Goal: Task Accomplishment & Management: Complete application form

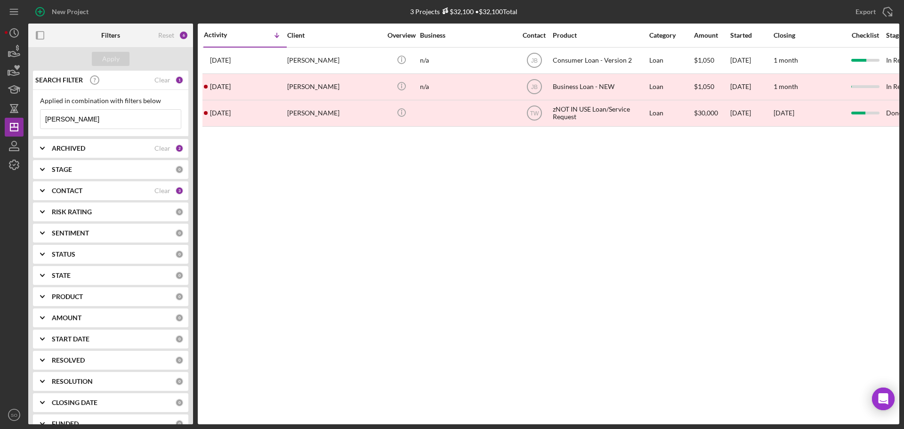
drag, startPoint x: 94, startPoint y: 118, endPoint x: 0, endPoint y: 100, distance: 95.5
click at [0, 100] on div "New Project 3 Projects $32,100 • $32,100 Total melanie Export Icon/Export Filte…" at bounding box center [452, 214] width 904 height 429
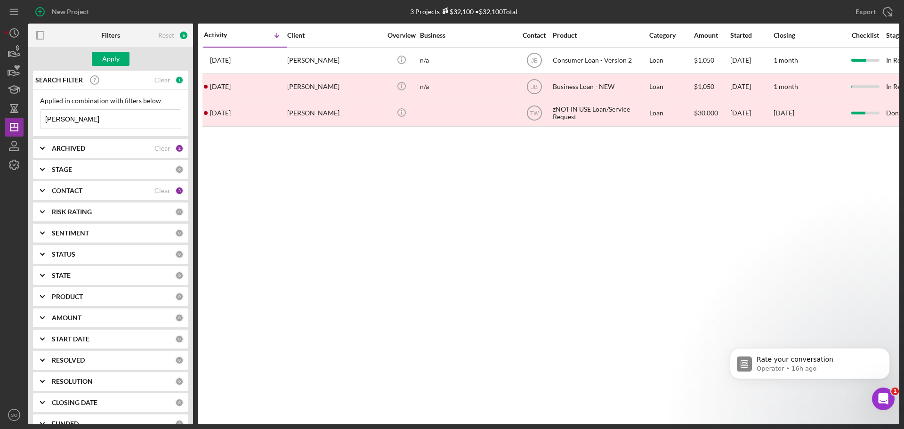
type input "lisa duncan"
click at [109, 54] on div "Apply" at bounding box center [110, 59] width 17 height 14
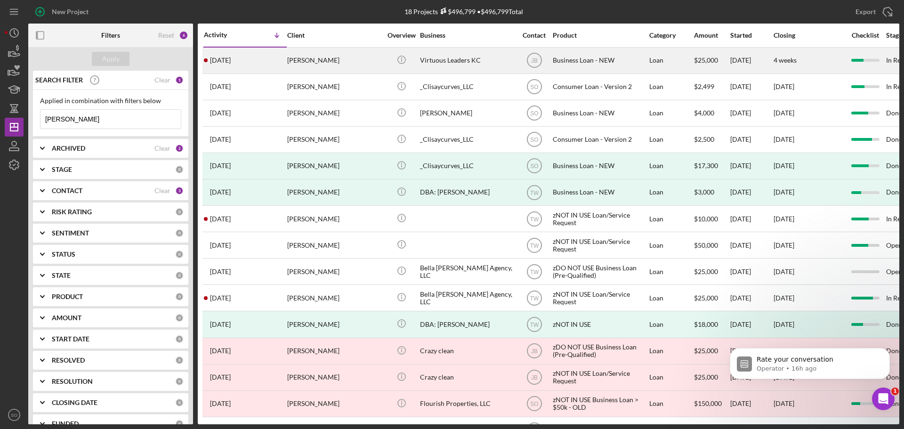
click at [270, 63] on div "3 weeks ago Lisa Duncan" at bounding box center [245, 60] width 82 height 25
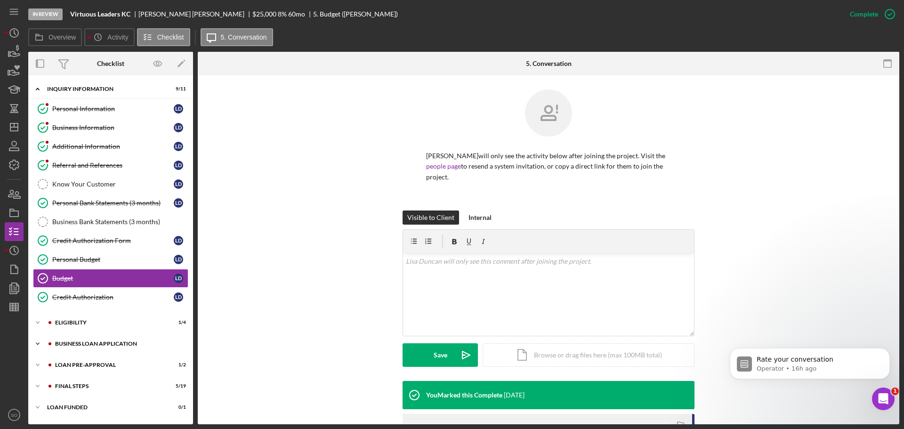
click at [109, 346] on div "BUSINESS LOAN APPLICATION" at bounding box center [118, 344] width 126 height 6
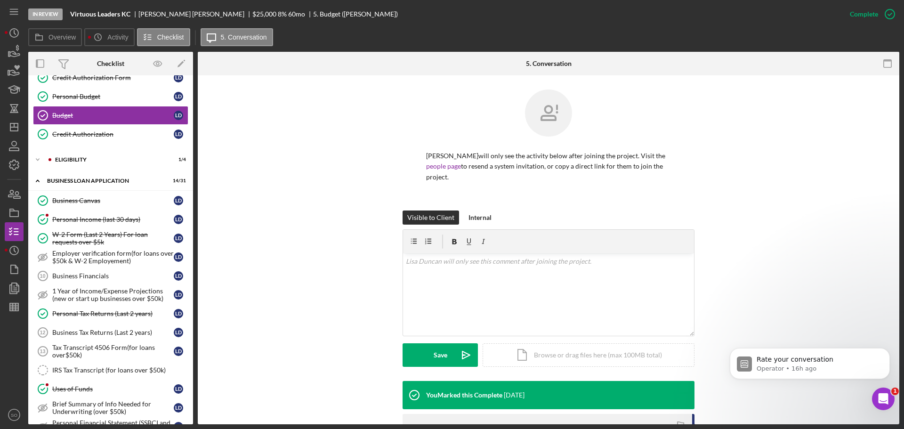
scroll to position [116, 0]
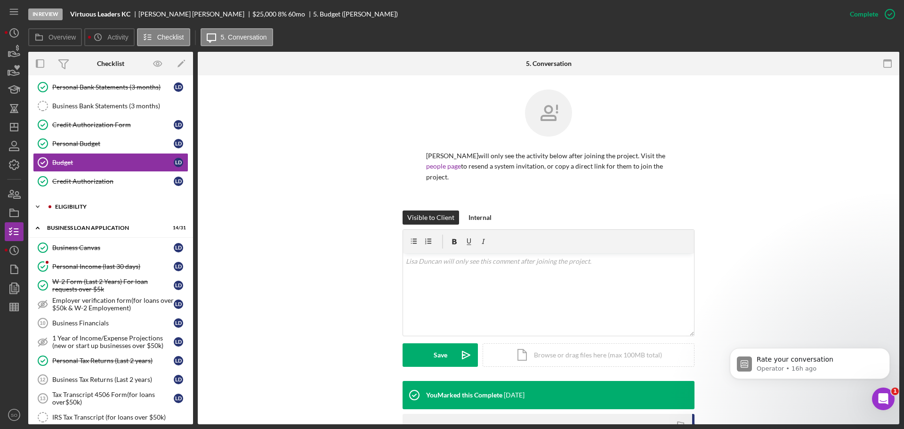
click at [73, 213] on div "Icon/Expander ELIGIBILITY 1 / 4" at bounding box center [110, 206] width 165 height 19
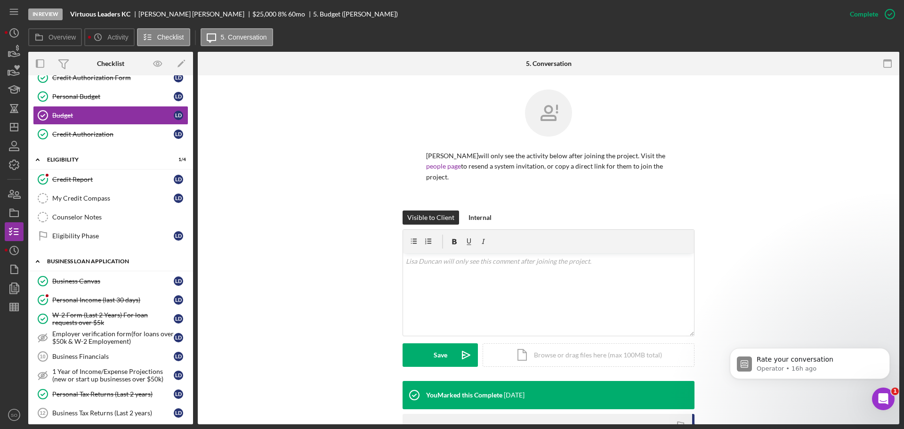
scroll to position [304, 0]
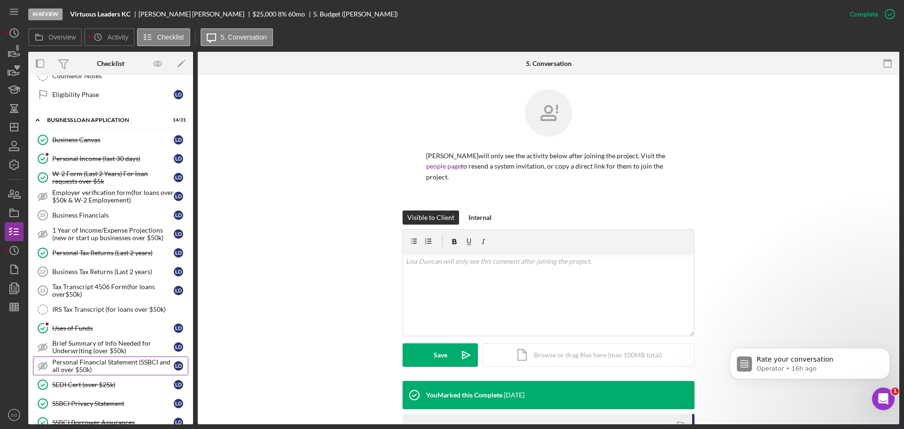
drag, startPoint x: 120, startPoint y: 362, endPoint x: 133, endPoint y: 357, distance: 14.3
click at [120, 362] on div "Personal Financial Statement (SSBCI and all over $50k)" at bounding box center [112, 365] width 121 height 15
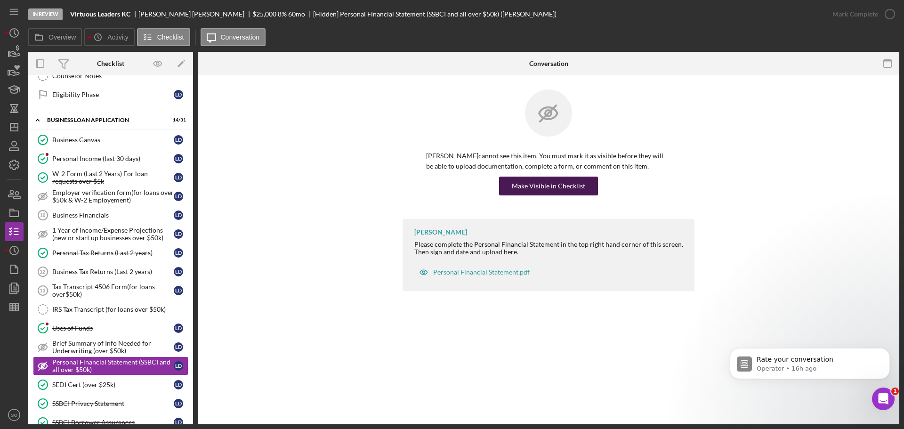
click at [544, 187] on div "Make Visible in Checklist" at bounding box center [548, 186] width 73 height 19
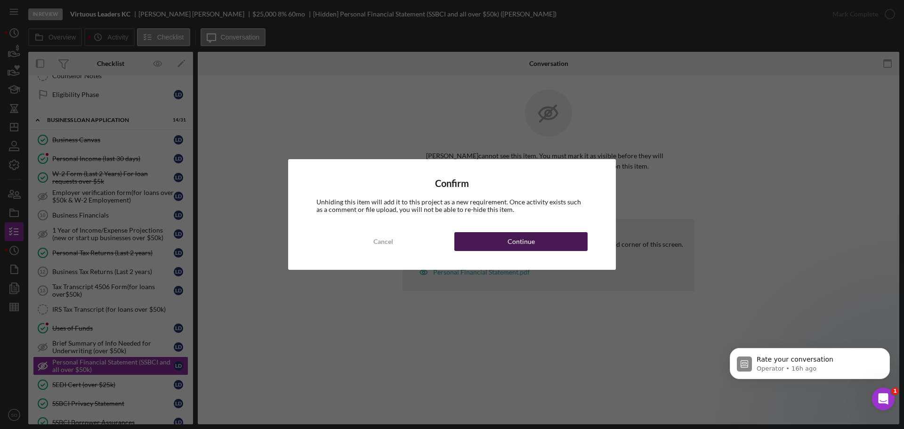
click at [531, 247] on div "Continue" at bounding box center [520, 241] width 27 height 19
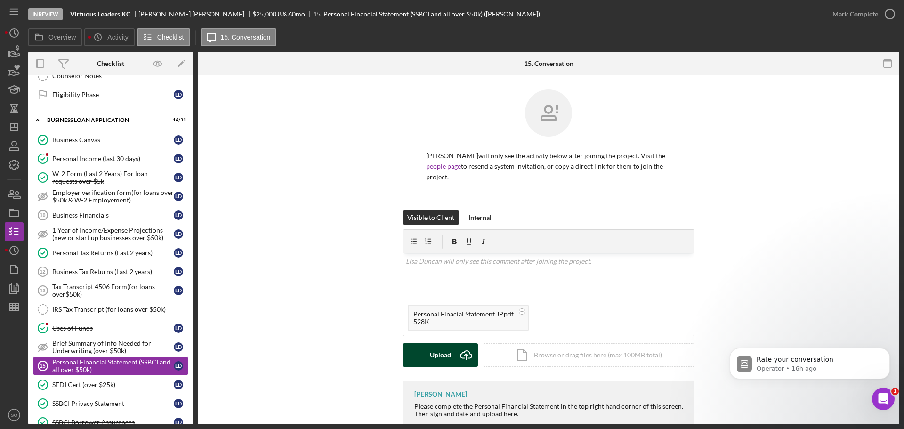
click at [430, 346] on div "Upload" at bounding box center [440, 355] width 21 height 24
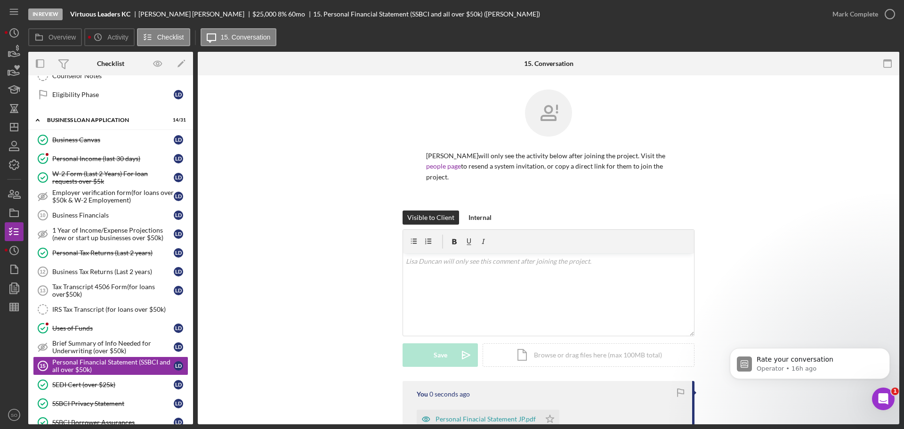
scroll to position [124, 0]
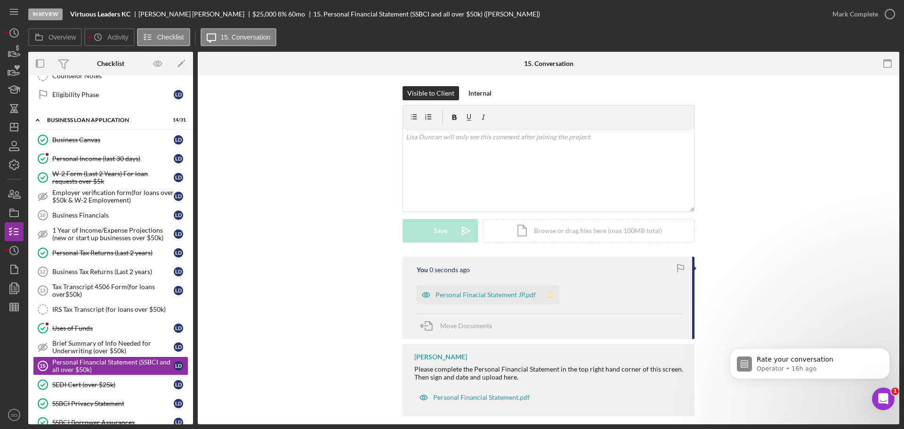
click at [542, 285] on icon "Icon/Star" at bounding box center [549, 294] width 19 height 19
click at [852, 6] on div "Mark Complete" at bounding box center [855, 14] width 46 height 19
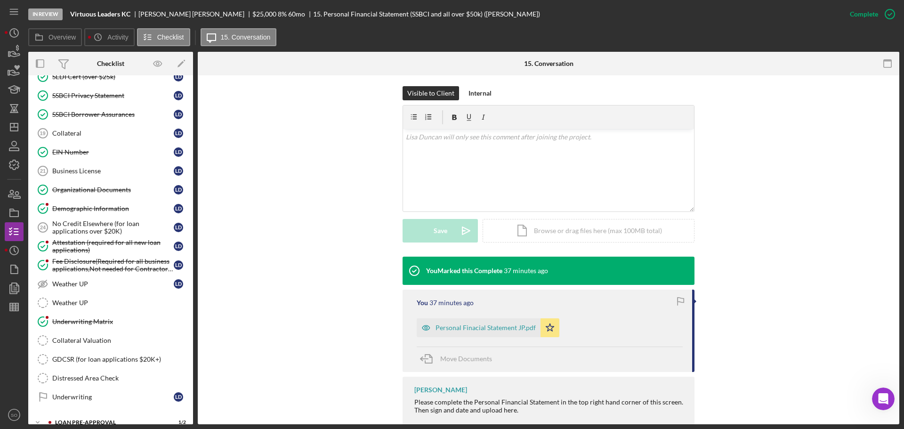
scroll to position [667, 0]
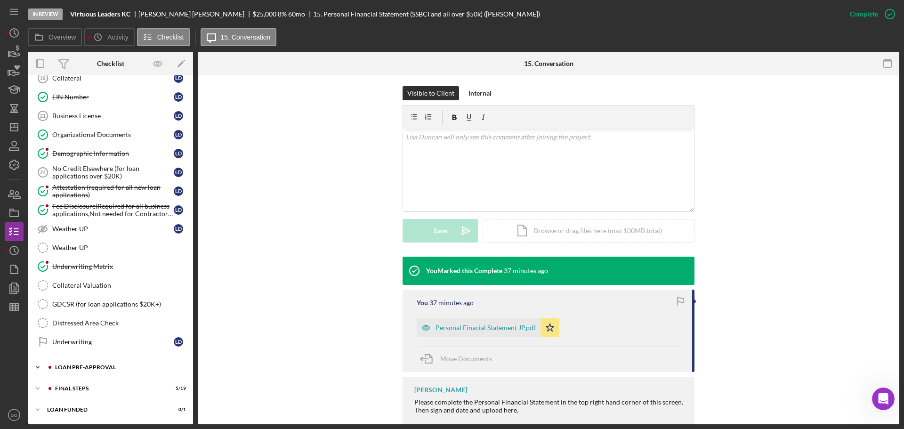
click at [98, 366] on div "LOAN PRE-APPROVAL" at bounding box center [118, 367] width 126 height 6
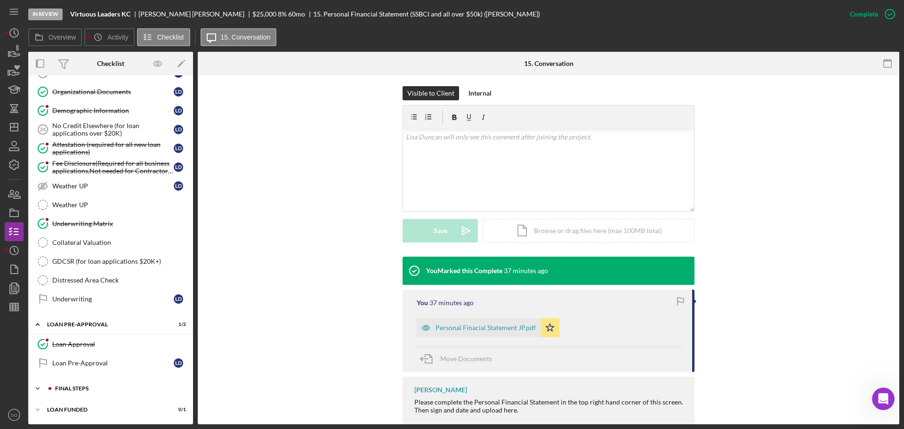
click at [95, 383] on div "Icon/Expander FINAL STEPS 5 / 19" at bounding box center [110, 388] width 165 height 19
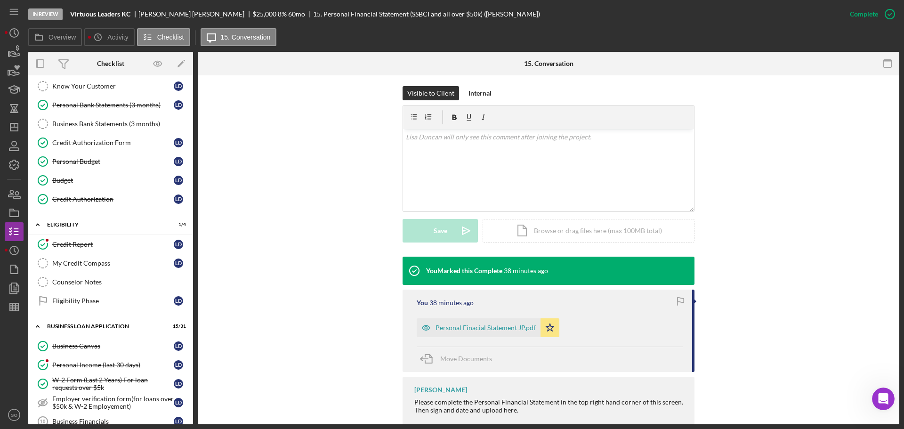
scroll to position [0, 0]
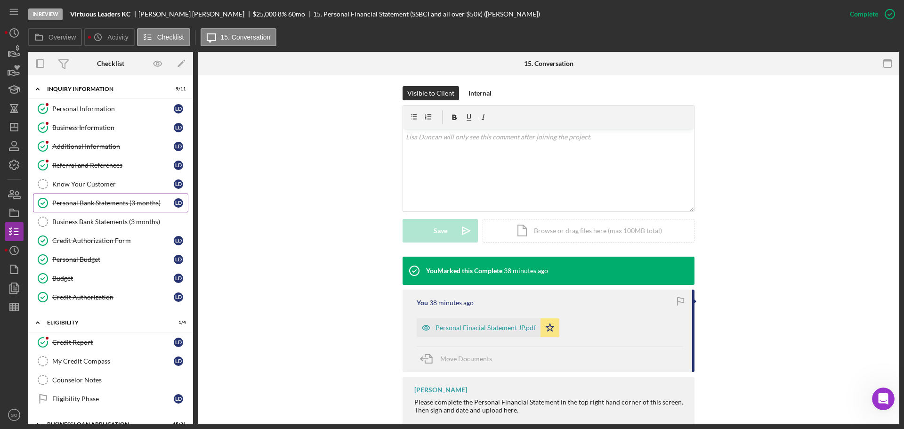
click at [133, 214] on link "Business Bank Statements (3 months) Business Bank Statements (3 months)" at bounding box center [110, 221] width 155 height 19
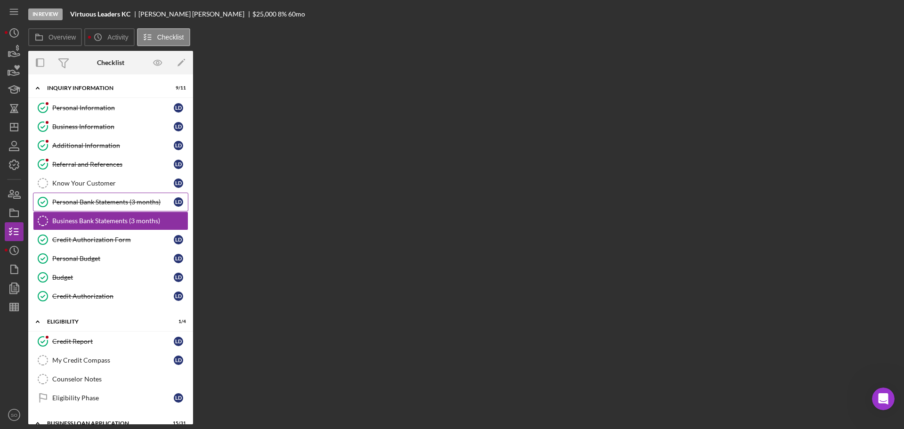
click at [137, 203] on div "Personal Bank Statements (3 months)" at bounding box center [112, 202] width 121 height 8
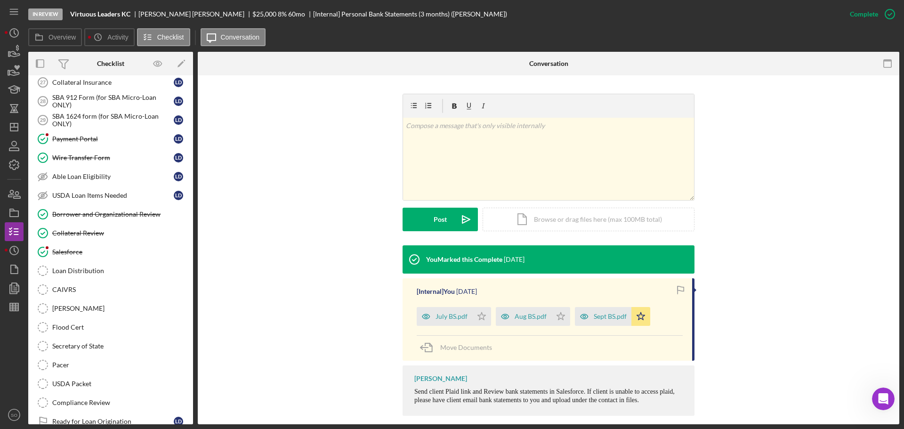
scroll to position [1073, 0]
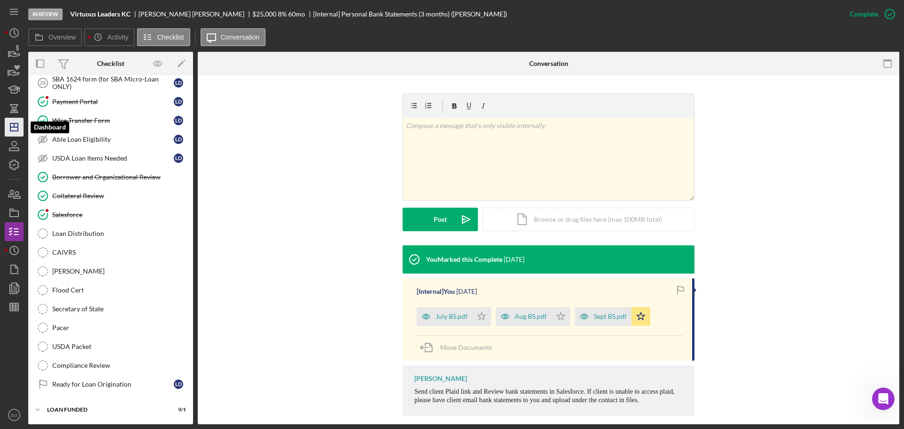
click at [17, 127] on line "button" at bounding box center [14, 127] width 8 height 0
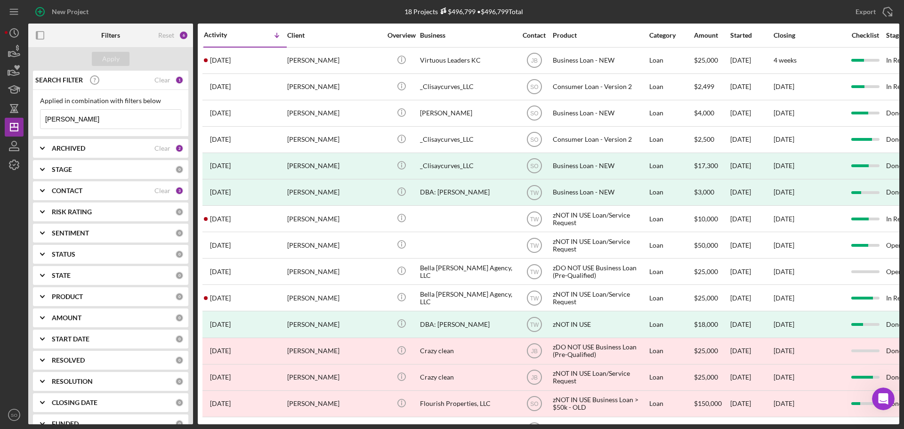
drag, startPoint x: 100, startPoint y: 119, endPoint x: 0, endPoint y: 124, distance: 100.4
click at [0, 124] on div "New Project 18 Projects $496,799 • $496,799 Total lisa duncan Export Icon/Expor…" at bounding box center [452, 214] width 904 height 429
type input "cusick"
click at [108, 64] on div "Apply" at bounding box center [110, 59] width 17 height 14
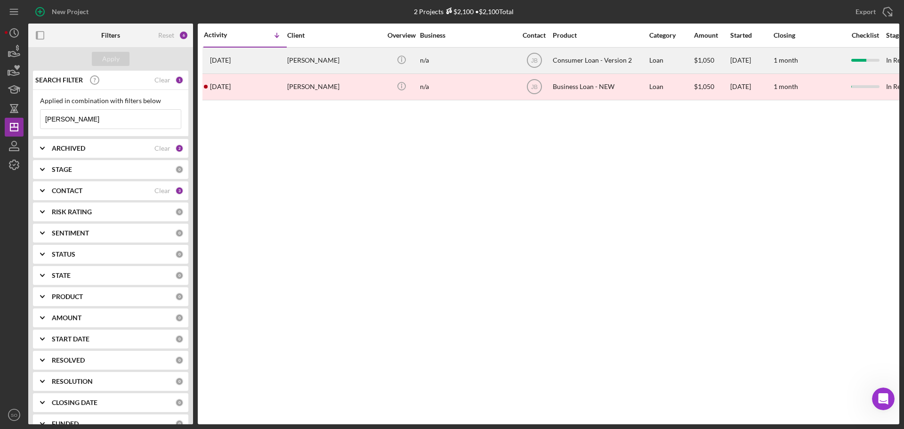
click at [259, 61] on div "4 days ago Melanie Cusick" at bounding box center [245, 60] width 82 height 25
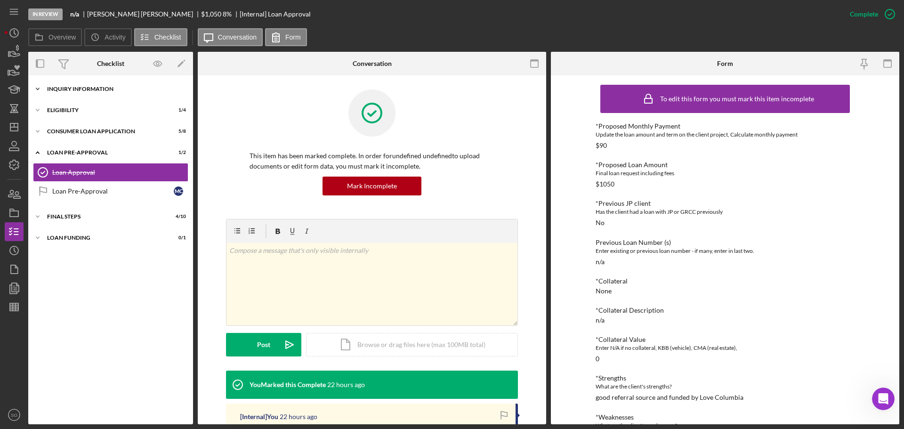
click at [89, 95] on div "Icon/Expander Inquiry Information 7 / 8" at bounding box center [110, 89] width 165 height 19
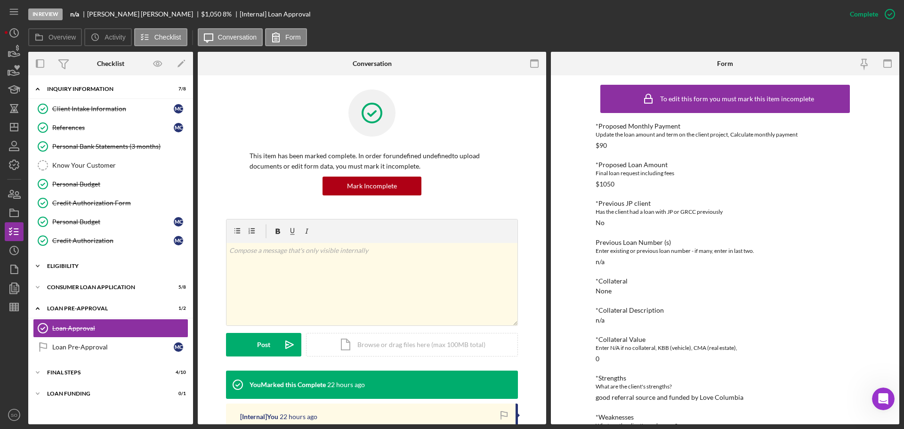
drag, startPoint x: 84, startPoint y: 266, endPoint x: 88, endPoint y: 267, distance: 4.9
click at [84, 266] on div "Eligibility" at bounding box center [114, 266] width 134 height 6
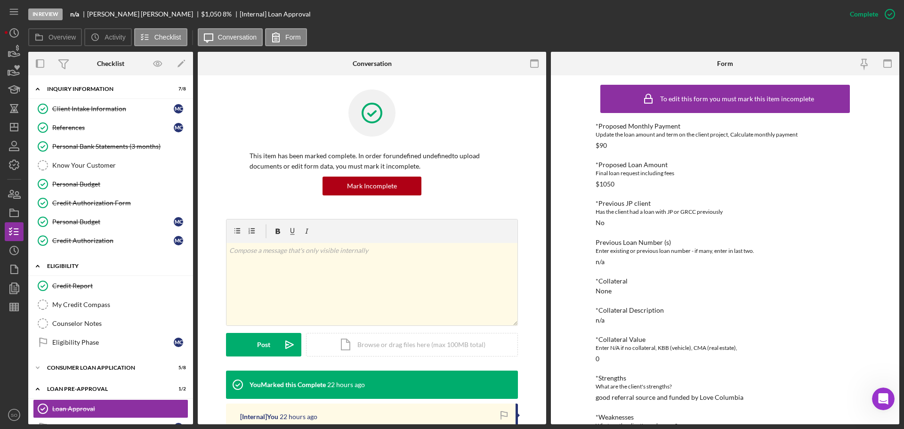
scroll to position [64, 0]
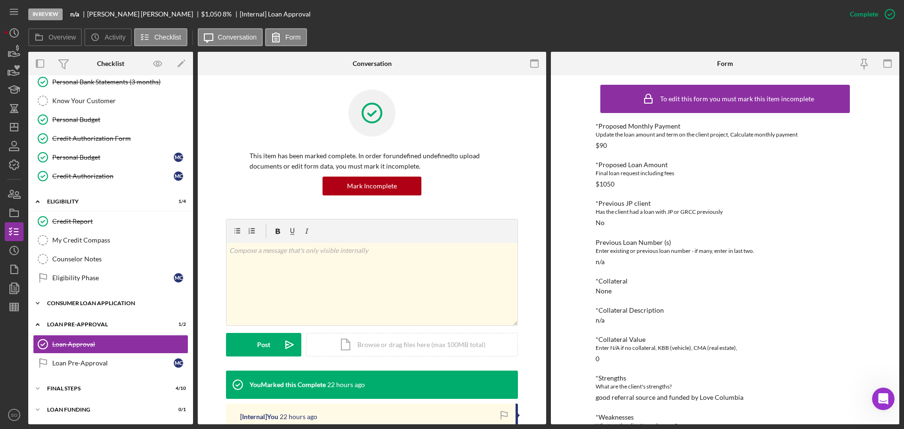
click at [110, 298] on div "Icon/Expander Consumer Loan Application 5 / 8" at bounding box center [110, 303] width 165 height 19
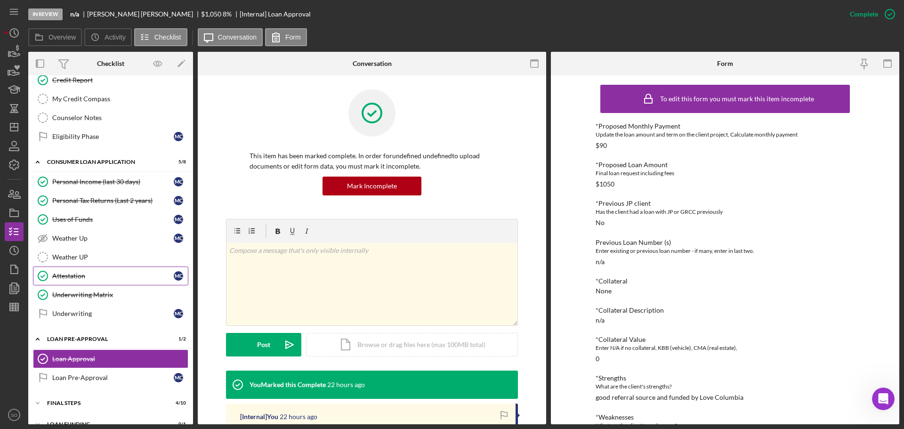
scroll to position [220, 0]
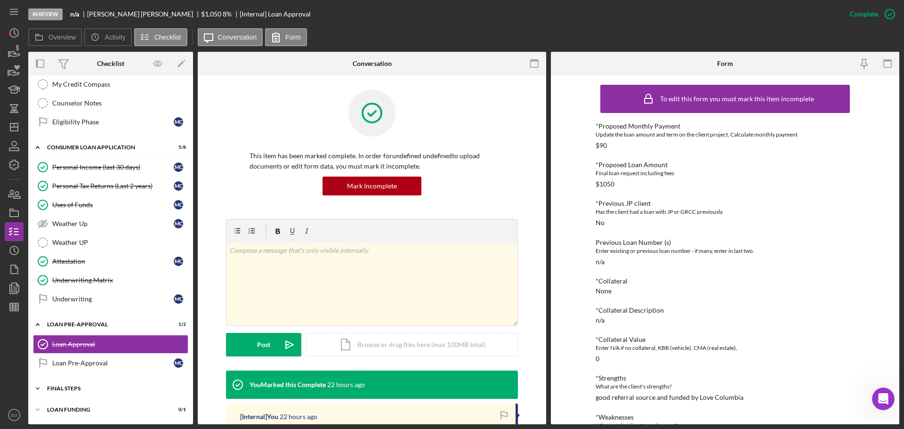
click at [113, 387] on div "FINAL STEPS" at bounding box center [114, 389] width 134 height 6
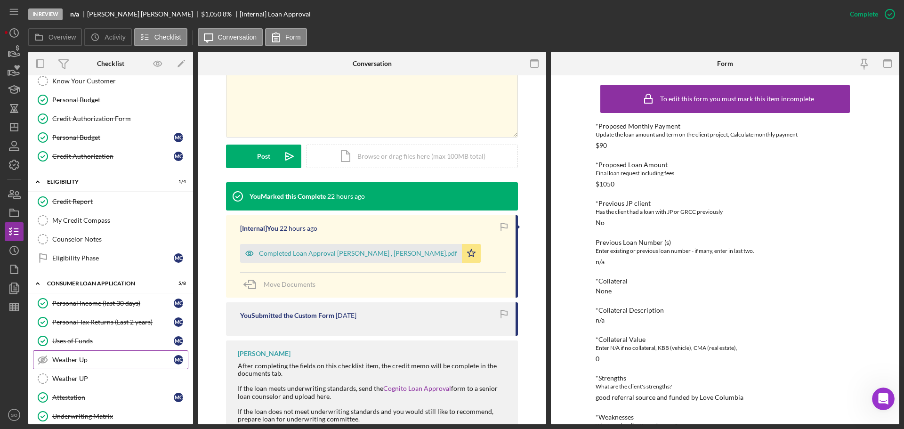
scroll to position [0, 0]
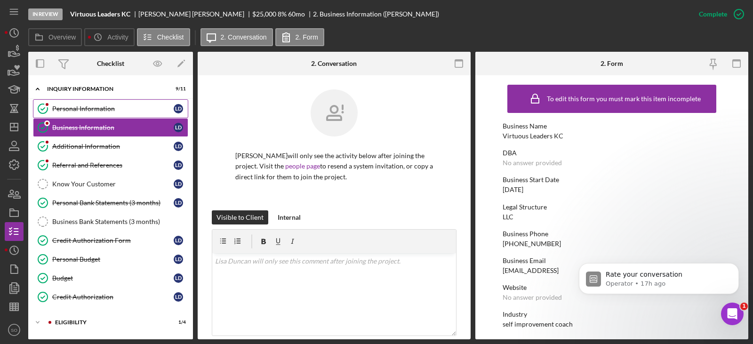
click at [98, 105] on div "Personal Information" at bounding box center [112, 109] width 121 height 8
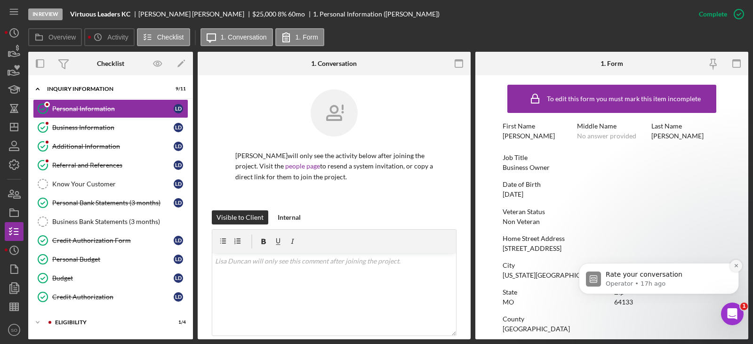
click at [734, 269] on button "Dismiss notification" at bounding box center [736, 266] width 12 height 12
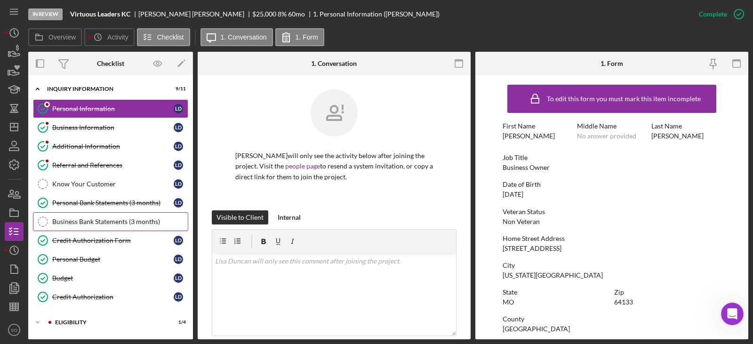
scroll to position [82, 0]
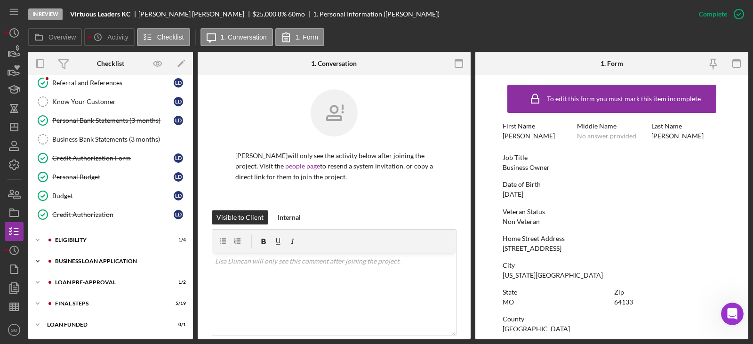
click at [105, 258] on div "Icon/Expander BUSINESS LOAN APPLICATION 15 / 31" at bounding box center [110, 261] width 165 height 19
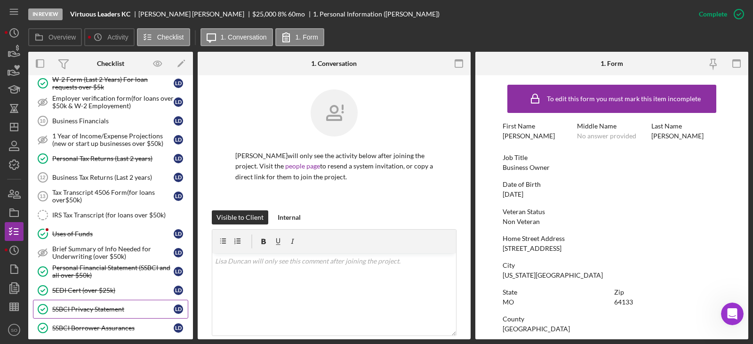
scroll to position [459, 0]
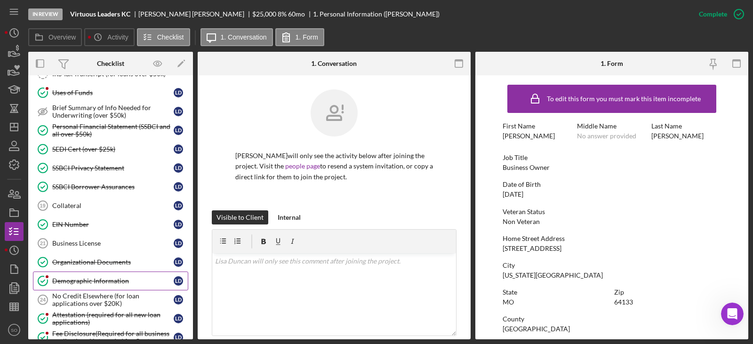
click at [113, 278] on div "Demographic Information" at bounding box center [112, 281] width 121 height 8
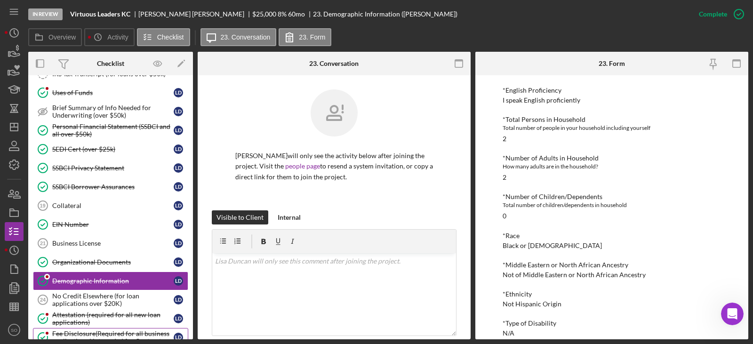
scroll to position [671, 0]
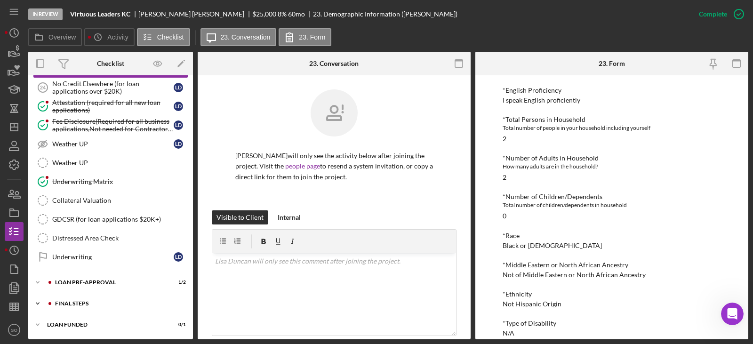
click at [88, 301] on div "FINAL STEPS" at bounding box center [118, 304] width 126 height 6
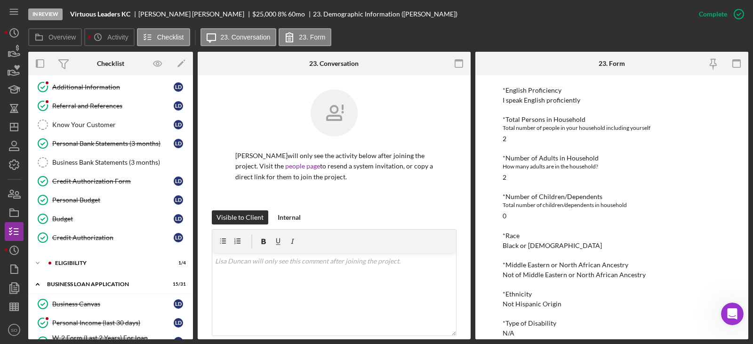
scroll to position [0, 0]
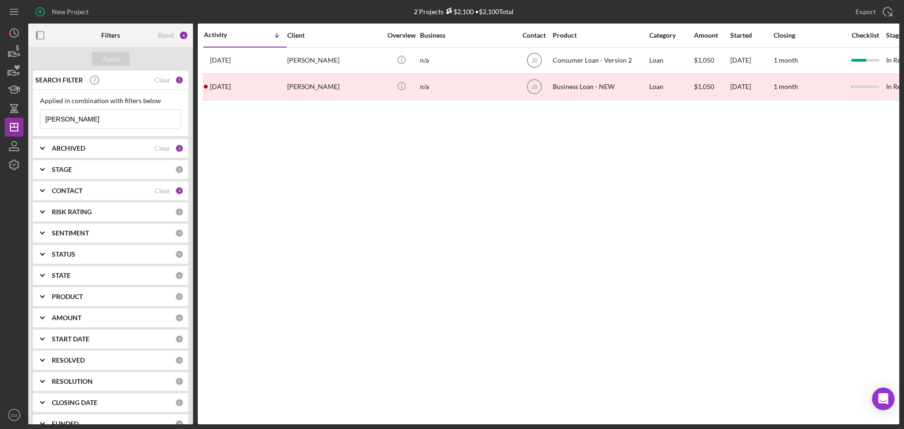
drag, startPoint x: 89, startPoint y: 118, endPoint x: 0, endPoint y: 113, distance: 89.1
click at [0, 113] on div "New Project 2 Projects $2,100 • $2,100 Total cusick Export Icon/Export Filters …" at bounding box center [452, 214] width 904 height 429
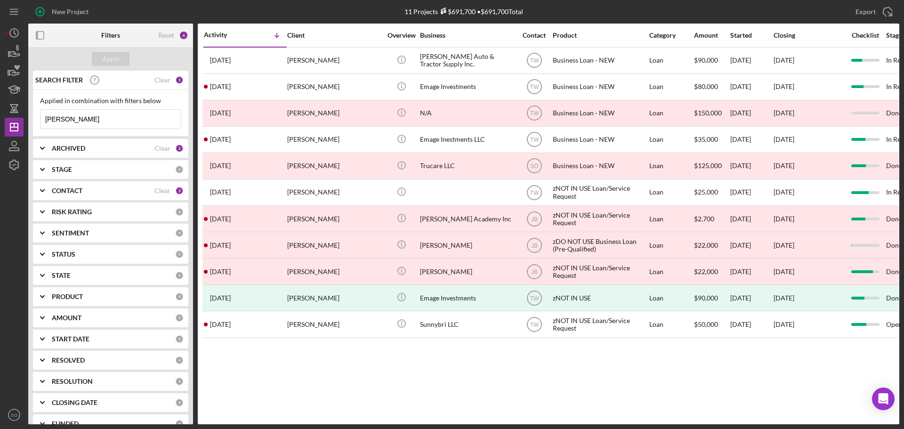
drag, startPoint x: 66, startPoint y: 119, endPoint x: 0, endPoint y: 108, distance: 67.3
click at [0, 109] on div "New Project 11 Projects $691,700 • $691,700 Total cusick Export Icon/Export Fil…" at bounding box center [452, 214] width 904 height 429
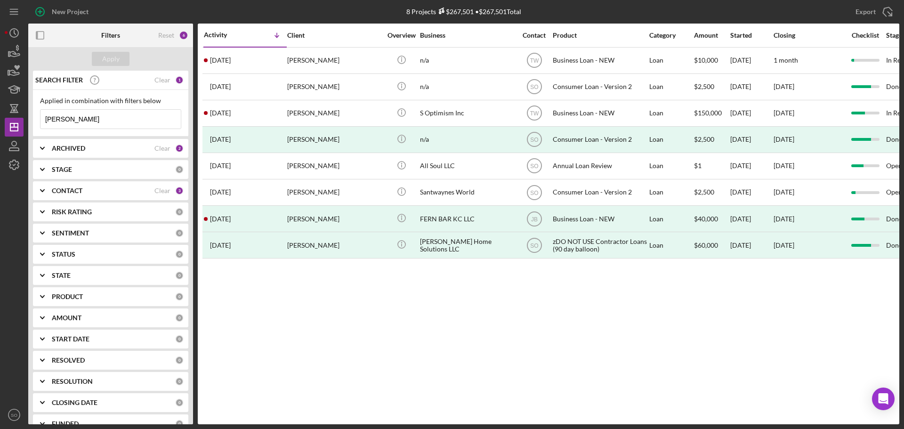
type input "[PERSON_NAME]"
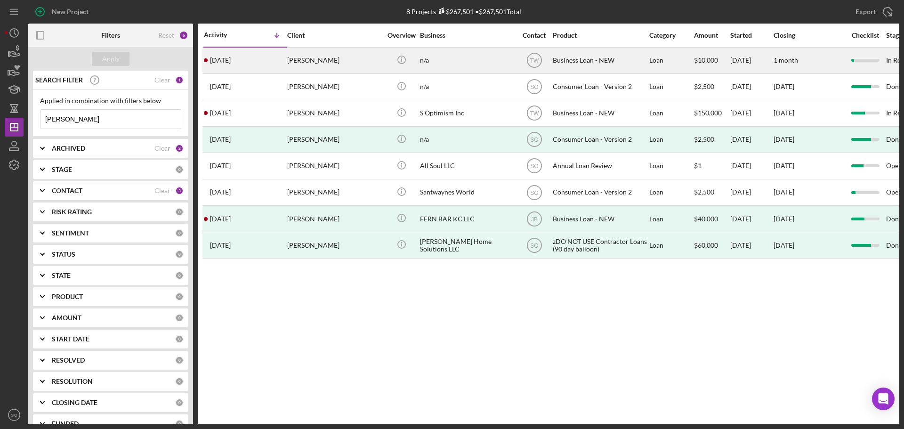
click at [279, 67] on div "6 days ago Bryan Warren" at bounding box center [245, 60] width 82 height 25
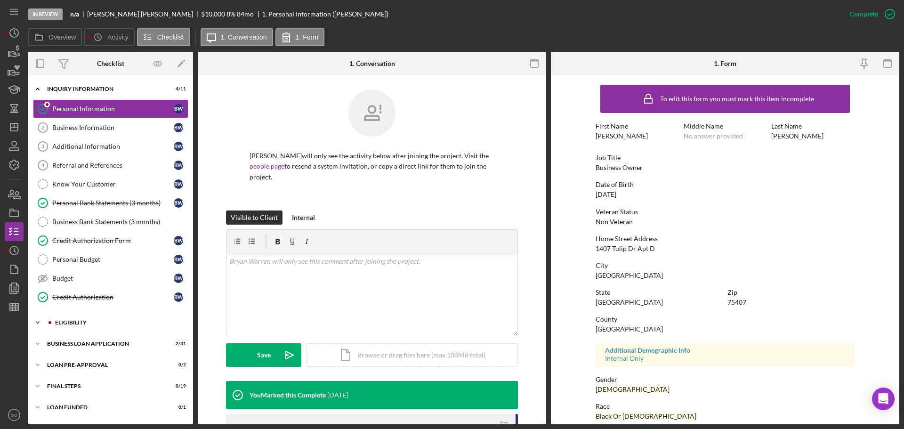
drag, startPoint x: 84, startPoint y: 323, endPoint x: 93, endPoint y: 331, distance: 11.7
click at [84, 323] on div "ELIGIBILITY" at bounding box center [118, 323] width 126 height 6
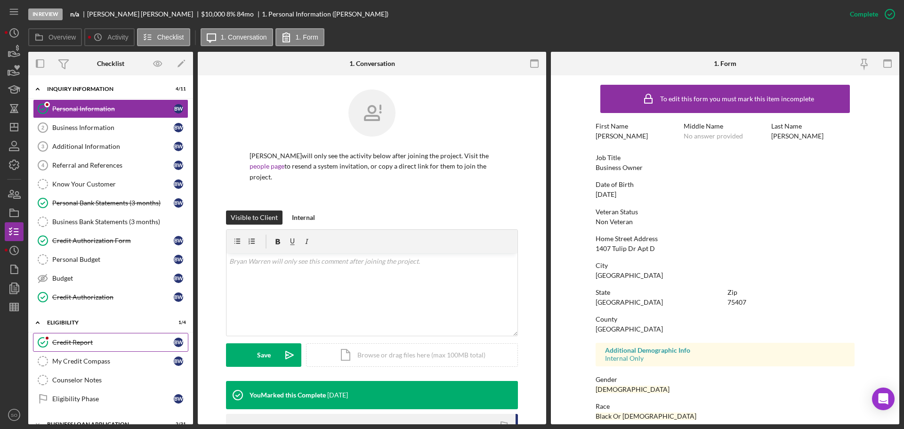
click at [87, 345] on div "Credit Report" at bounding box center [112, 342] width 121 height 8
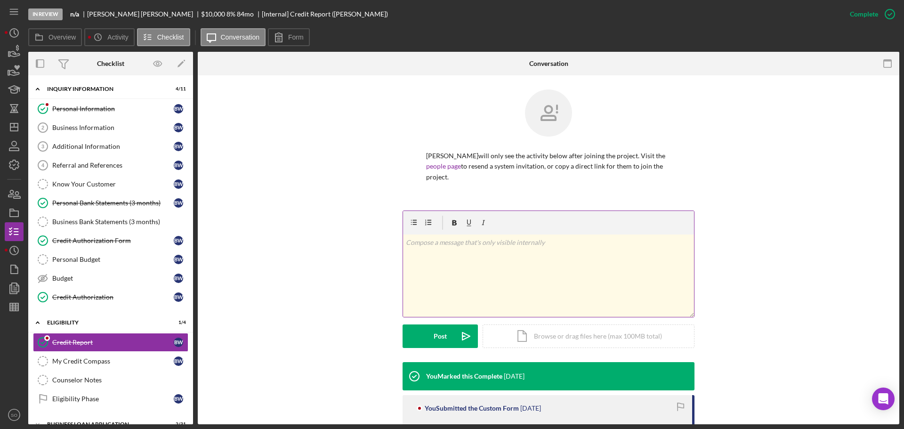
scroll to position [188, 0]
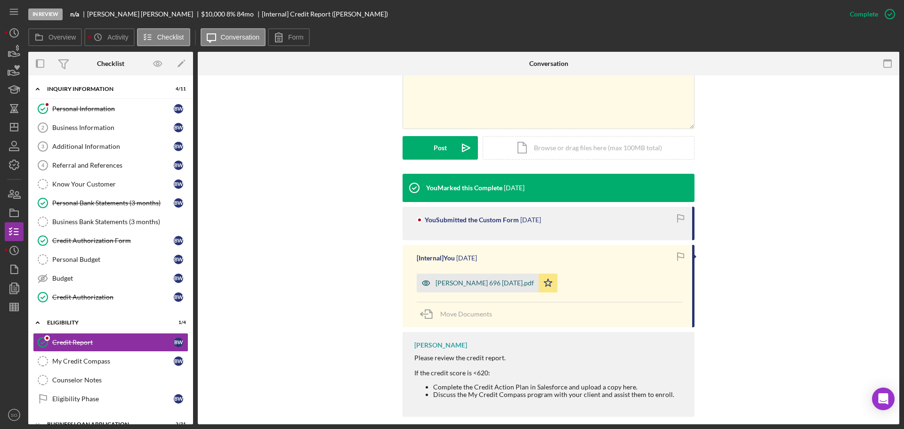
click at [481, 288] on div "Brywan Warren 696 9-26-25.pdf" at bounding box center [478, 282] width 122 height 19
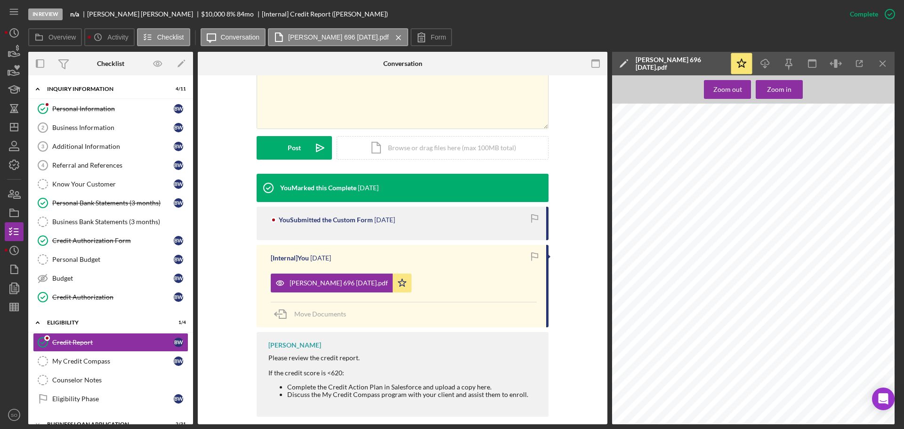
scroll to position [78, 0]
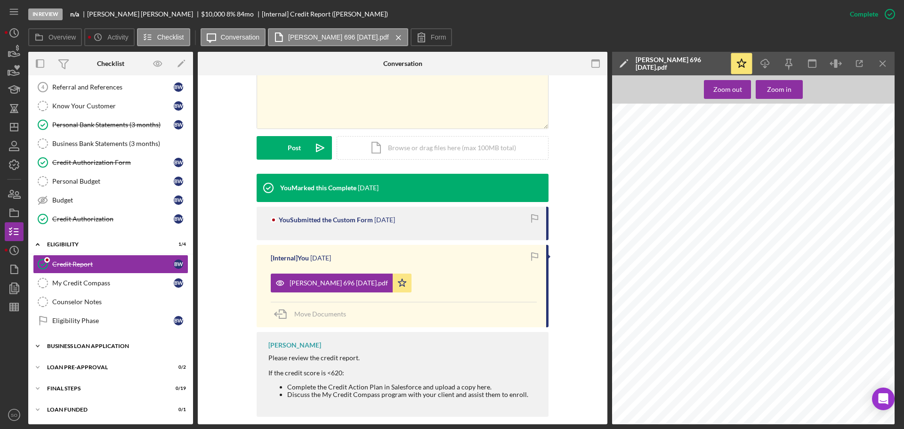
drag, startPoint x: 72, startPoint y: 343, endPoint x: 112, endPoint y: 355, distance: 40.9
click at [81, 350] on div "Icon/Expander BUSINESS LOAN APPLICATION 2 / 31" at bounding box center [110, 346] width 165 height 19
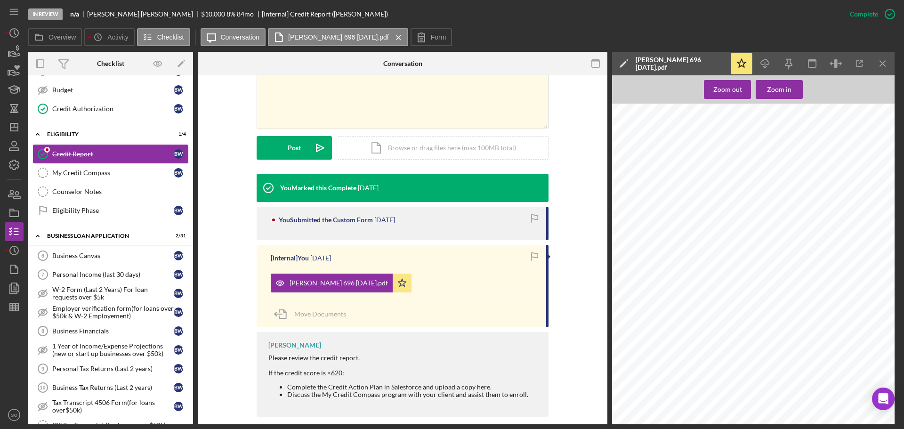
scroll to position [94, 0]
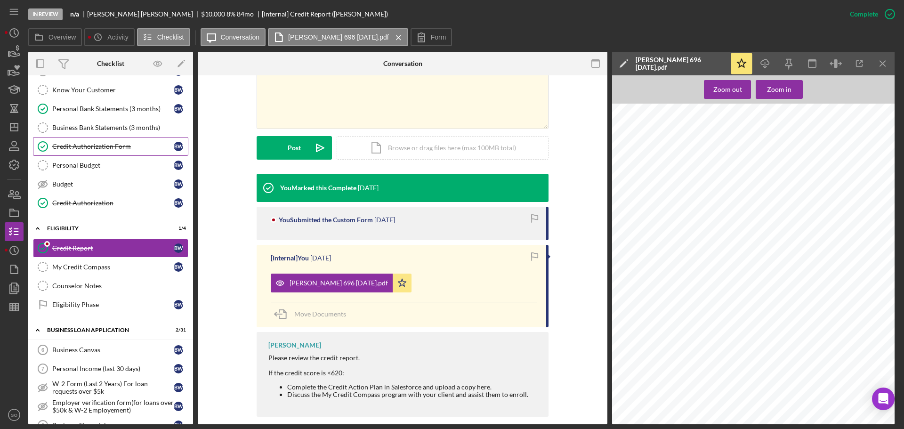
drag, startPoint x: 71, startPoint y: 113, endPoint x: 159, endPoint y: 142, distance: 92.3
click at [72, 113] on div "Personal Bank Statements (3 months)" at bounding box center [112, 109] width 121 height 8
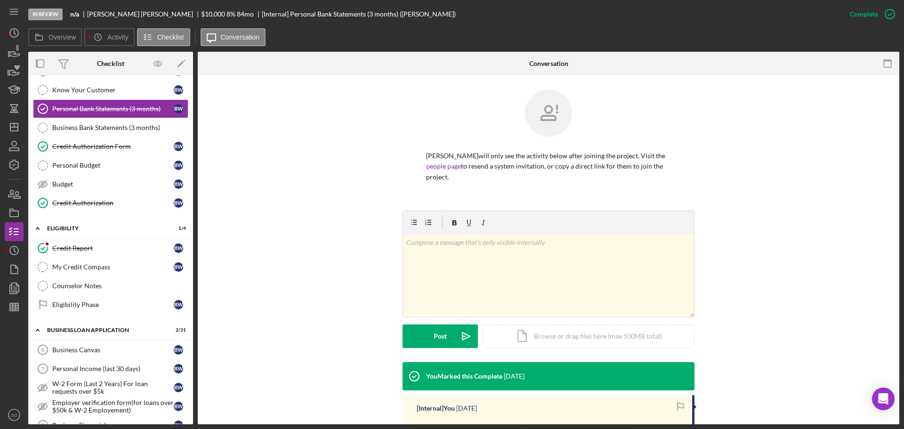
scroll to position [151, 0]
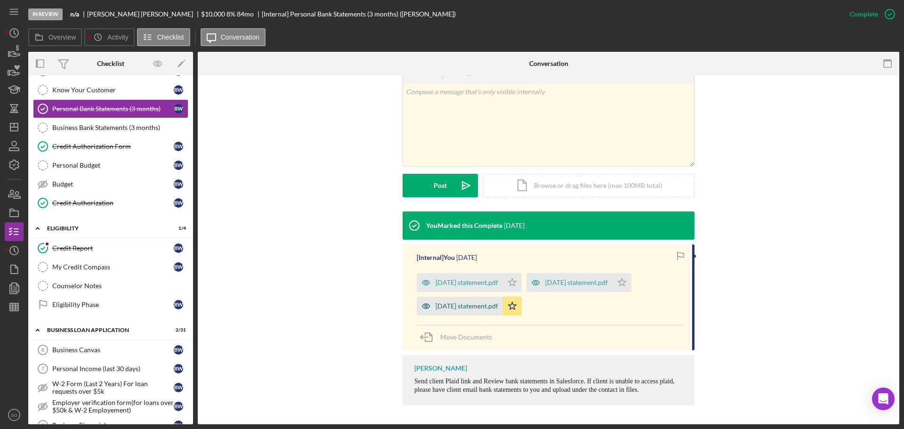
click at [478, 309] on div "august 2025 statement.pdf" at bounding box center [466, 306] width 63 height 8
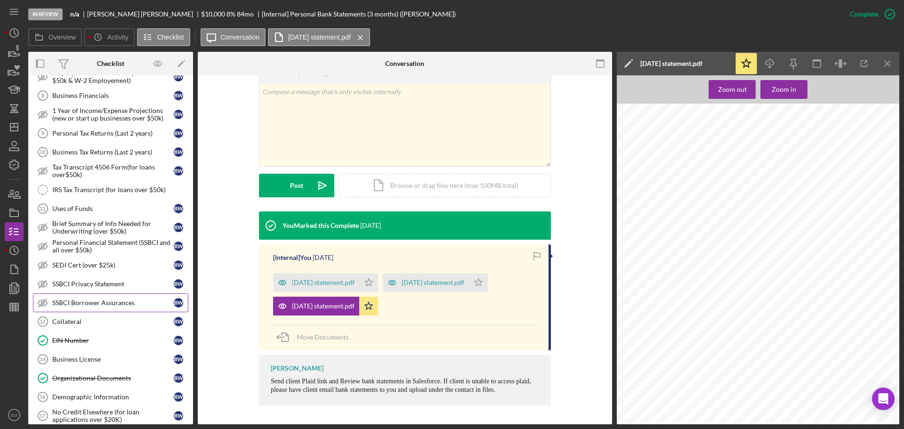
scroll to position [471, 0]
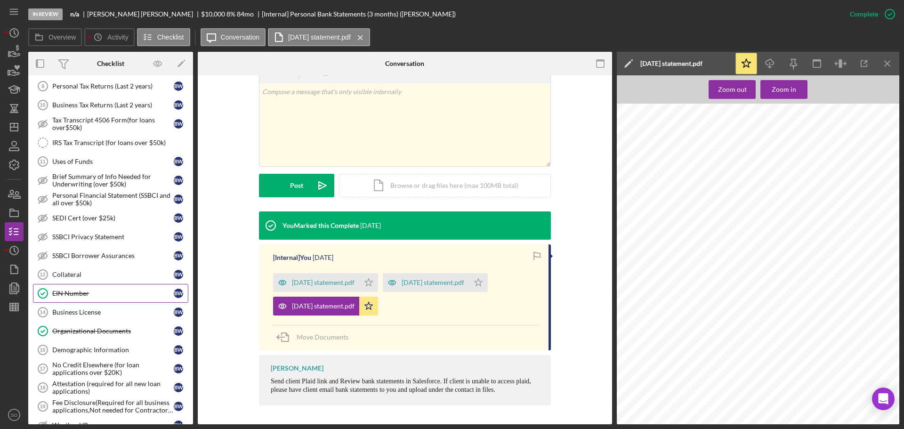
click at [157, 296] on div "EIN Number" at bounding box center [112, 293] width 121 height 8
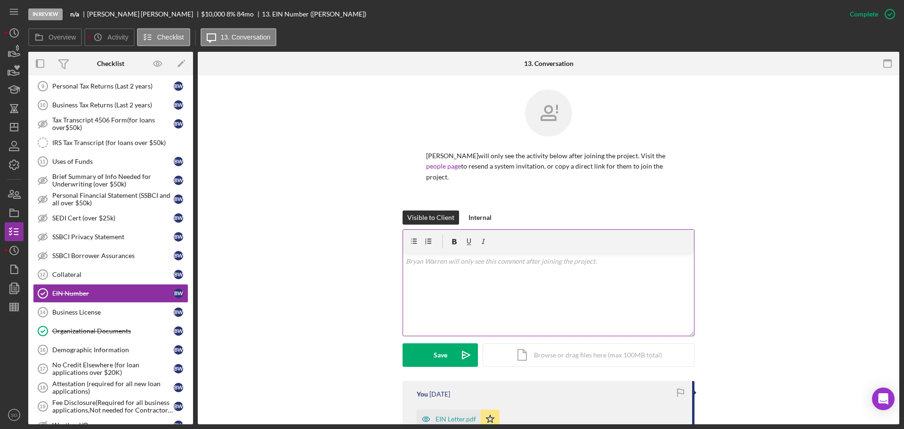
scroll to position [188, 0]
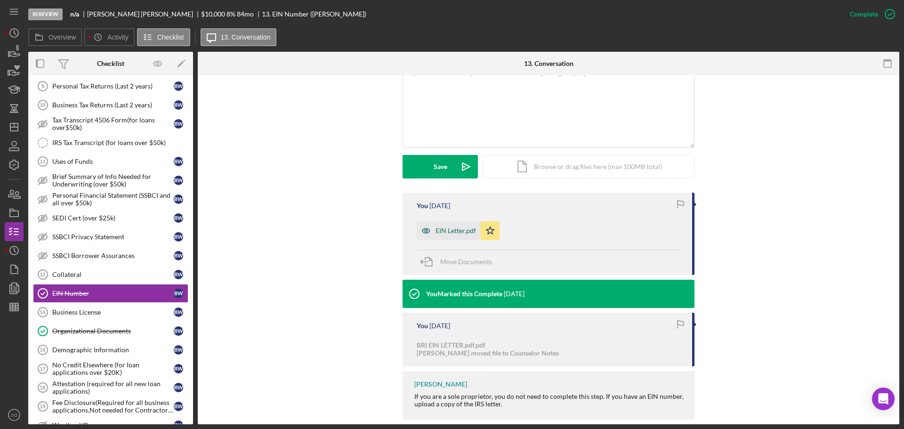
click at [446, 232] on div "EIN Letter.pdf" at bounding box center [455, 231] width 40 height 8
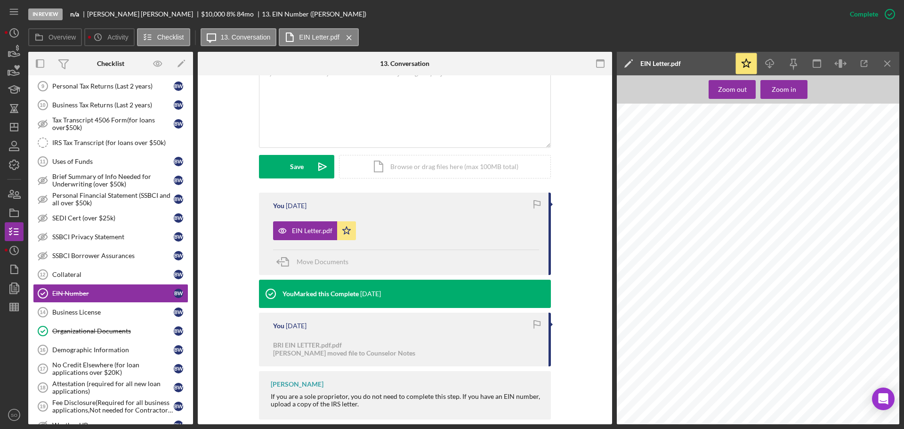
scroll to position [59, 0]
click at [125, 327] on div "Organizational Documents" at bounding box center [112, 331] width 121 height 8
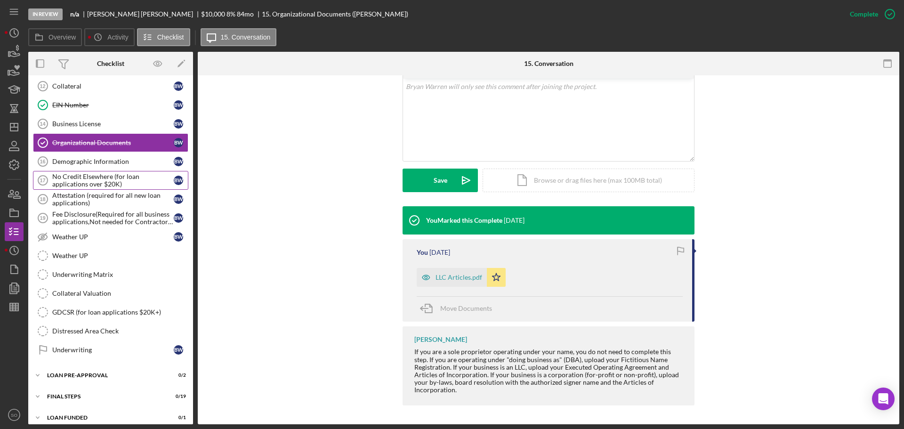
scroll to position [667, 0]
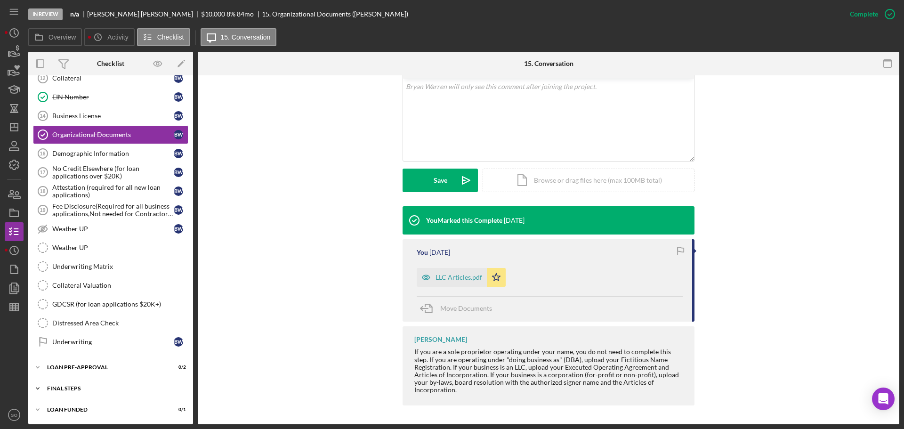
click at [130, 387] on div "FINAL STEPS" at bounding box center [114, 389] width 134 height 6
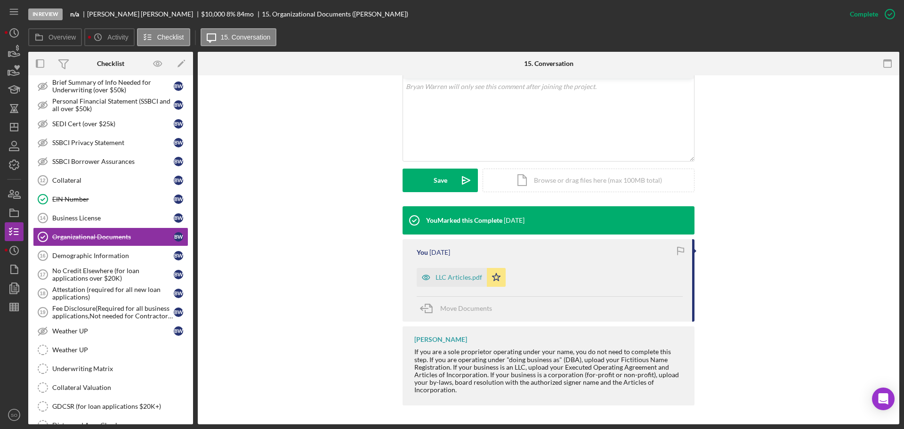
scroll to position [612, 0]
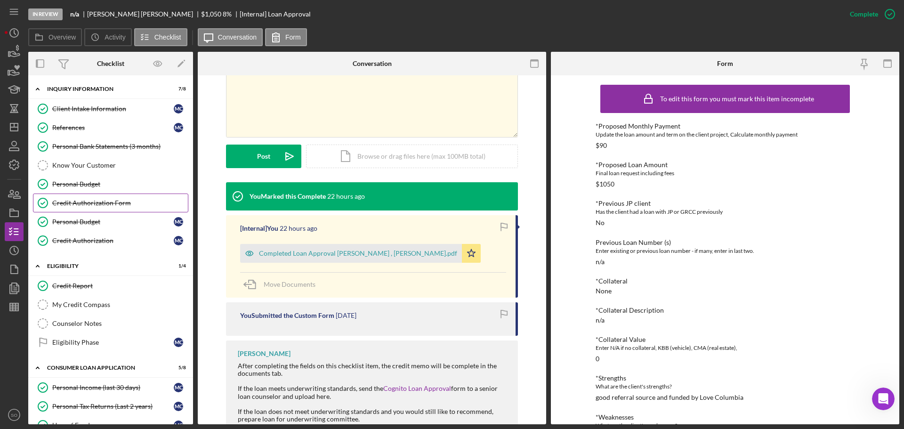
click at [112, 201] on div "Credit Authorization Form" at bounding box center [120, 203] width 136 height 8
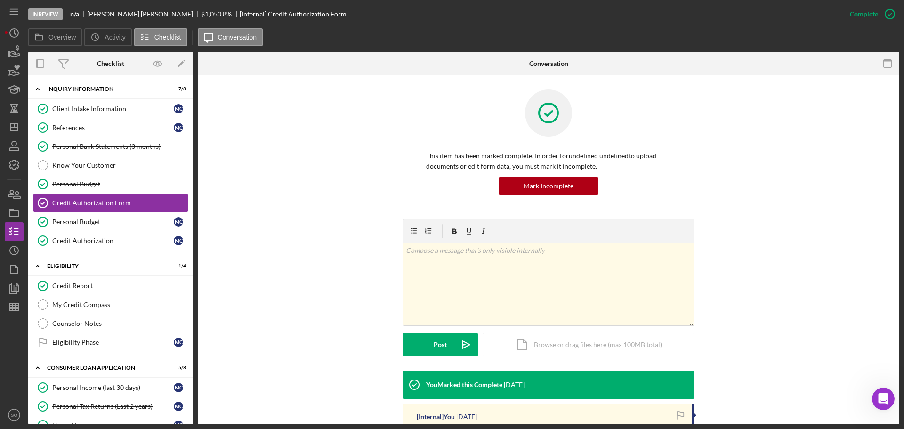
scroll to position [169, 0]
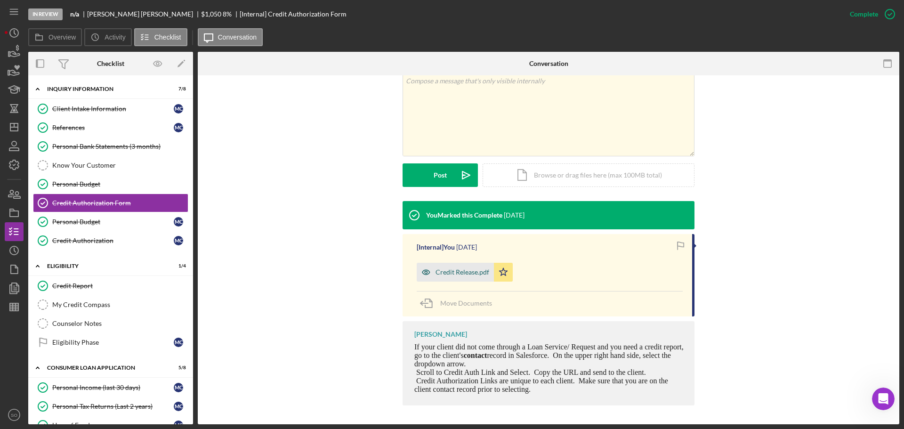
click at [463, 281] on div "Credit Release.pdf" at bounding box center [455, 272] width 77 height 19
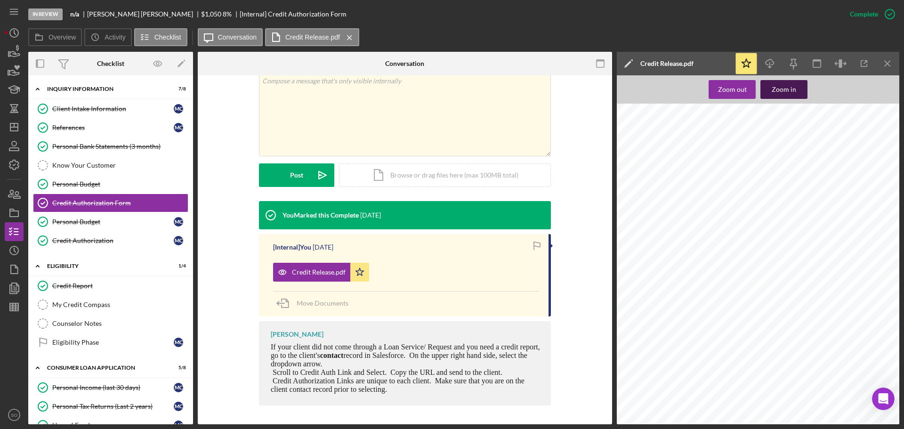
click at [772, 87] on div "Zoom in" at bounding box center [784, 89] width 24 height 19
click at [14, 128] on icon "Icon/Dashboard" at bounding box center [14, 127] width 24 height 24
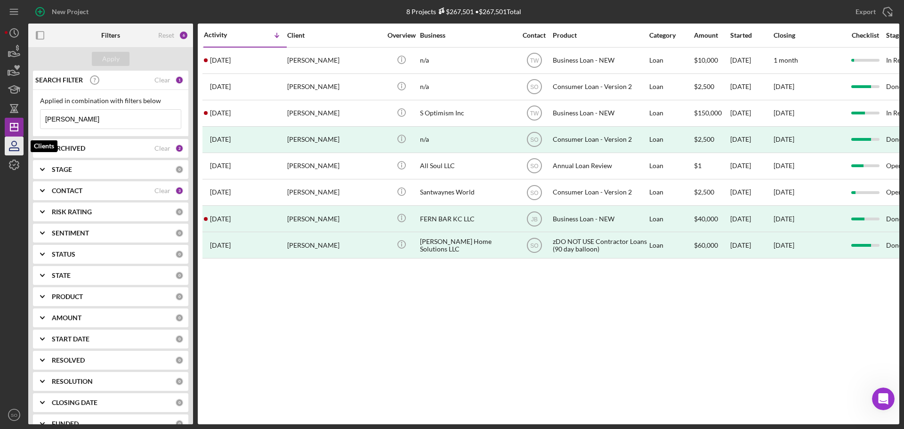
click at [13, 142] on icon "button" at bounding box center [14, 143] width 5 height 5
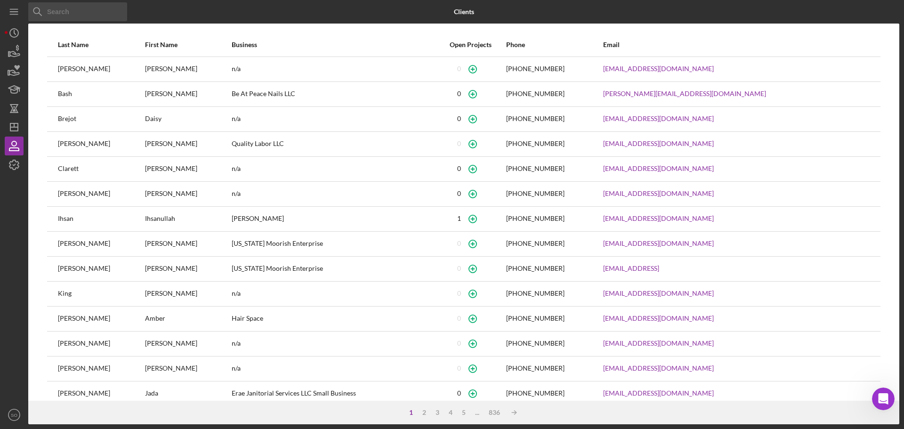
click at [65, 15] on input at bounding box center [77, 11] width 99 height 19
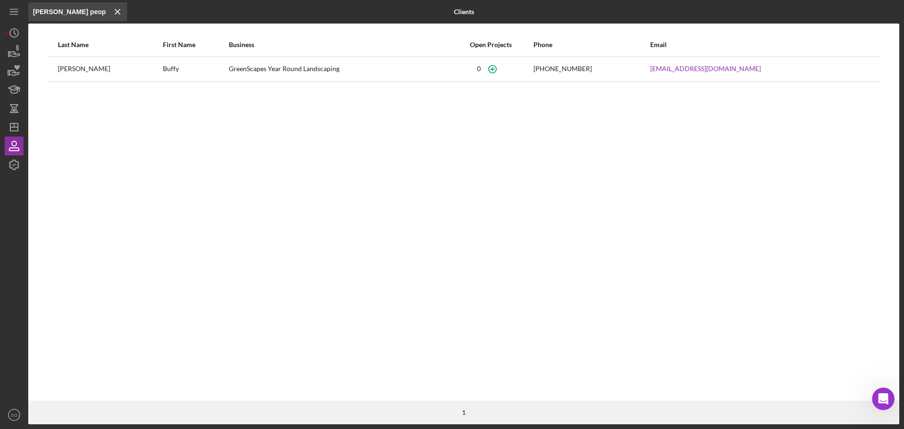
drag, startPoint x: 76, startPoint y: 12, endPoint x: 0, endPoint y: 10, distance: 76.3
click at [0, 10] on div "Icon/Menu Close [PERSON_NAME] peop Icon/Menu Close Clients Last Name First Name…" at bounding box center [452, 214] width 904 height 429
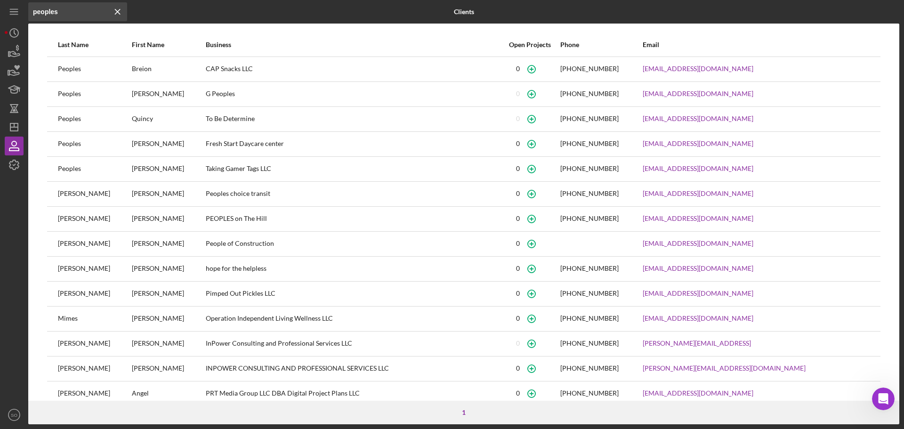
type input "peoples"
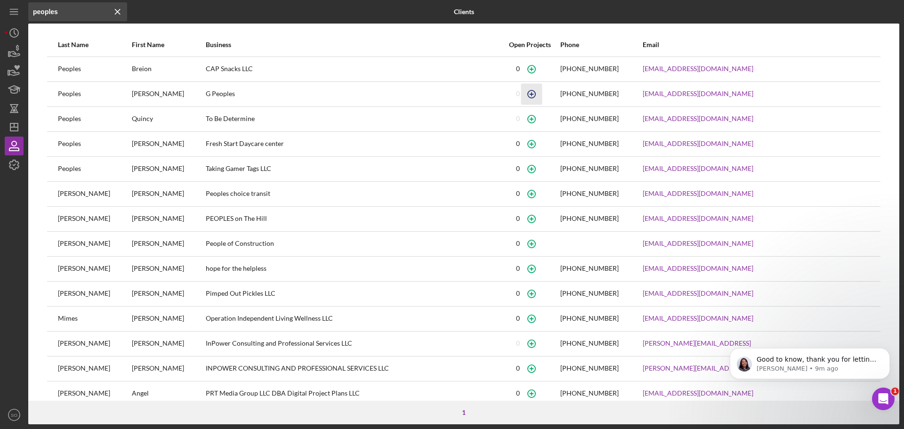
click at [542, 92] on icon "button" at bounding box center [531, 93] width 21 height 21
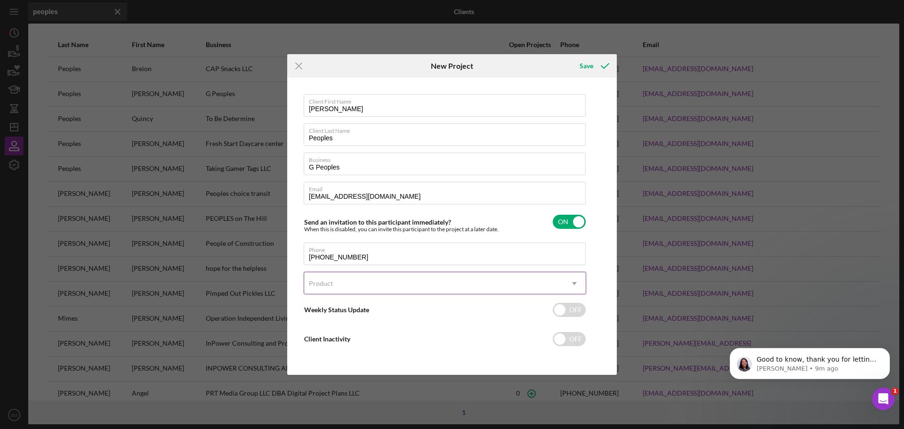
click at [425, 289] on div "Product" at bounding box center [433, 284] width 259 height 22
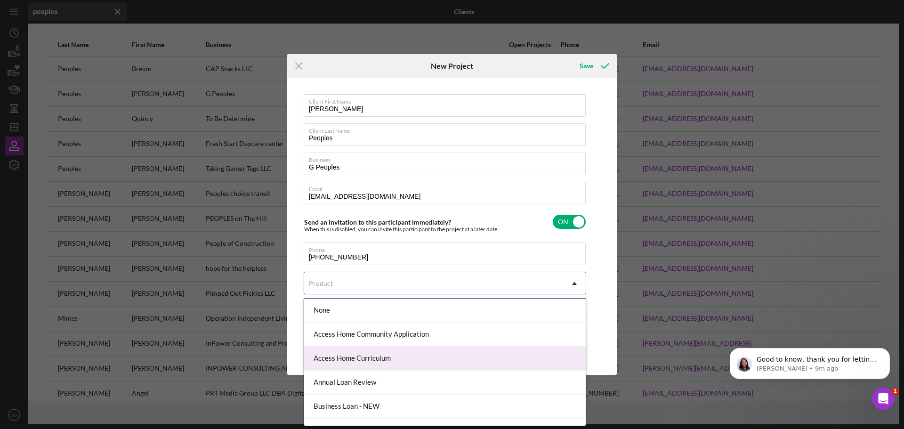
scroll to position [47, 0]
click at [357, 360] on div "Business Loan - NEW" at bounding box center [444, 359] width 281 height 24
checkbox input "true"
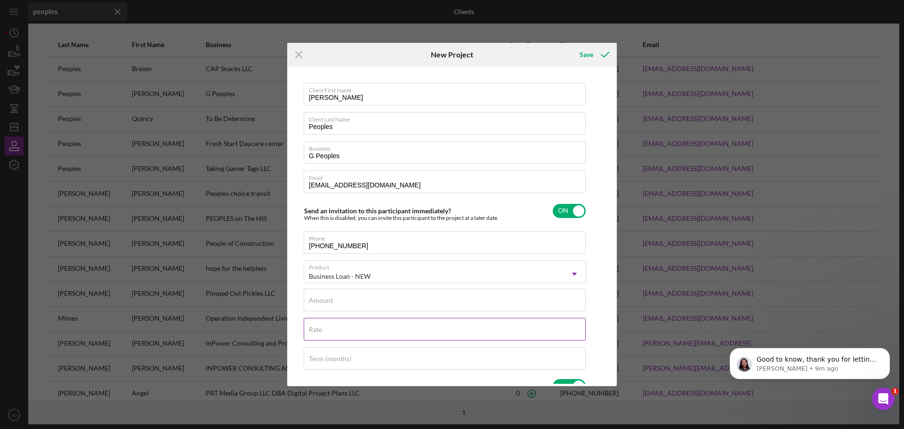
scroll to position [94, 0]
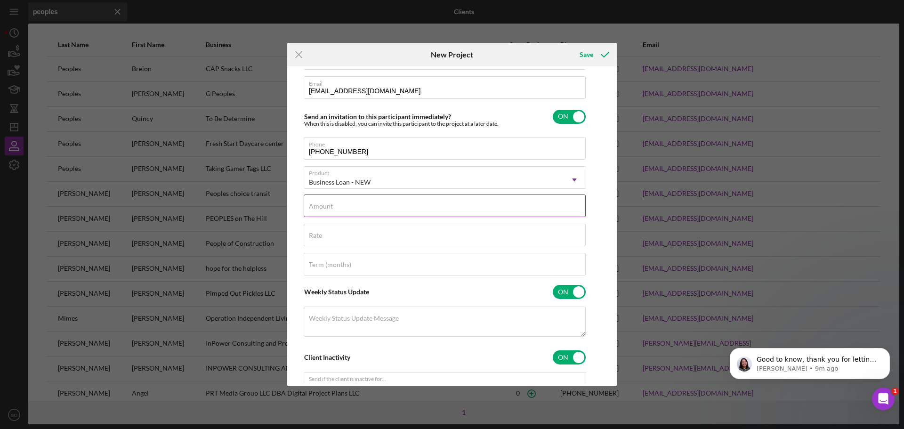
click at [365, 211] on input "Amount" at bounding box center [445, 205] width 282 height 23
type input "$20,000"
click at [335, 241] on input "Rate" at bounding box center [445, 235] width 282 height 23
type input "8.000%"
click at [357, 259] on div "Term (months)" at bounding box center [445, 265] width 282 height 24
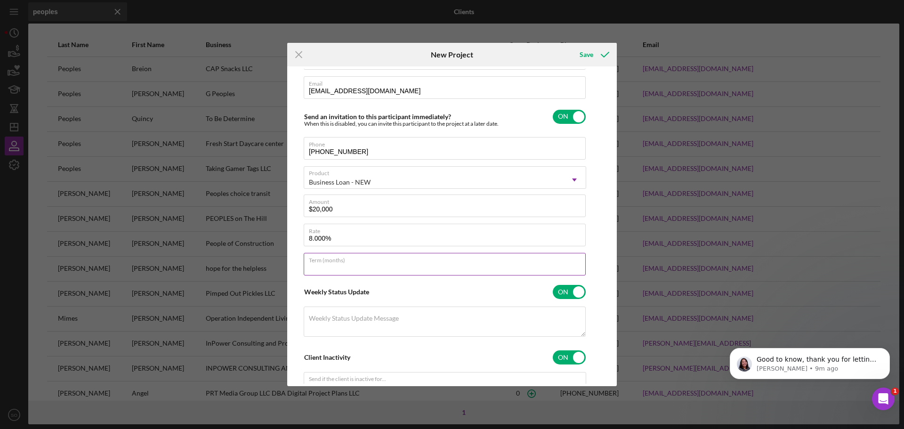
type input "84"
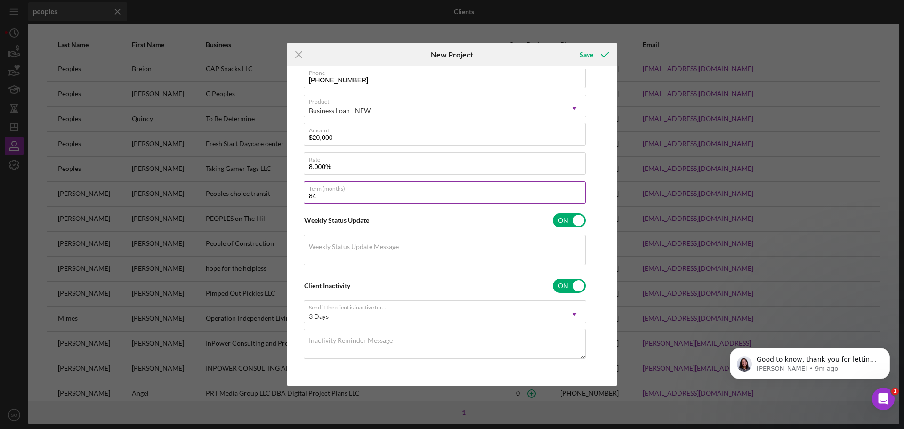
scroll to position [0, 0]
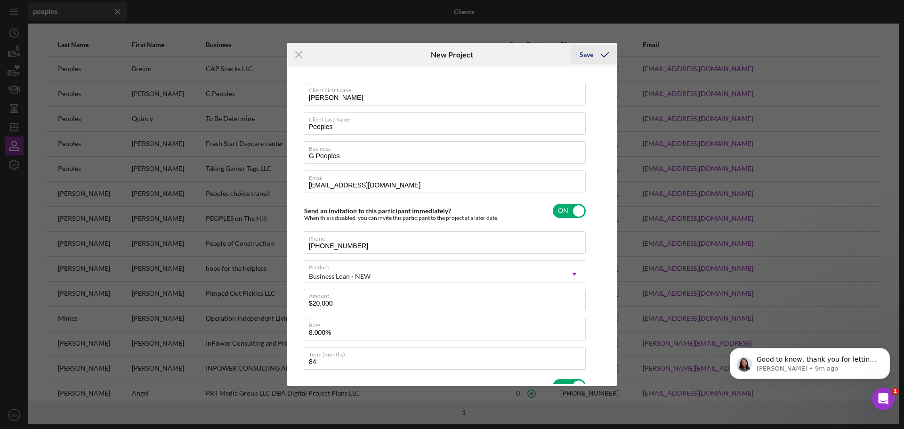
click at [607, 56] on icon "submit" at bounding box center [605, 55] width 24 height 24
checkbox input "false"
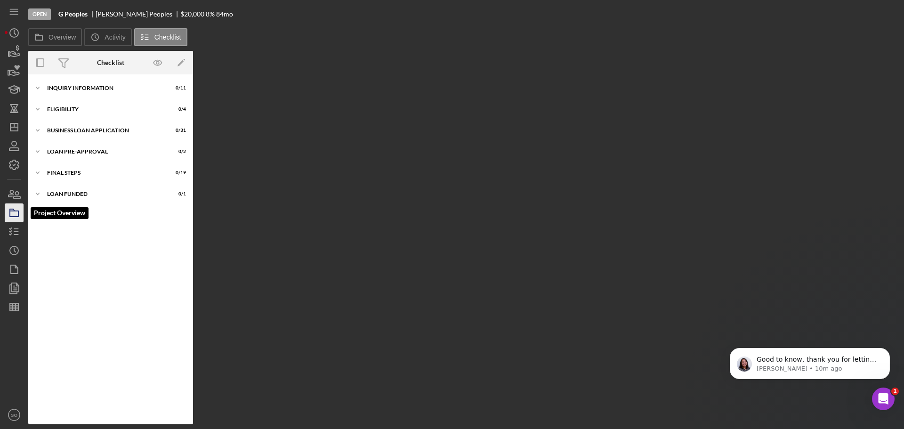
click at [15, 212] on icon "button" at bounding box center [14, 213] width 24 height 24
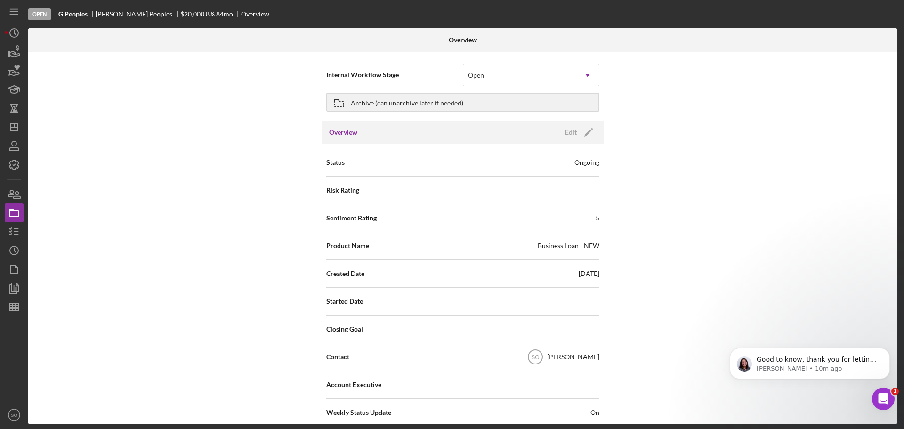
scroll to position [47, 0]
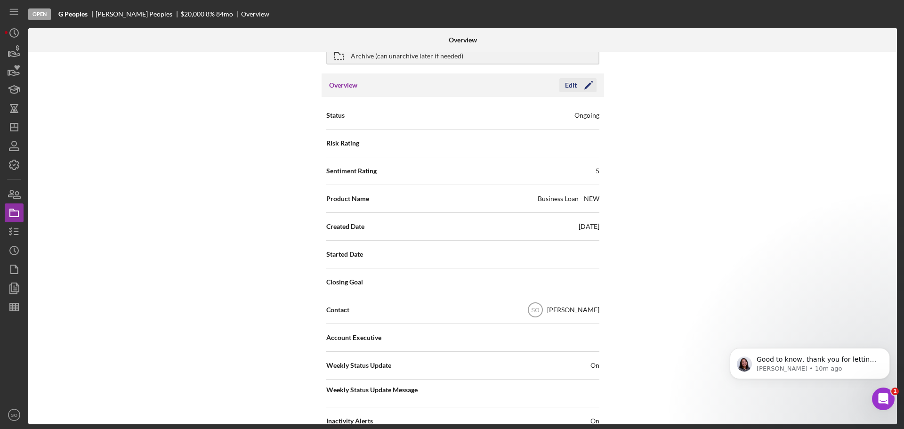
click at [589, 88] on icon "Icon/Edit" at bounding box center [589, 85] width 24 height 24
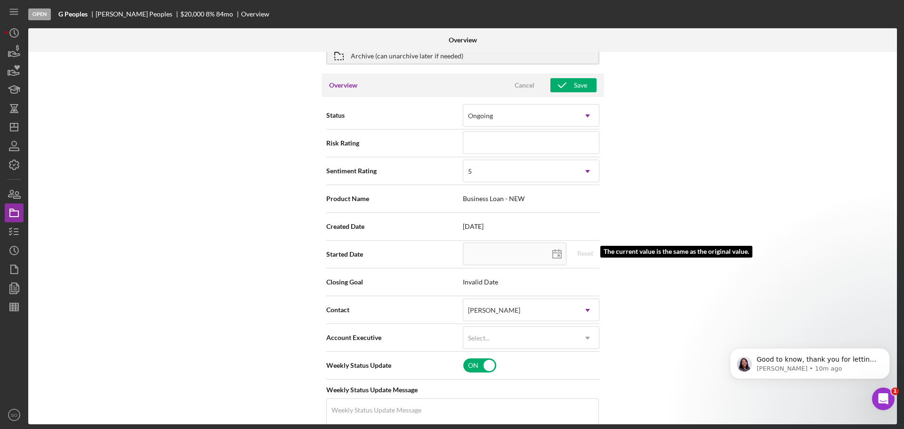
scroll to position [94, 0]
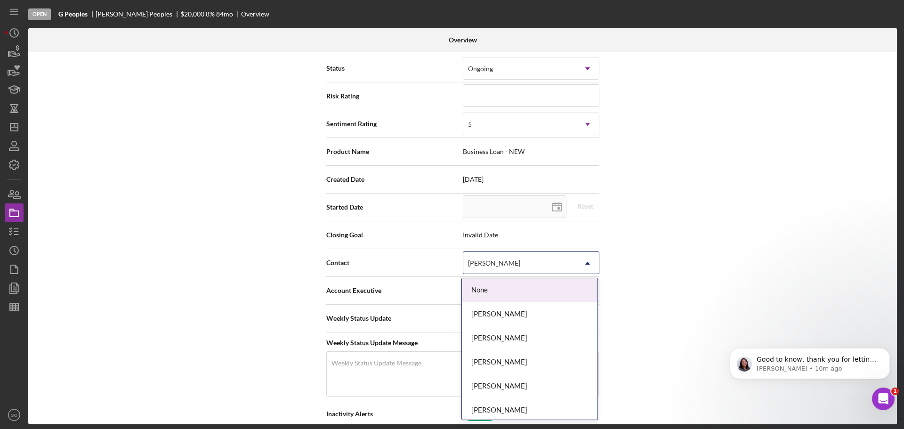
click at [515, 255] on div "[PERSON_NAME]" at bounding box center [519, 263] width 113 height 22
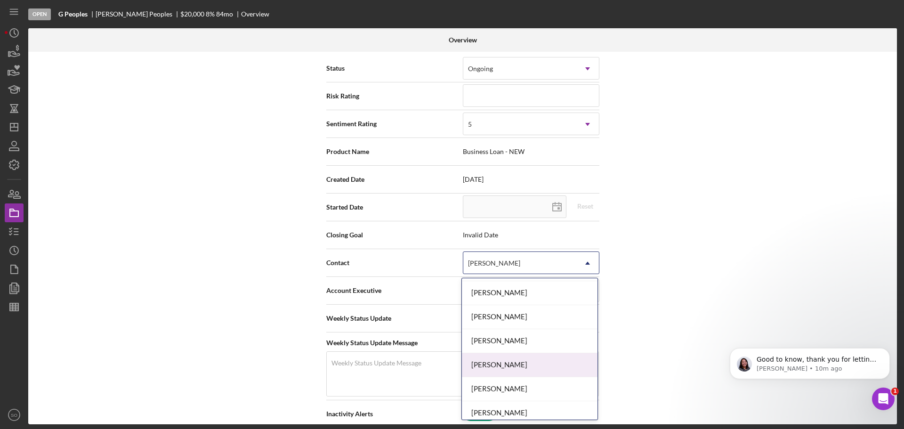
scroll to position [282, 0]
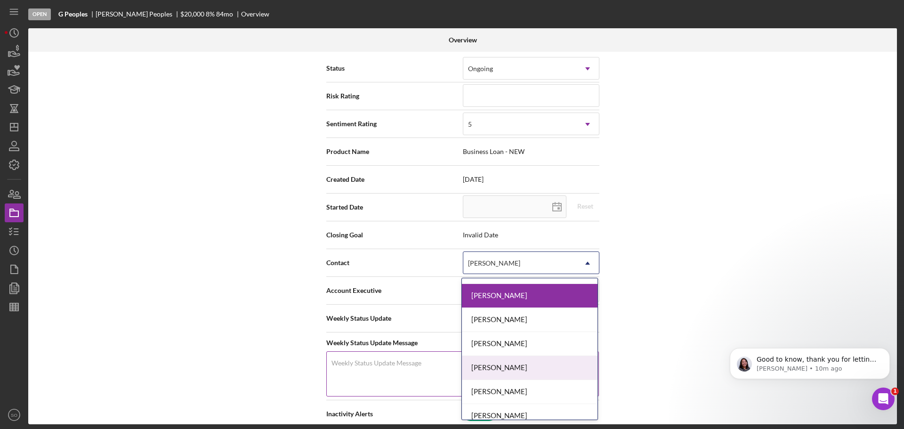
click at [508, 362] on div "[PERSON_NAME]" at bounding box center [530, 368] width 136 height 24
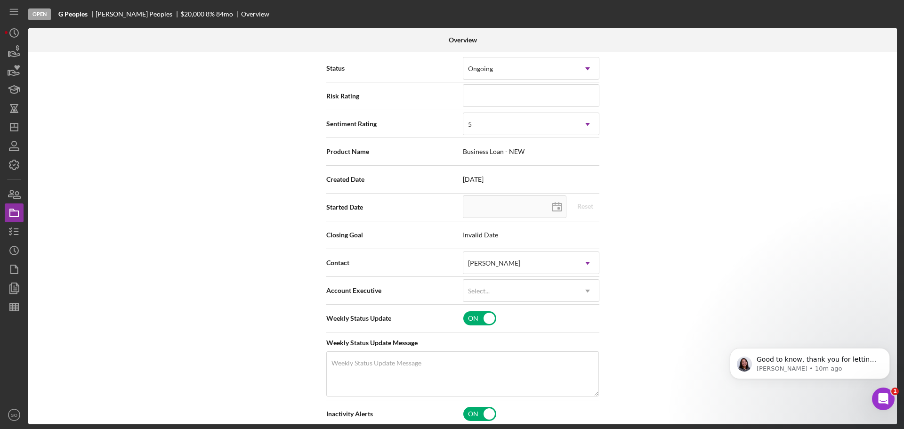
scroll to position [0, 0]
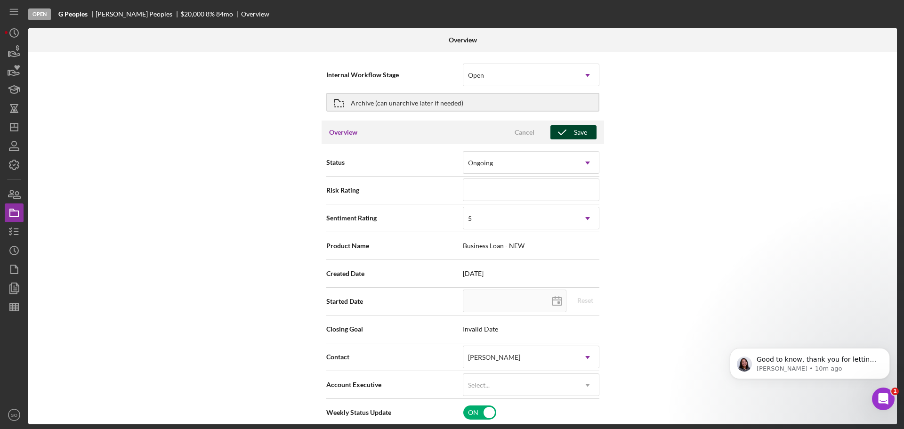
click at [568, 133] on icon "button" at bounding box center [562, 133] width 24 height 24
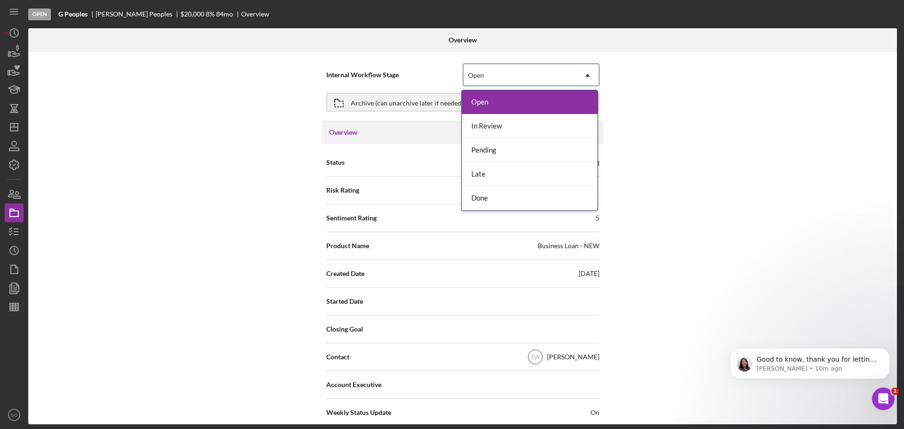
click at [497, 77] on div "Open" at bounding box center [519, 75] width 113 height 22
drag, startPoint x: 498, startPoint y: 127, endPoint x: 495, endPoint y: 135, distance: 8.8
click at [498, 128] on div "In Review" at bounding box center [530, 126] width 136 height 24
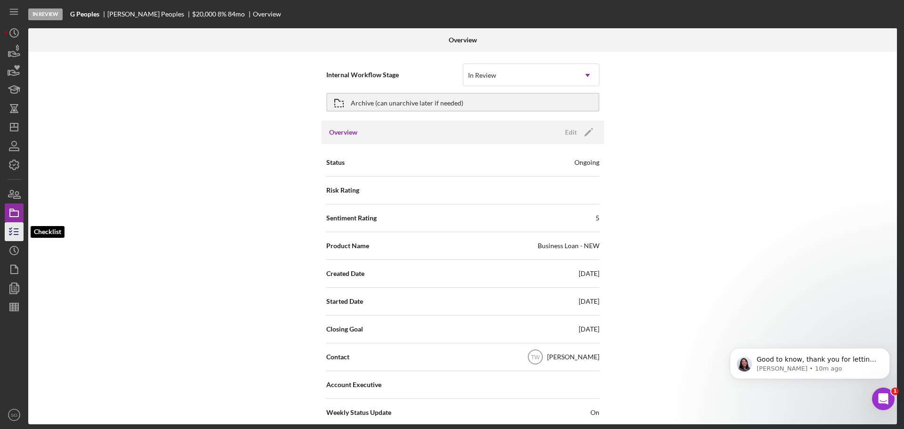
click at [5, 231] on icon "button" at bounding box center [14, 232] width 24 height 24
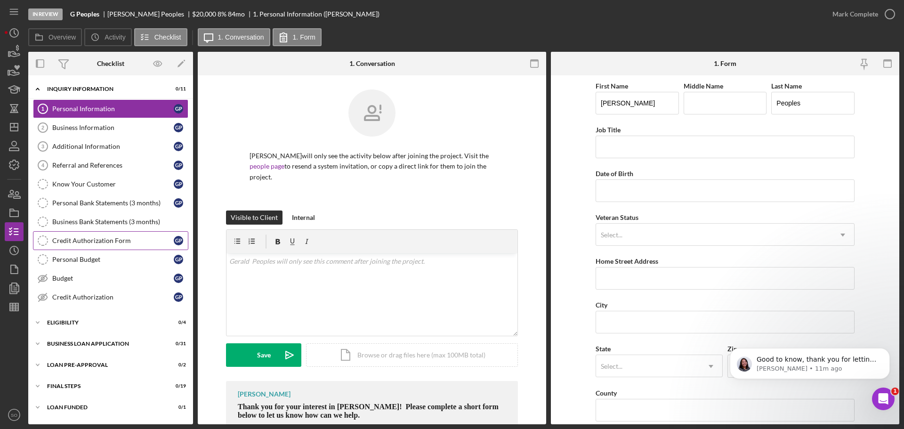
click at [117, 235] on link "Credit Authorization Form Credit Authorization Form G P" at bounding box center [110, 240] width 155 height 19
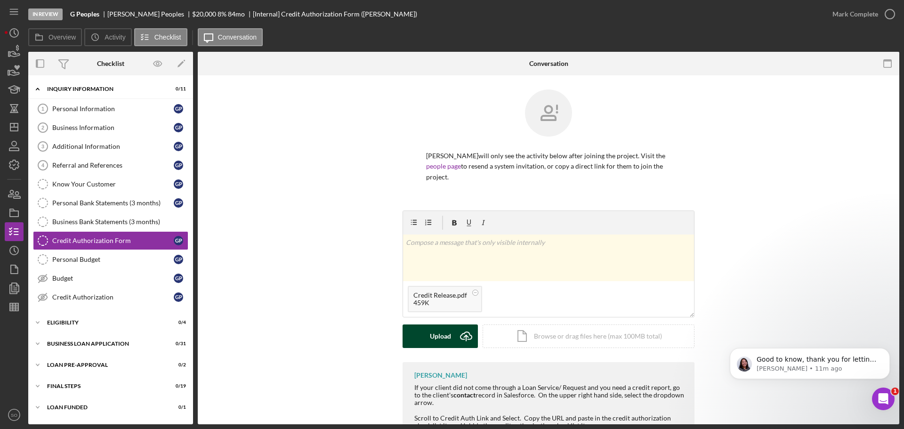
click at [438, 333] on div "Upload" at bounding box center [440, 336] width 21 height 24
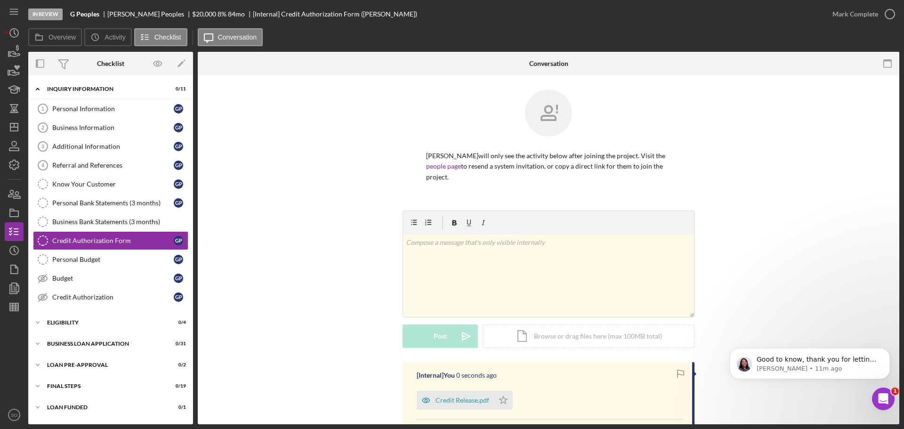
scroll to position [141, 0]
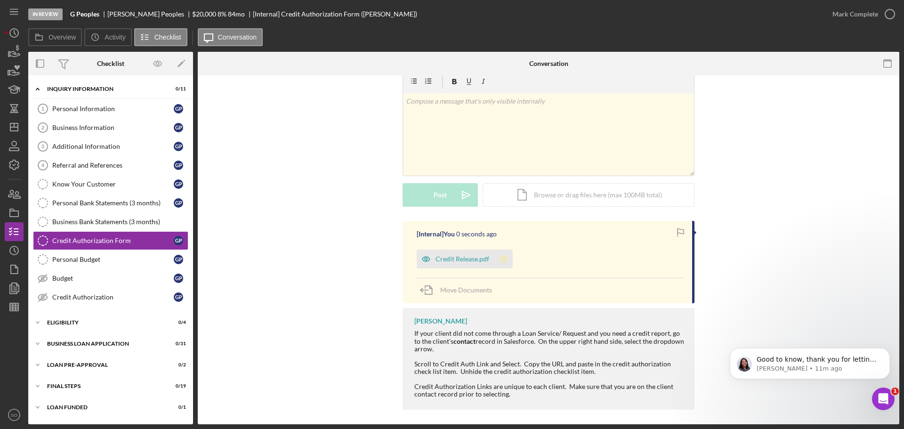
click at [500, 258] on polygon "button" at bounding box center [503, 259] width 8 height 8
click at [854, 9] on div "Mark Complete" at bounding box center [855, 14] width 46 height 19
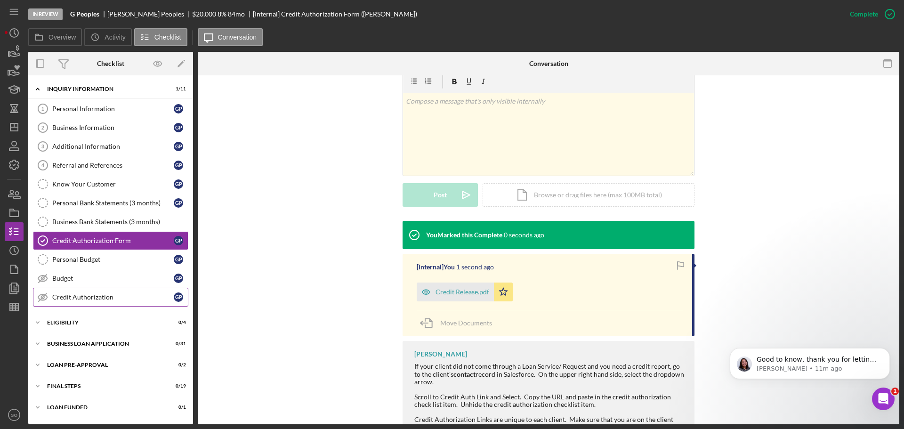
drag, startPoint x: 115, startPoint y: 292, endPoint x: 123, endPoint y: 294, distance: 8.7
click at [116, 293] on link "Credit Authorization Credit Authorization G P" at bounding box center [110, 297] width 155 height 19
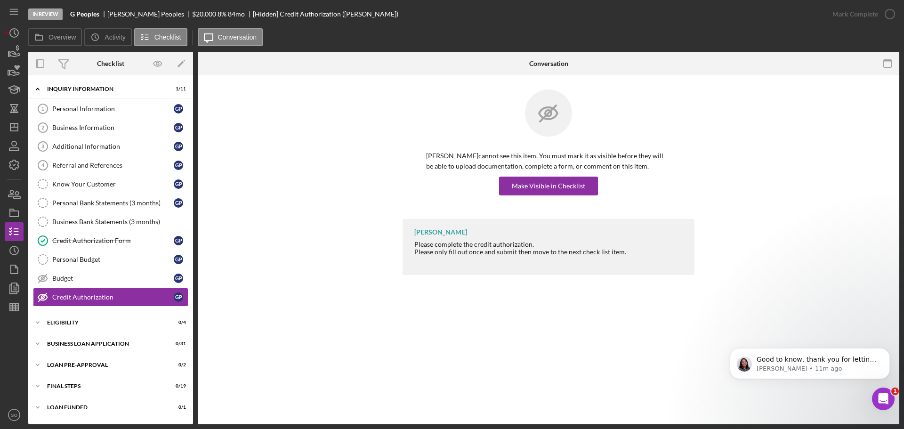
click at [547, 198] on div "Gerald Peoples cannot see this item. You must mark it as visible before they wi…" at bounding box center [548, 153] width 292 height 129
click at [538, 191] on div "Make Visible in Checklist" at bounding box center [548, 186] width 73 height 19
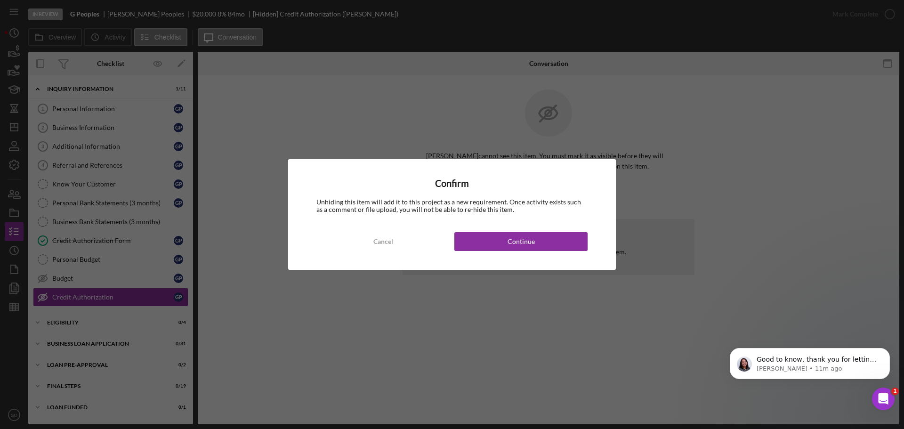
click at [546, 237] on button "Continue" at bounding box center [520, 241] width 133 height 19
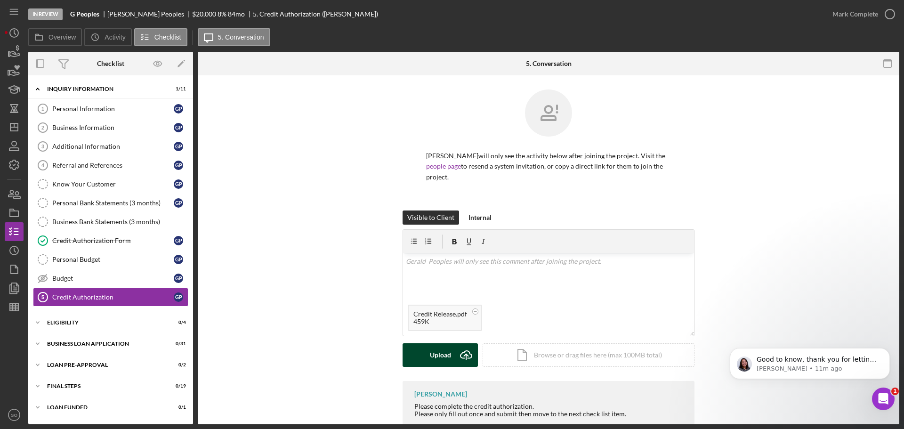
click at [461, 347] on icon "Icon/Upload" at bounding box center [466, 355] width 24 height 24
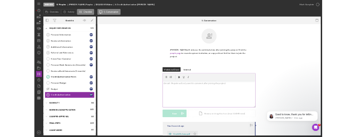
scroll to position [94, 0]
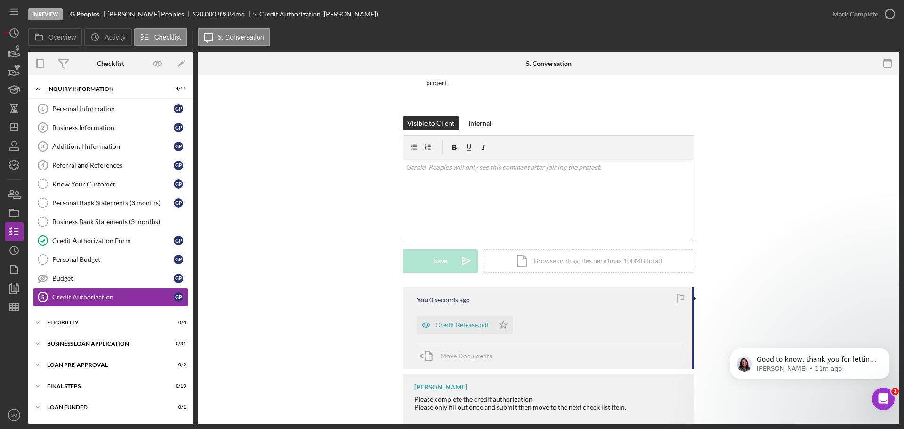
click at [502, 332] on icon "Icon/Star" at bounding box center [503, 324] width 19 height 19
click at [850, 8] on div "Mark Complete" at bounding box center [855, 14] width 46 height 19
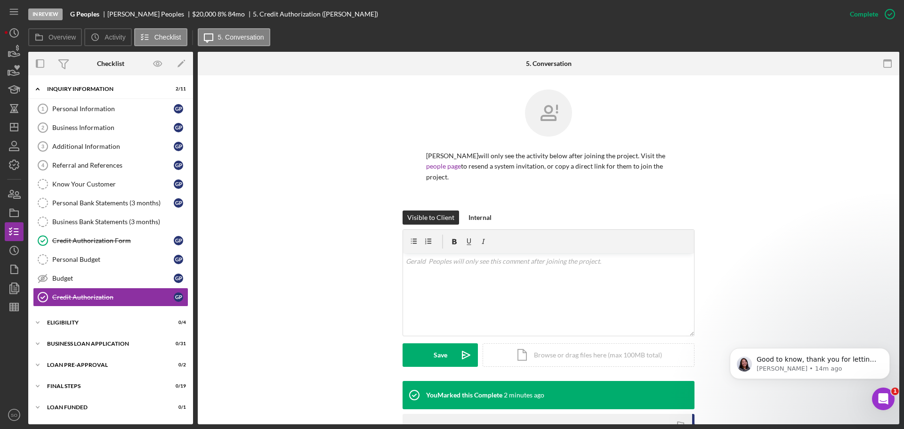
scroll to position [0, 0]
click at [8, 220] on icon "button" at bounding box center [14, 213] width 24 height 24
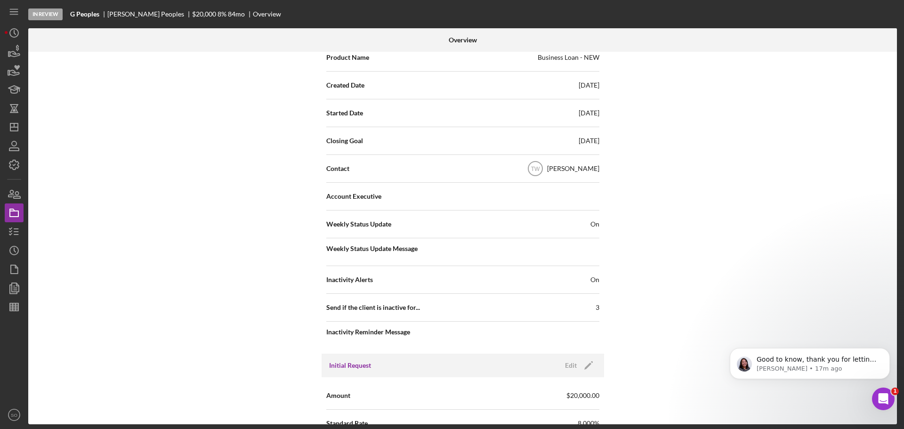
scroll to position [282, 0]
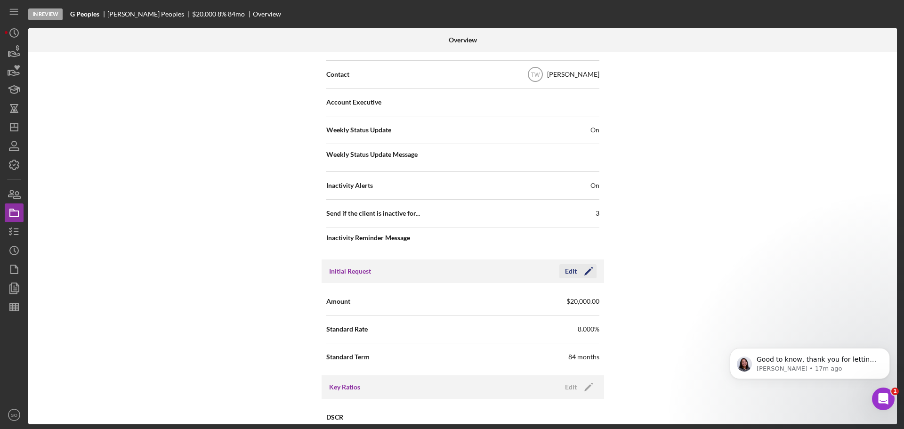
click at [581, 268] on icon "Icon/Edit" at bounding box center [589, 271] width 24 height 24
drag, startPoint x: 266, startPoint y: 286, endPoint x: 246, endPoint y: 284, distance: 20.3
click at [249, 285] on div "Internal Workflow Stage In Review Icon/Dropdown Arrow Archive (can unarchive la…" at bounding box center [462, 238] width 868 height 372
type input "$15,000"
click at [559, 274] on icon "button" at bounding box center [562, 271] width 24 height 24
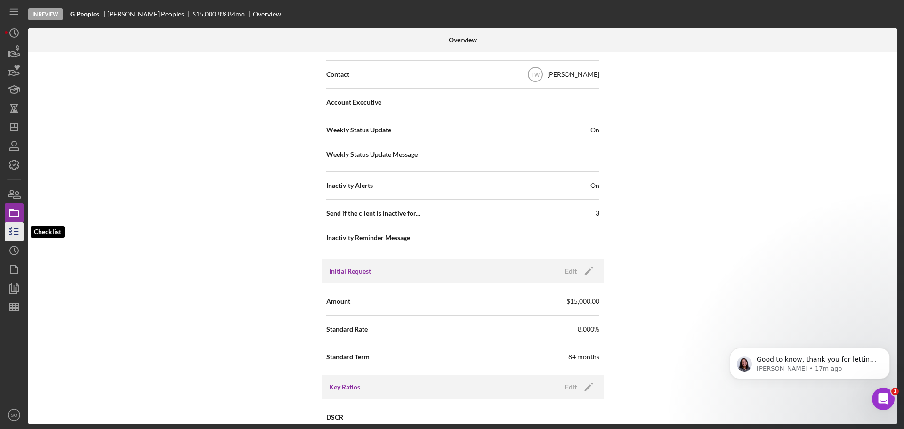
click at [14, 233] on icon "button" at bounding box center [14, 232] width 24 height 24
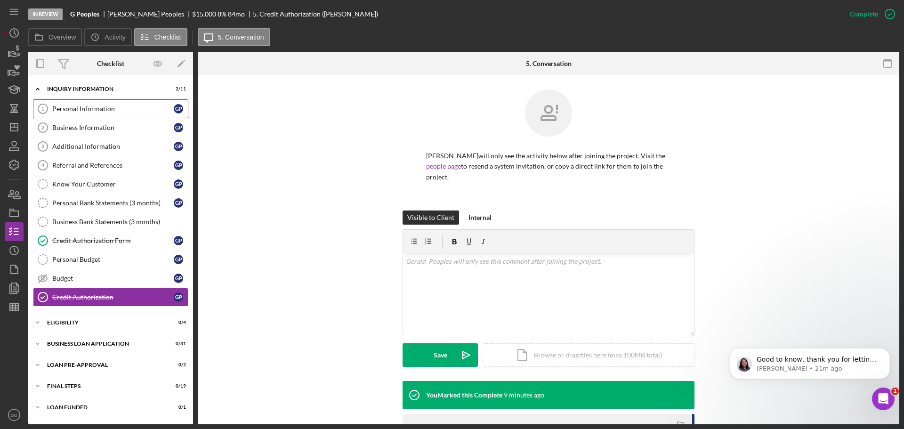
click at [117, 115] on link "Personal Information 1 Personal Information G P" at bounding box center [110, 108] width 155 height 19
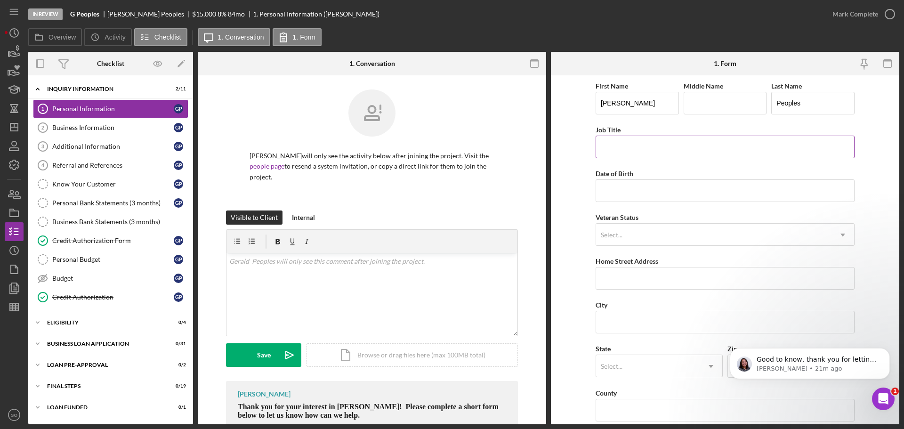
click at [643, 152] on input "Job Title" at bounding box center [724, 147] width 259 height 23
type input "Business Owner"
click at [653, 184] on input "Date of Birth" at bounding box center [724, 190] width 259 height 23
click at [623, 187] on input "Date of Birth" at bounding box center [724, 190] width 259 height 23
type input "08/15/1967"
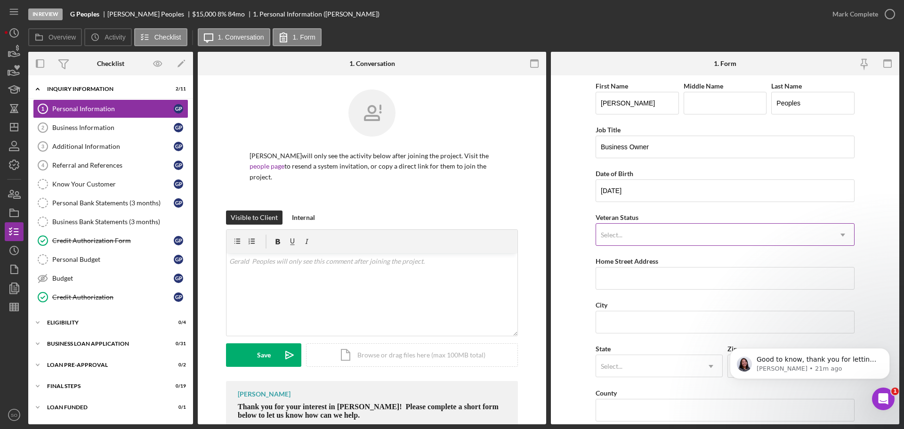
click at [627, 235] on div "Select..." at bounding box center [713, 235] width 235 height 22
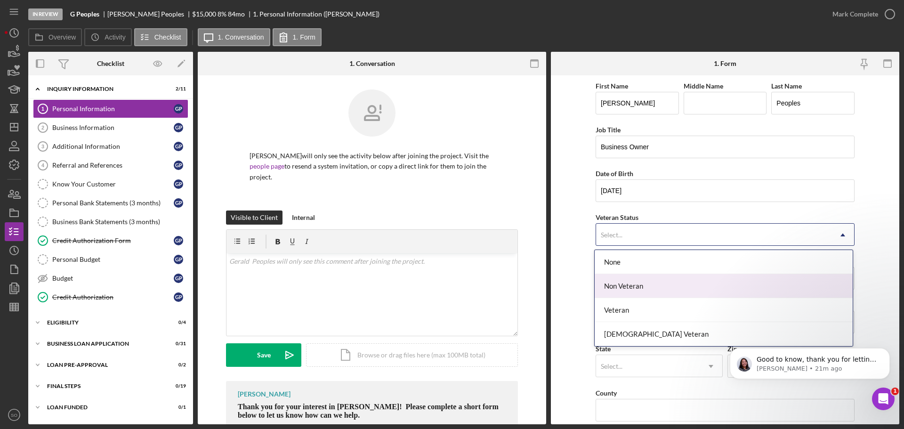
click at [635, 289] on div "Non Veteran" at bounding box center [724, 286] width 258 height 24
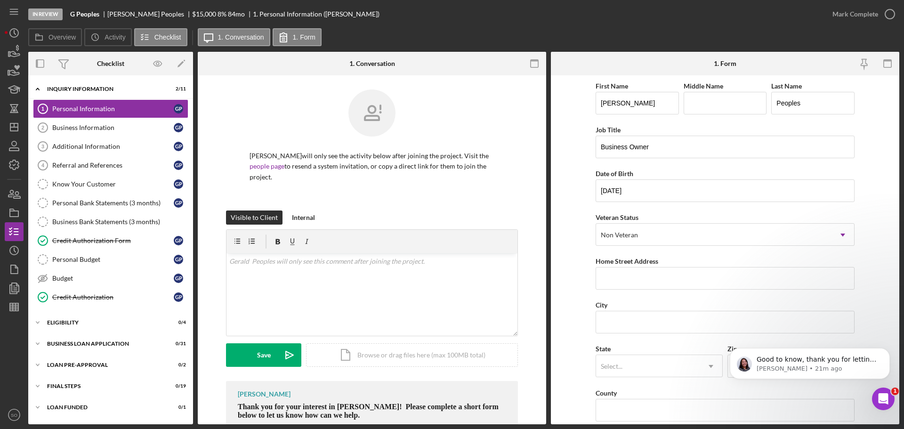
click at [583, 283] on form "First Name Gerald Middle Name Last Name Peoples Job Title Business Owner Date o…" at bounding box center [725, 249] width 348 height 349
click at [612, 274] on input "Home Street Address" at bounding box center [724, 278] width 259 height 23
paste input "2753 Brookmeadow Dr"
type input "2753 Brookmeadow Dr"
click at [572, 284] on form "First Name Gerald Middle Name Last Name Peoples Job Title Business Owner Date o…" at bounding box center [725, 249] width 348 height 349
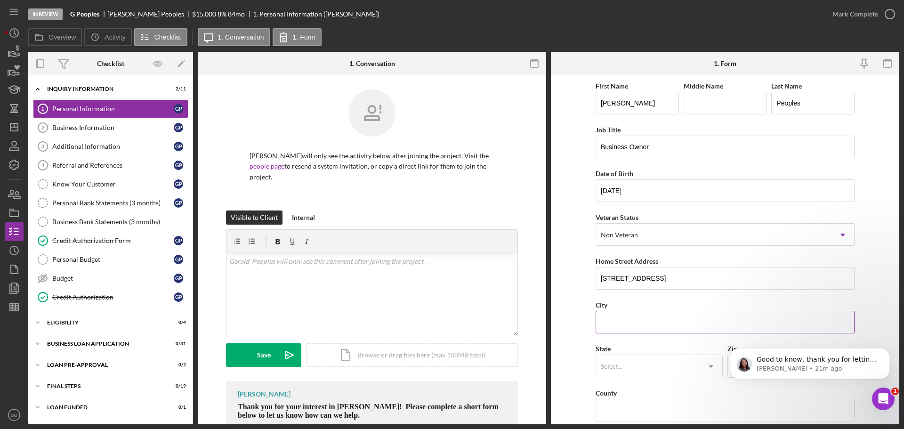
click at [604, 320] on input "City" at bounding box center [724, 322] width 259 height 23
paste input "[GEOGRAPHIC_DATA]"
type input "[GEOGRAPHIC_DATA]"
click at [576, 296] on form "First Name Gerald Middle Name Last Name Peoples Job Title Business Owner Date o…" at bounding box center [725, 249] width 348 height 349
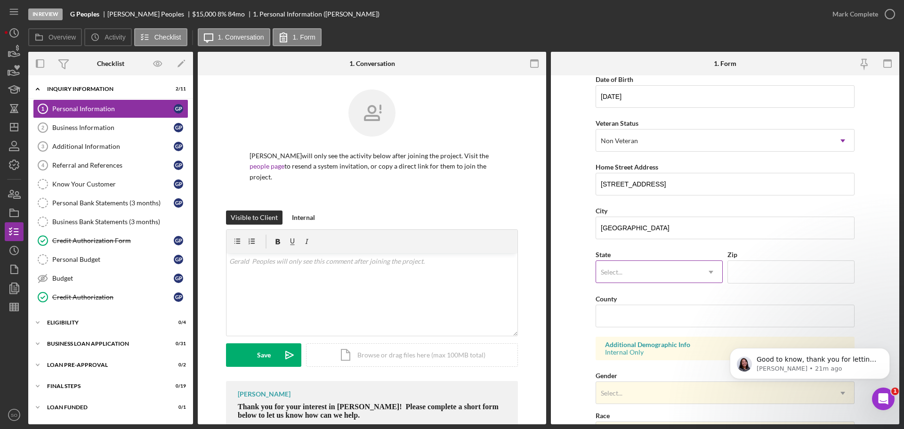
click at [612, 268] on div "Select..." at bounding box center [612, 272] width 22 height 8
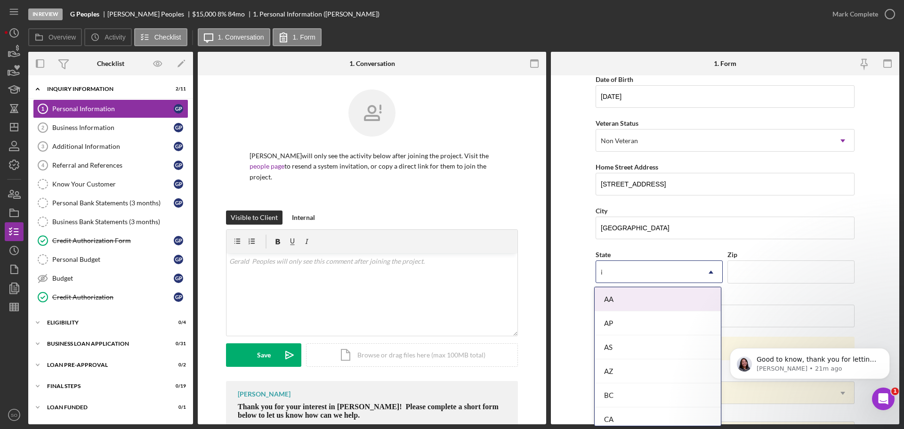
type input "il"
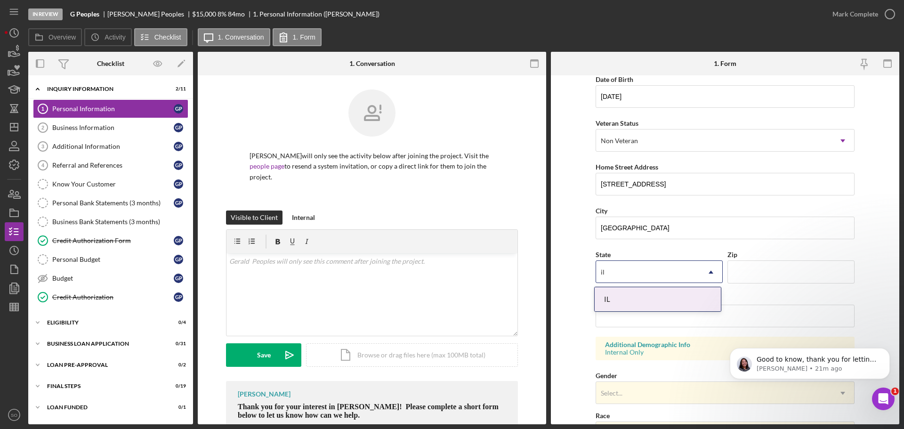
click at [631, 302] on div "IL" at bounding box center [658, 299] width 126 height 24
click at [733, 267] on input "Zip" at bounding box center [790, 271] width 127 height 23
paste input "62221"
type input "62221"
click at [611, 317] on input "County" at bounding box center [724, 316] width 259 height 23
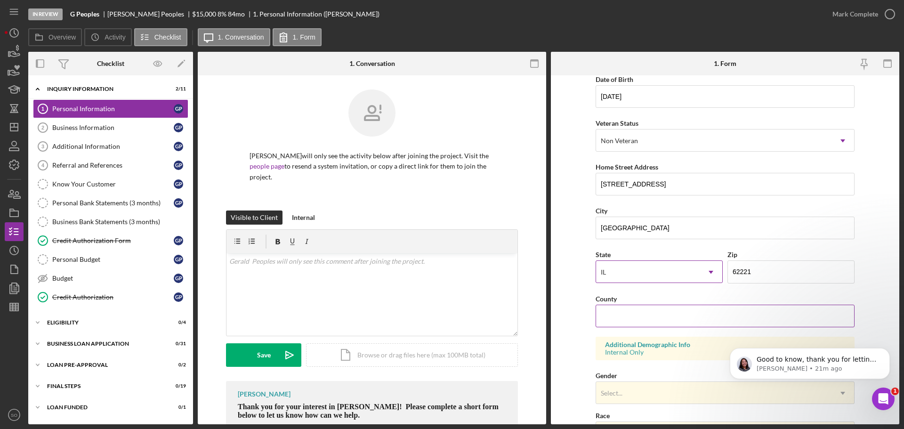
paste input "[GEOGRAPHIC_DATA]"
type input "[GEOGRAPHIC_DATA]"
click at [580, 278] on form "First Name Gerald Middle Name Last Name Peoples Job Title Business Owner Date o…" at bounding box center [725, 249] width 348 height 349
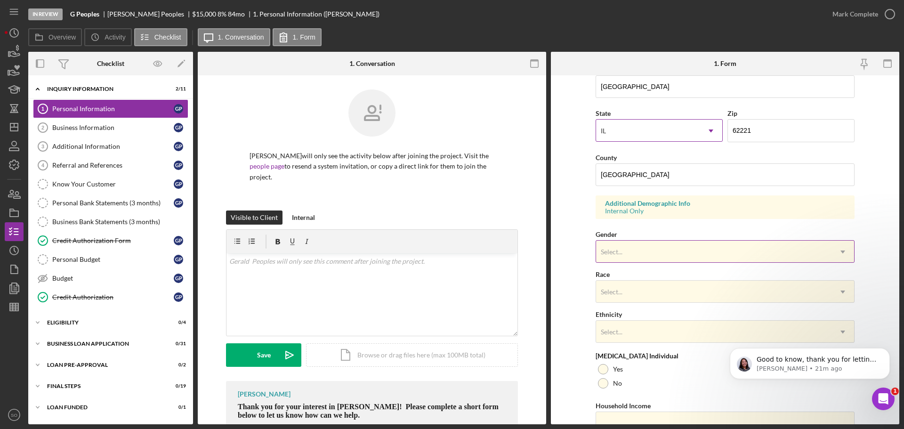
click at [679, 246] on div "Select..." at bounding box center [713, 252] width 235 height 22
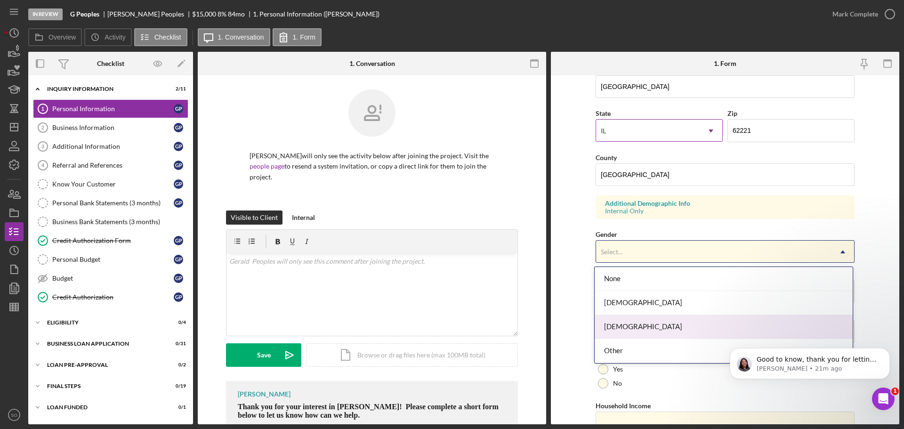
click at [646, 326] on div "Male" at bounding box center [724, 327] width 258 height 24
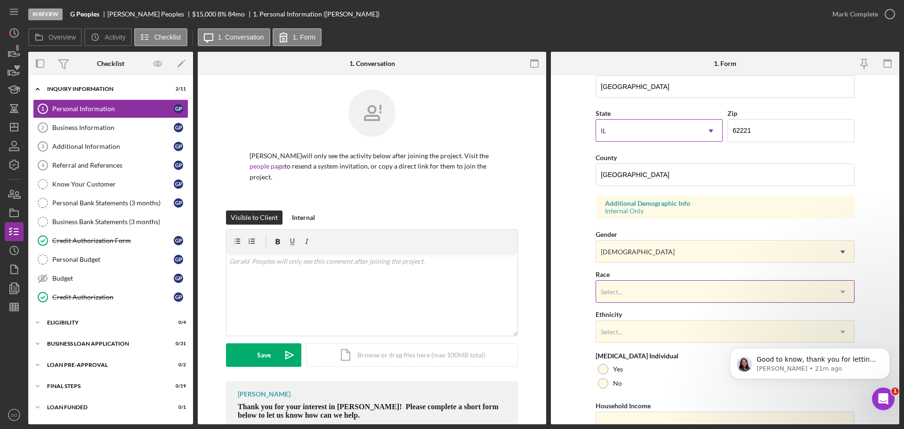
click at [639, 294] on div "Select..." at bounding box center [713, 292] width 235 height 22
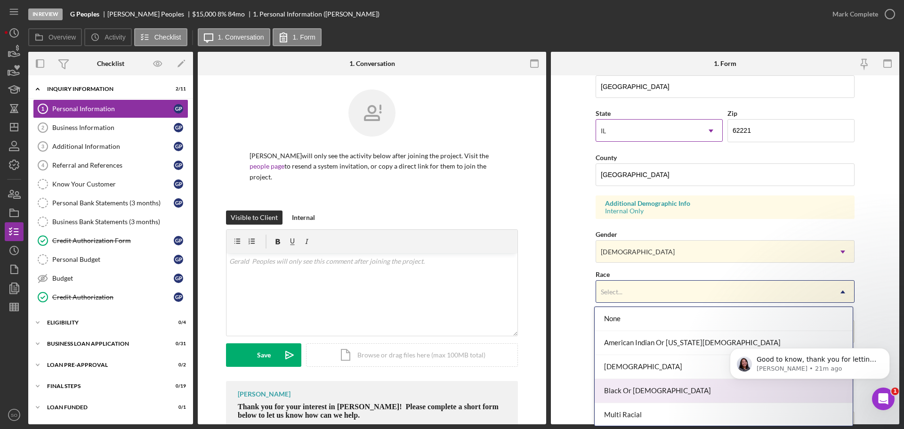
click at [665, 387] on div "Black Or African American" at bounding box center [724, 391] width 258 height 24
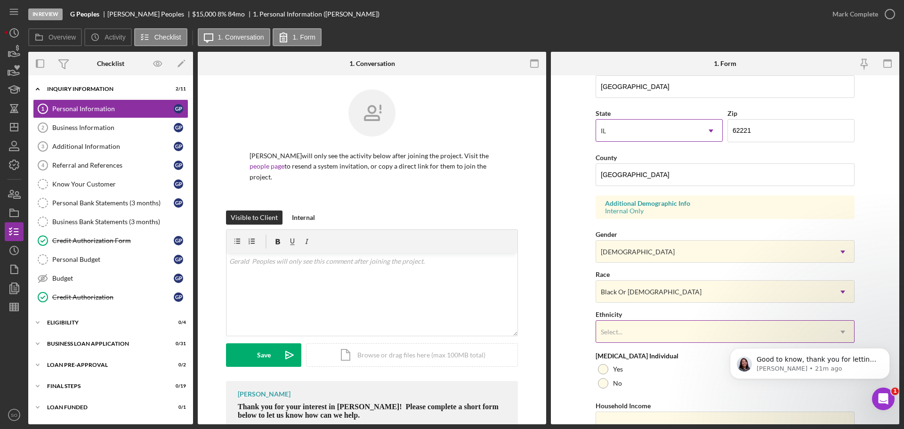
click at [650, 325] on div "Select..." at bounding box center [713, 332] width 235 height 22
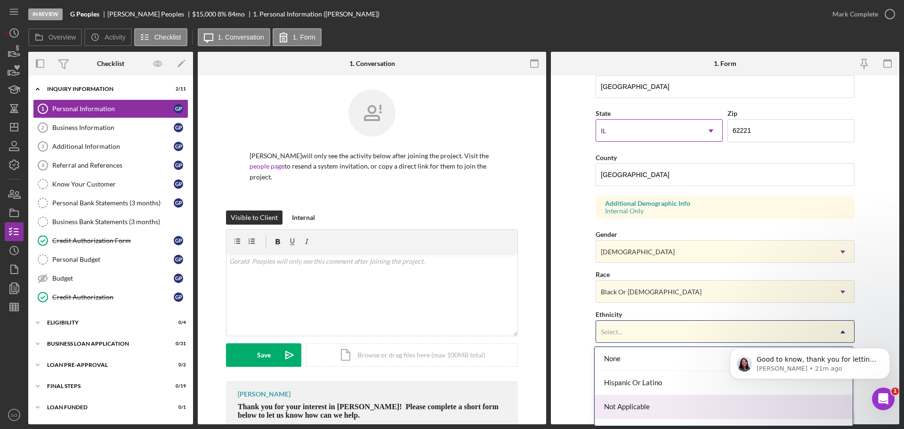
click at [645, 398] on div "Not Applicable" at bounding box center [724, 407] width 258 height 24
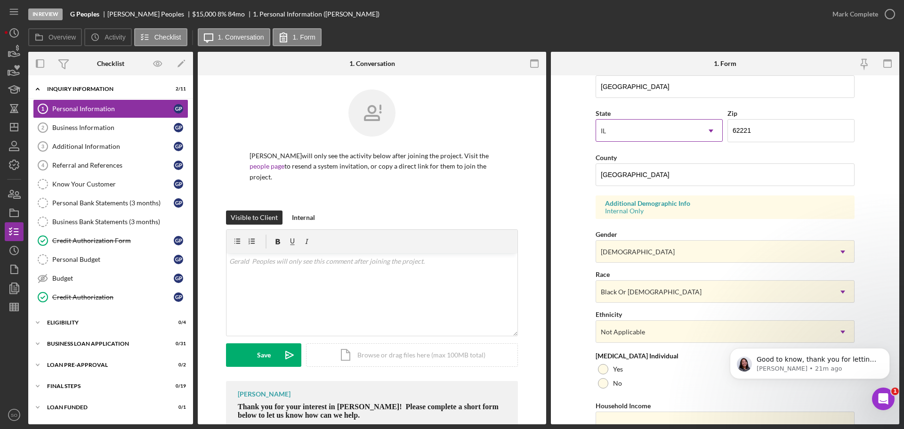
click at [567, 376] on form "First Name Gerald Middle Name Last Name Peoples Job Title Business Owner Date o…" at bounding box center [725, 249] width 348 height 349
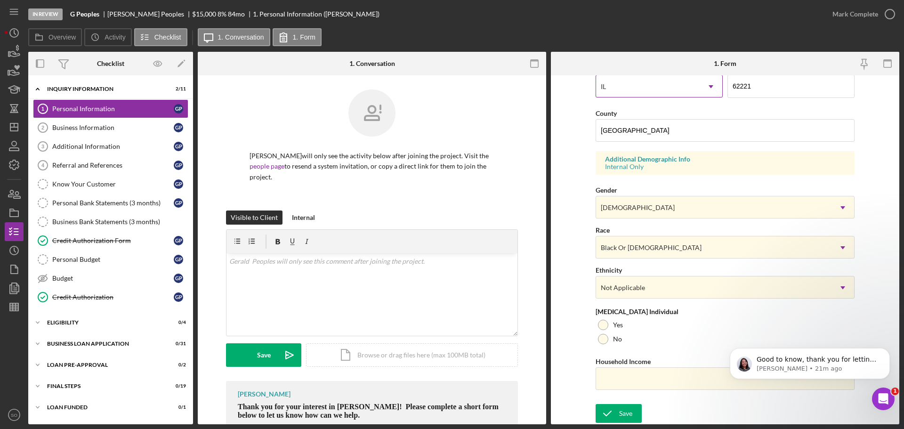
click at [609, 350] on div "First Name Gerald Middle Name Last Name Peoples Job Title Business Owner Date o…" at bounding box center [724, 99] width 259 height 599
click at [599, 342] on div at bounding box center [603, 339] width 10 height 10
click at [627, 372] on input "Household Income" at bounding box center [724, 378] width 259 height 23
type input "$48,000"
click at [560, 293] on form "First Name Gerald Middle Name Last Name Peoples Job Title Business Owner Date o…" at bounding box center [725, 249] width 348 height 349
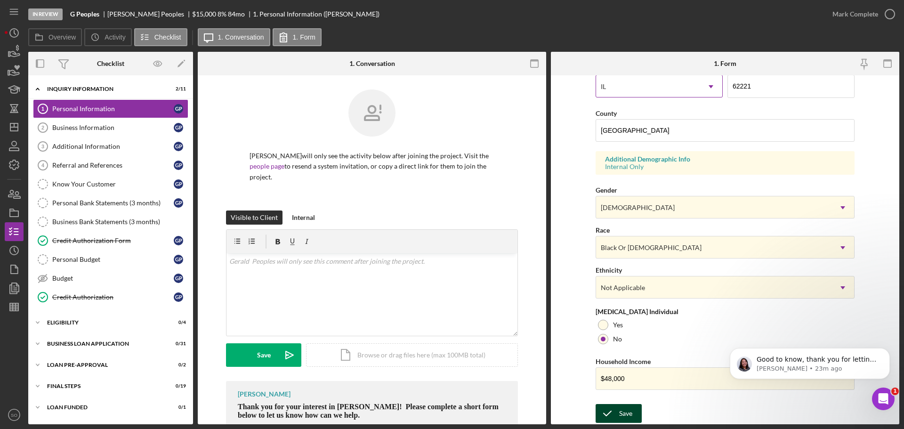
click at [627, 410] on div "Save" at bounding box center [625, 413] width 13 height 19
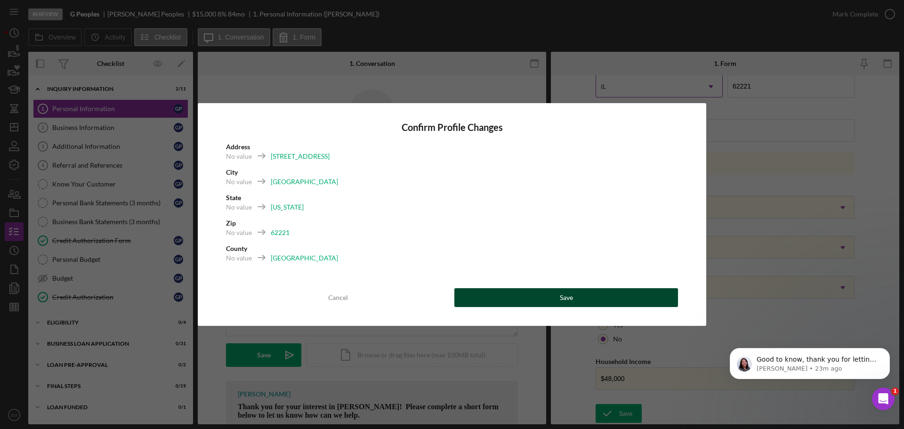
click at [588, 298] on button "Save" at bounding box center [566, 297] width 224 height 19
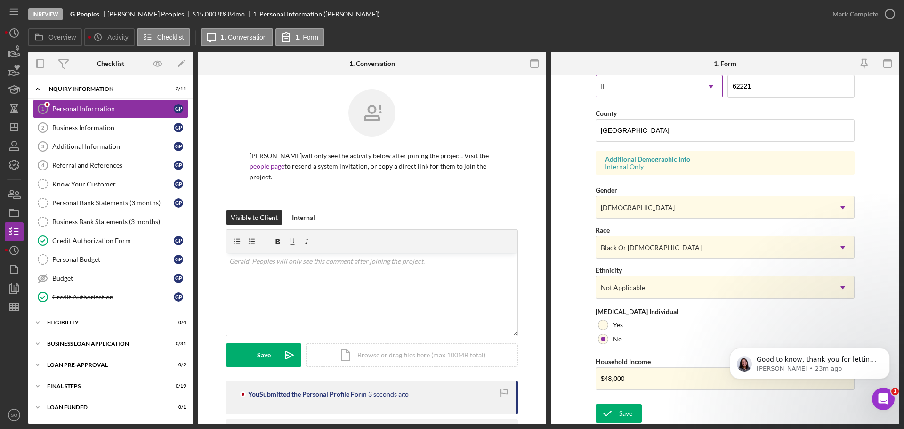
click at [833, 13] on div "Mark Complete" at bounding box center [855, 14] width 46 height 19
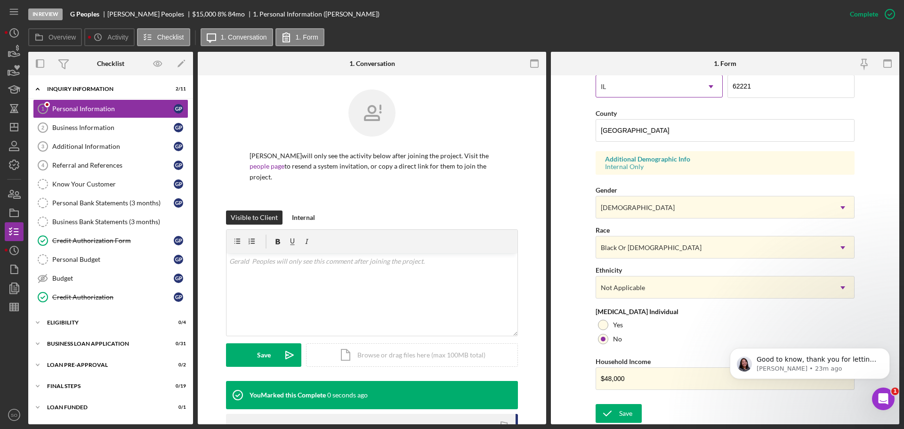
scroll to position [90, 0]
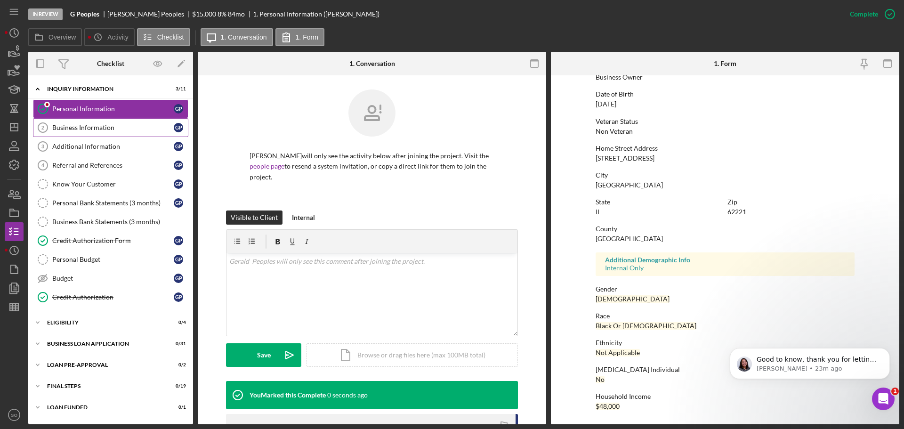
click at [122, 131] on div "Business Information" at bounding box center [112, 128] width 121 height 8
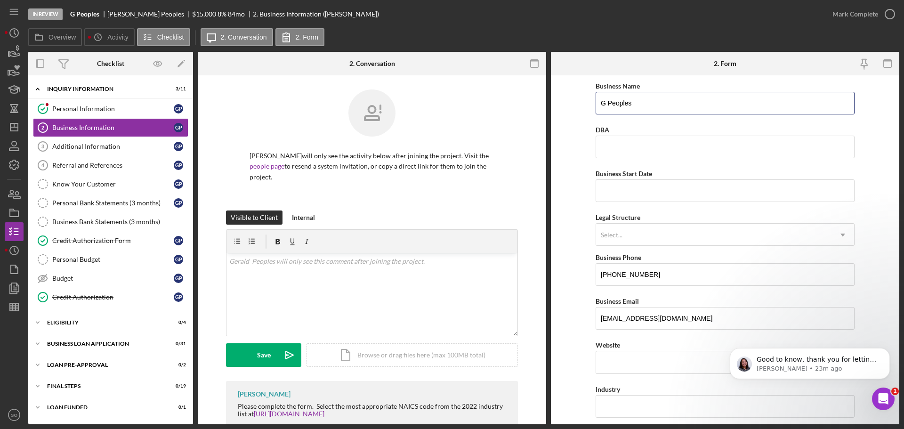
drag, startPoint x: 607, startPoint y: 103, endPoint x: 426, endPoint y: 104, distance: 181.2
click at [426, 104] on div "Overview Internal Workflow Stage In Review Icon/Dropdown Arrow Archive (can una…" at bounding box center [463, 238] width 871 height 372
paste input "DBA: Gerald"
type input "DBA: [PERSON_NAME]"
click at [654, 196] on input "Business Start Date" at bounding box center [724, 190] width 259 height 23
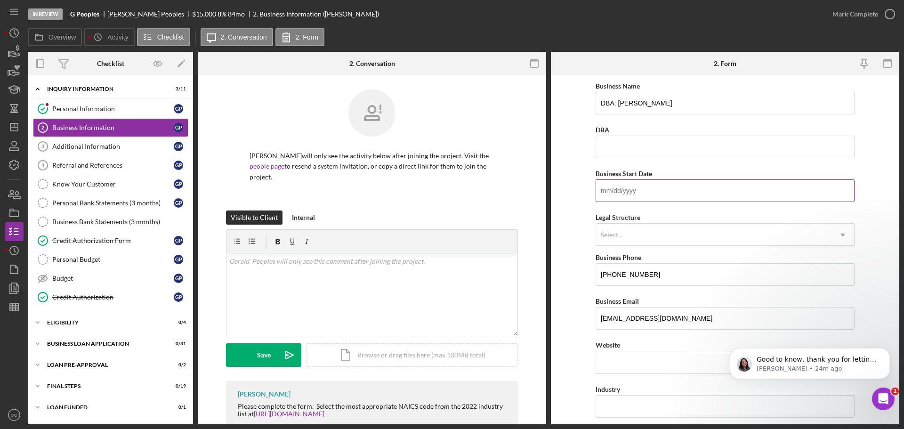
drag, startPoint x: 903, startPoint y: 194, endPoint x: 678, endPoint y: 186, distance: 225.1
click at [678, 186] on input "Business Start Date" at bounding box center [724, 190] width 259 height 23
type input "[DATE]"
click at [617, 241] on div "Select..." at bounding box center [713, 235] width 235 height 22
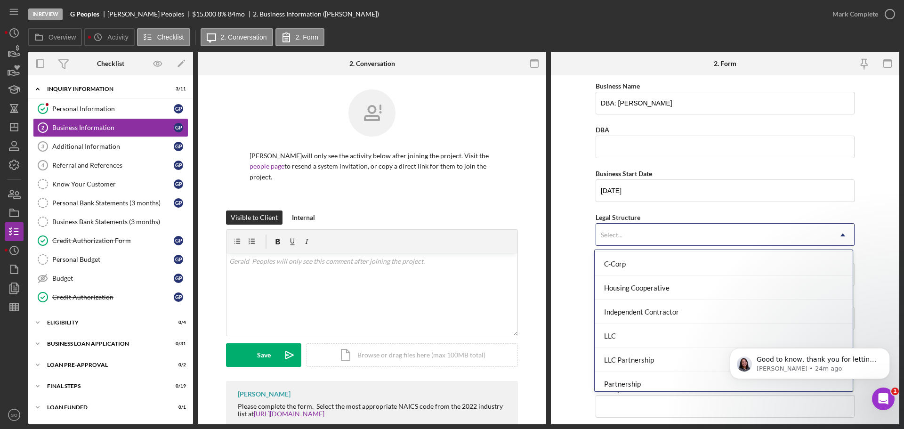
scroll to position [219, 0]
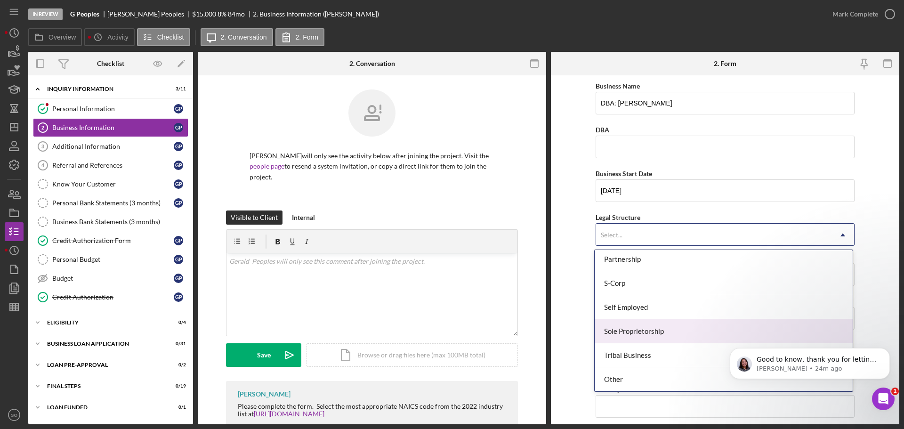
click at [642, 338] on div "Sole Proprietorship" at bounding box center [724, 331] width 258 height 24
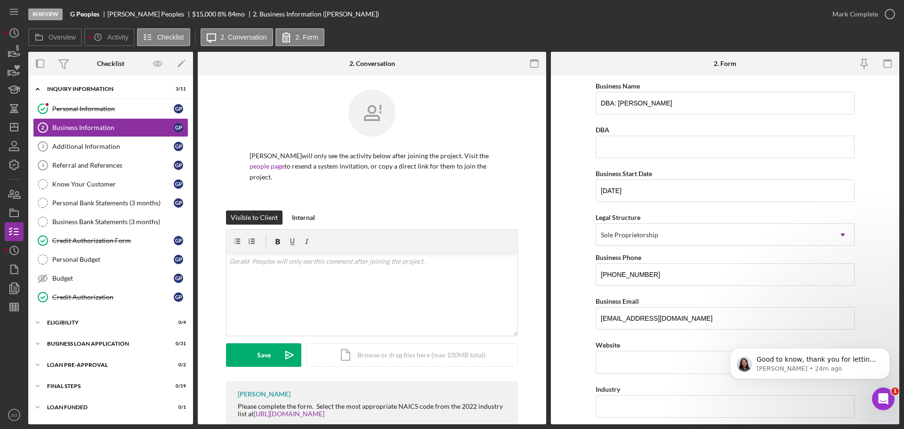
click at [558, 305] on form "Business Name DBA: Gerald Peoples DBA Business Start Date 05/30/2023 Legal Stru…" at bounding box center [725, 249] width 348 height 349
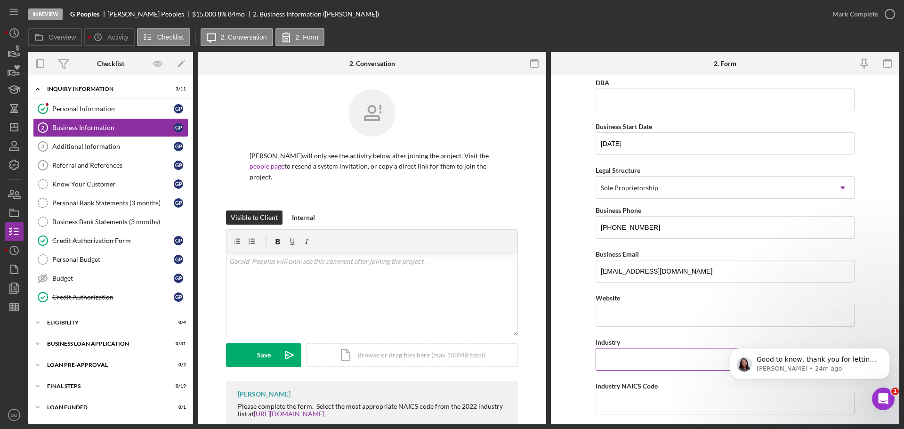
click at [616, 355] on input "Industry" at bounding box center [724, 359] width 259 height 23
paste input "delivery"
type input "Delivery/Hauling"
click at [574, 364] on form "Business Name DBA: Gerald Peoples DBA Business Start Date 05/30/2023 Legal Stru…" at bounding box center [725, 249] width 348 height 349
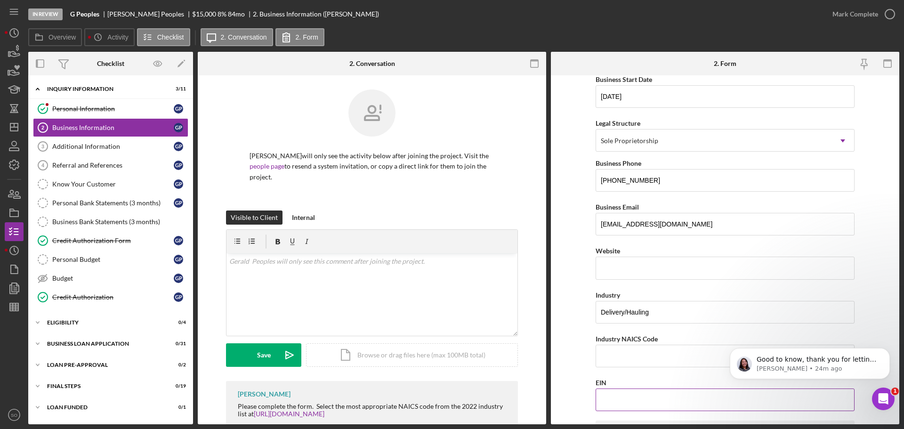
scroll to position [141, 0]
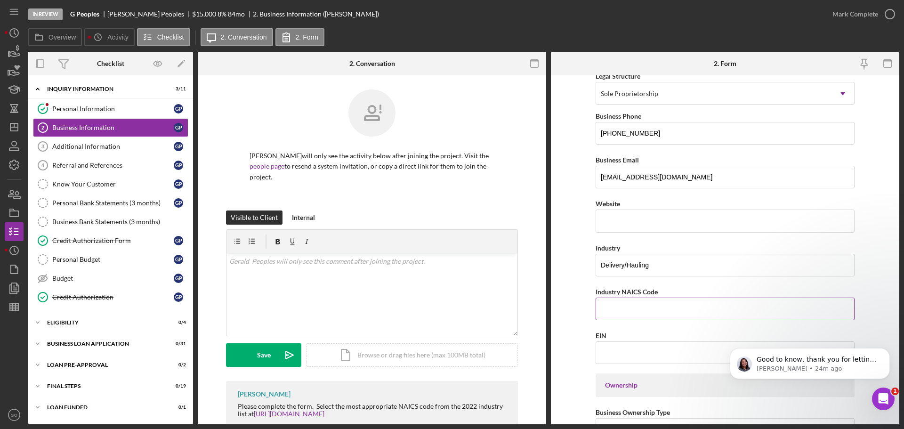
click at [612, 312] on input "Industry NAICS Code" at bounding box center [724, 308] width 259 height 23
paste input "492210"
type input "492210"
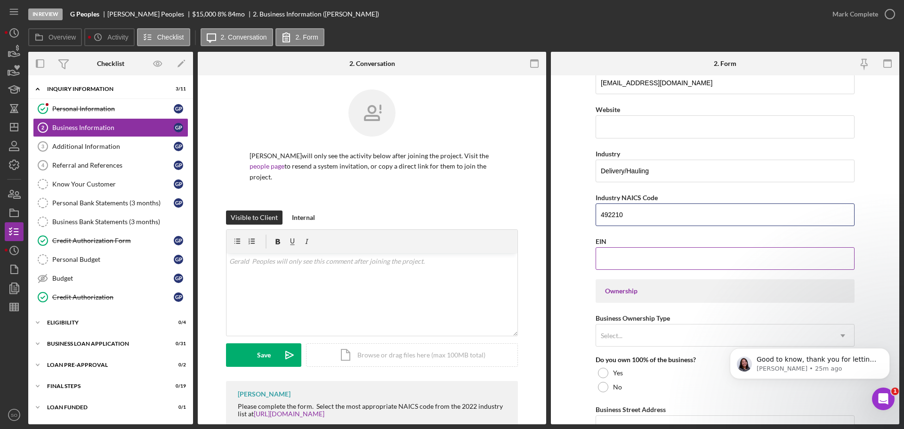
scroll to position [330, 0]
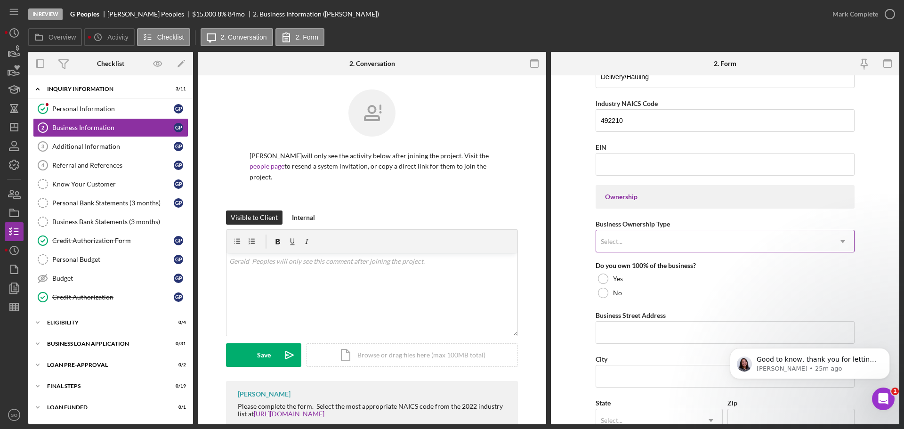
click at [642, 241] on div "Select..." at bounding box center [713, 242] width 235 height 22
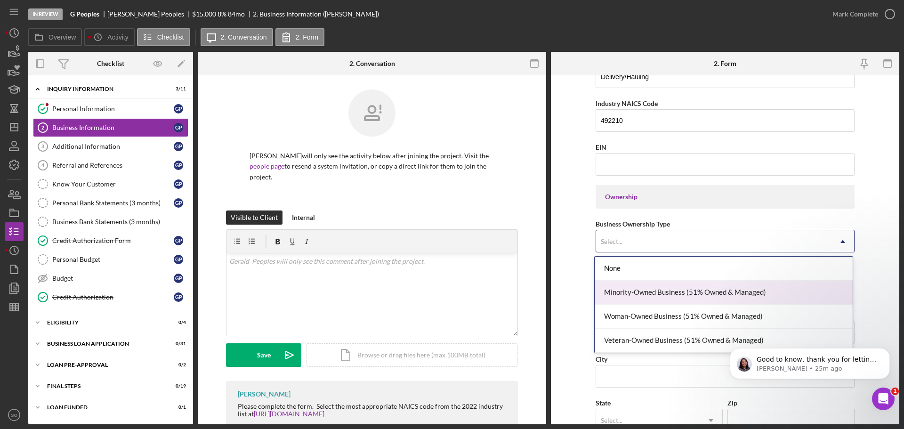
click at [642, 289] on div "Minority-Owned Business (51% Owned & Managed)" at bounding box center [724, 293] width 258 height 24
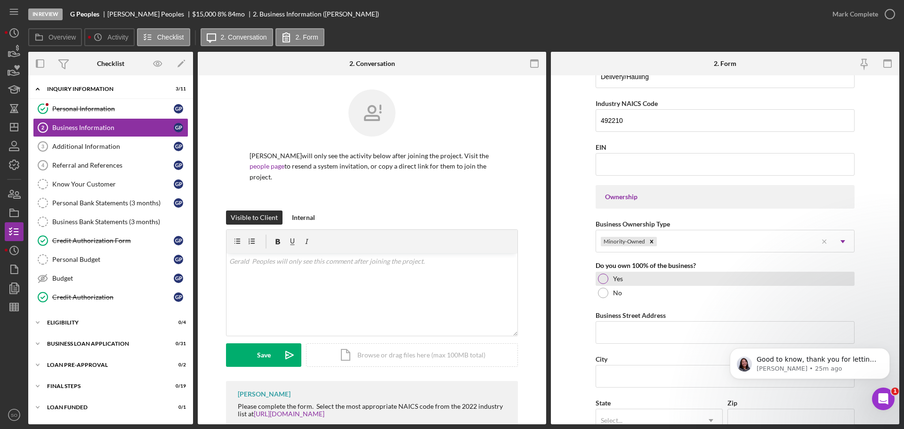
click at [615, 278] on label "Yes" at bounding box center [618, 279] width 10 height 8
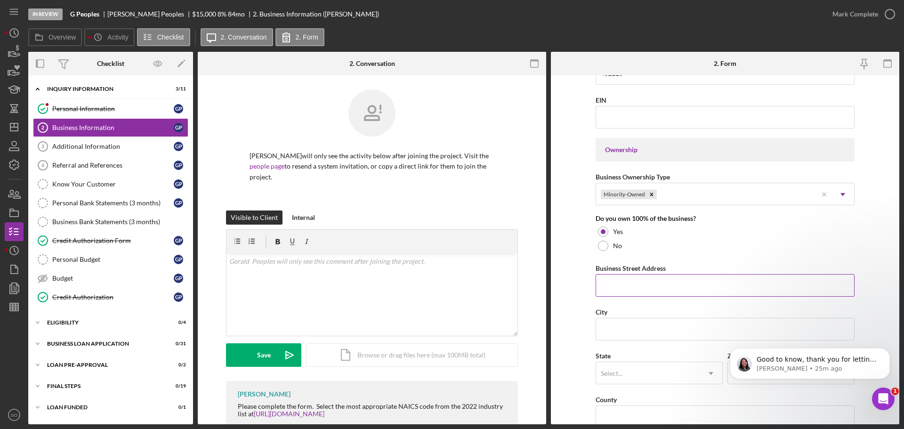
click at [638, 283] on input "Business Street Address" at bounding box center [724, 285] width 259 height 23
click at [636, 291] on input "Business Street Address" at bounding box center [724, 285] width 259 height 23
paste input "2753 BROOKMEADOW DR"
type input "[STREET_ADDRESS]"
click at [709, 305] on div "Business Name DBA: Gerald Peoples DBA Business Start Date 05/30/2023 Legal Stru…" at bounding box center [724, 210] width 259 height 1015
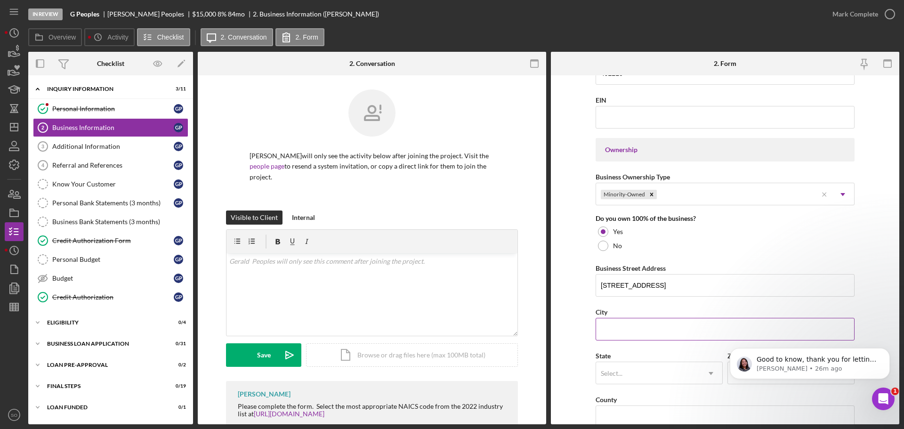
click at [688, 325] on input "City" at bounding box center [724, 329] width 259 height 23
click at [630, 328] on input "City" at bounding box center [724, 329] width 259 height 23
paste input "[GEOGRAPHIC_DATA]"
type input "[GEOGRAPHIC_DATA]"
click at [640, 375] on div "Select..." at bounding box center [648, 373] width 104 height 22
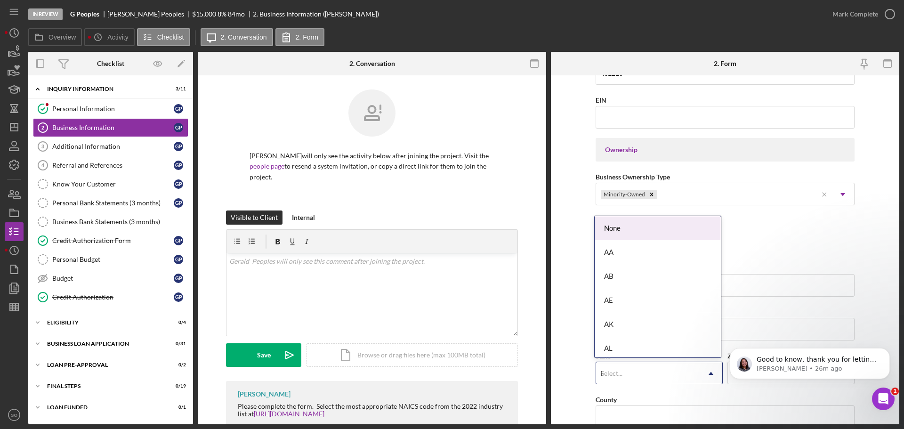
type input "il"
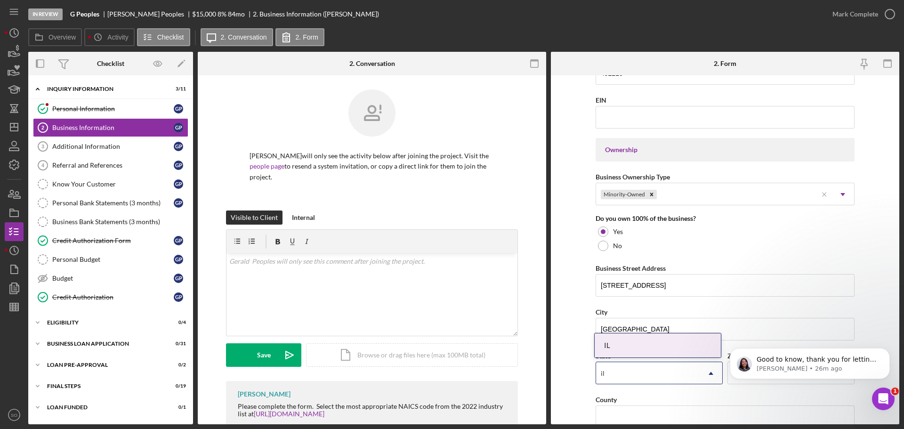
click at [635, 346] on div "IL" at bounding box center [658, 345] width 126 height 24
click at [891, 348] on button "Dismiss notification" at bounding box center [887, 351] width 12 height 12
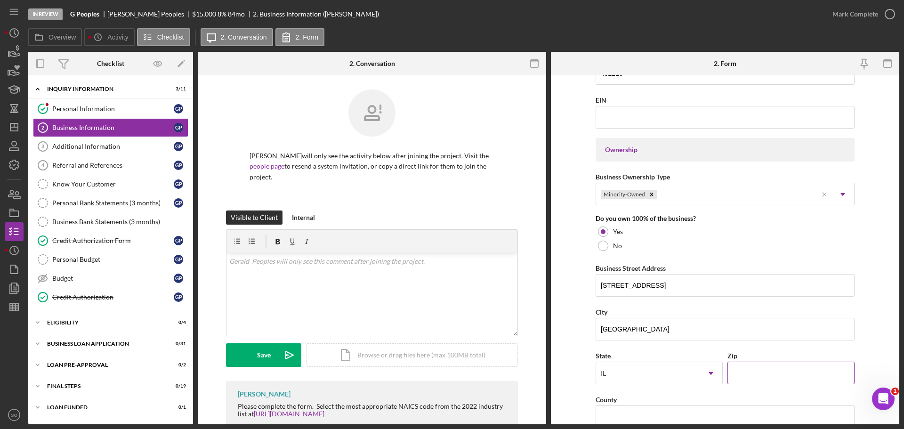
click at [820, 374] on input "Zip" at bounding box center [790, 373] width 127 height 23
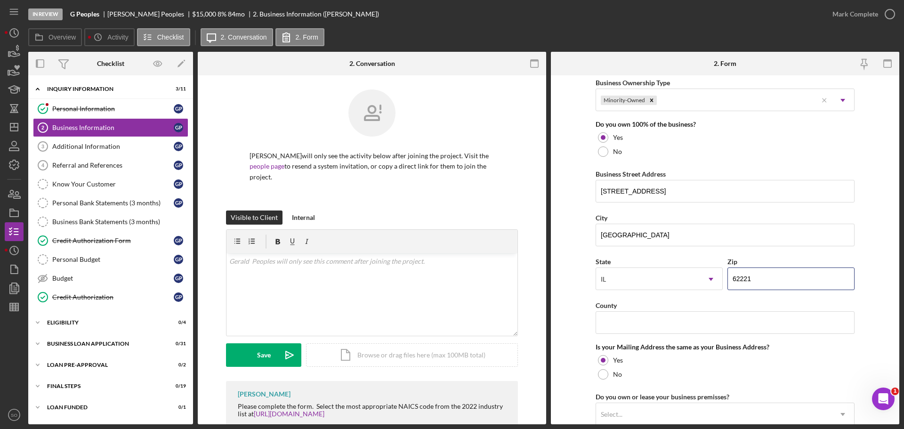
scroll to position [565, 0]
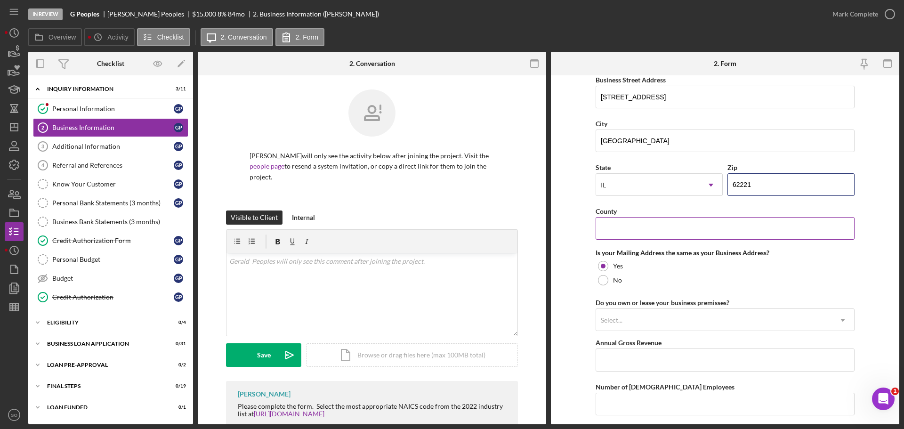
type input "62221"
click at [635, 228] on input "County" at bounding box center [724, 228] width 259 height 23
type input "[GEOGRAPHIC_DATA]"
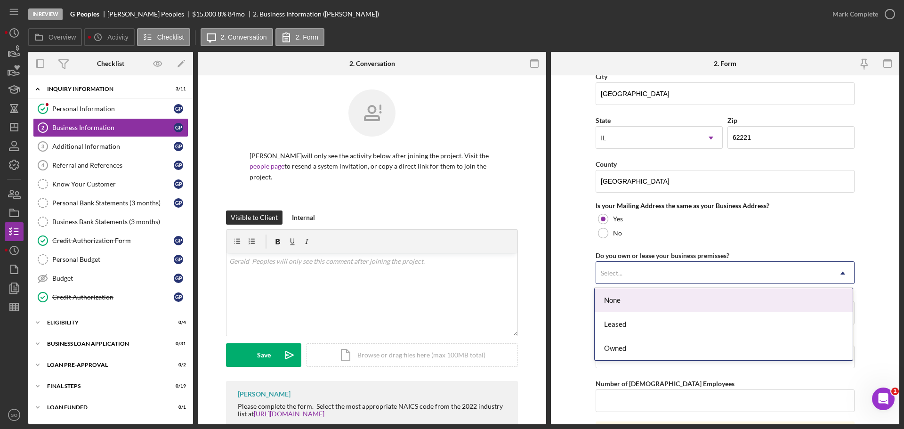
click at [645, 273] on div "Select..." at bounding box center [713, 273] width 235 height 22
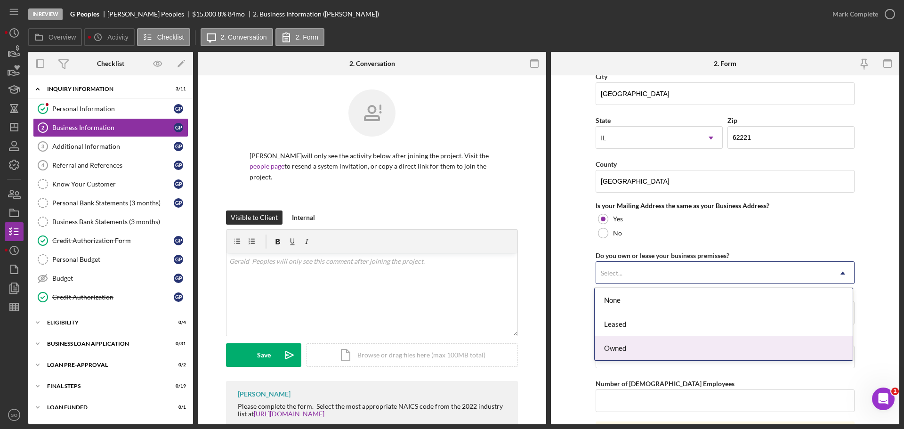
click at [617, 352] on div "Owned" at bounding box center [724, 348] width 258 height 24
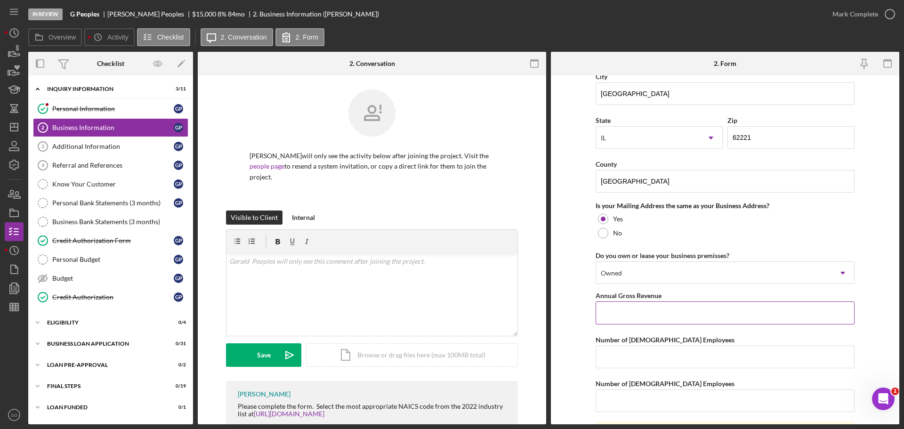
click at [621, 306] on input "Annual Gross Revenue" at bounding box center [724, 312] width 259 height 23
type input "$48,000"
drag, startPoint x: 651, startPoint y: 356, endPoint x: 661, endPoint y: 363, distance: 12.4
click at [651, 356] on input "Number of [DEMOGRAPHIC_DATA] Employees" at bounding box center [724, 357] width 259 height 23
type input "1"
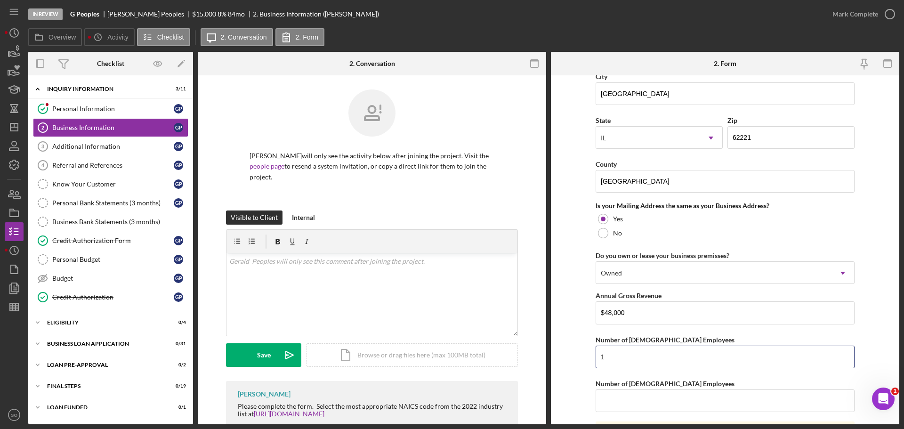
scroll to position [696, 0]
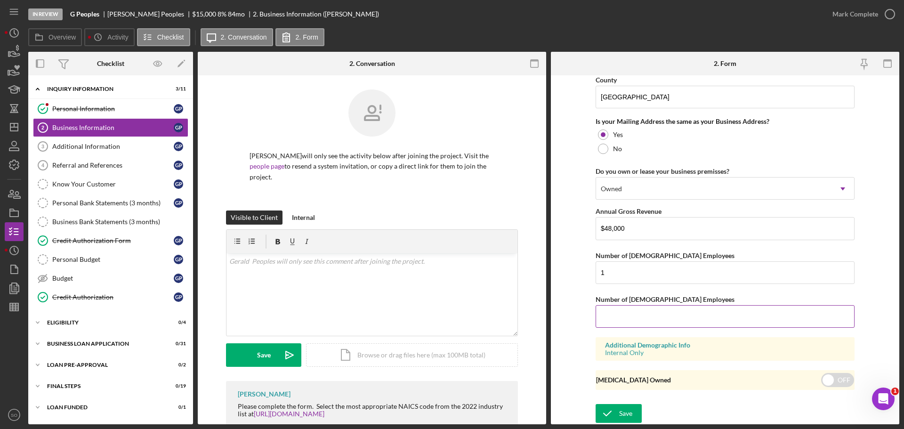
click at [636, 308] on input "Number of [DEMOGRAPHIC_DATA] Employees" at bounding box center [724, 316] width 259 height 23
type input "0"
click at [581, 340] on form "Business Name DBA: Gerald Peoples DBA Business Start Date 05/30/2023 Legal Stru…" at bounding box center [725, 249] width 348 height 349
click at [633, 411] on button "Save" at bounding box center [618, 413] width 46 height 19
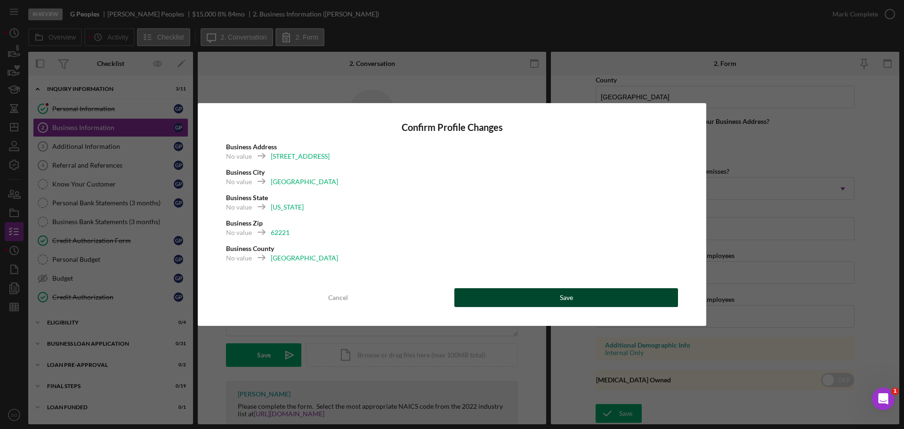
click at [596, 294] on button "Save" at bounding box center [566, 297] width 224 height 19
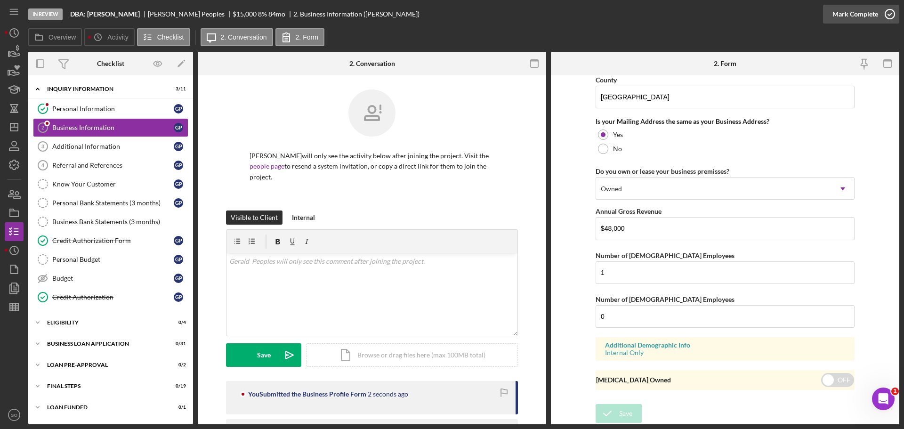
click at [832, 15] on button "Mark Complete" at bounding box center [861, 14] width 76 height 19
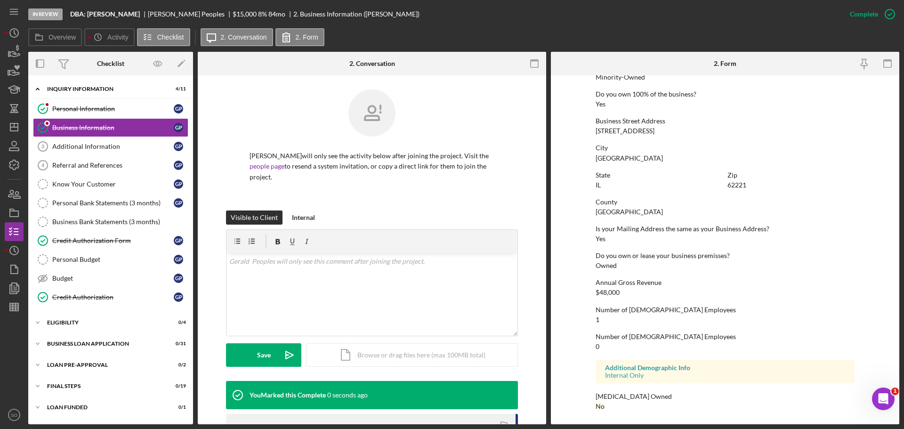
scroll to position [361, 0]
click at [99, 151] on link "Additional Information 3 Additional Information G P" at bounding box center [110, 146] width 155 height 19
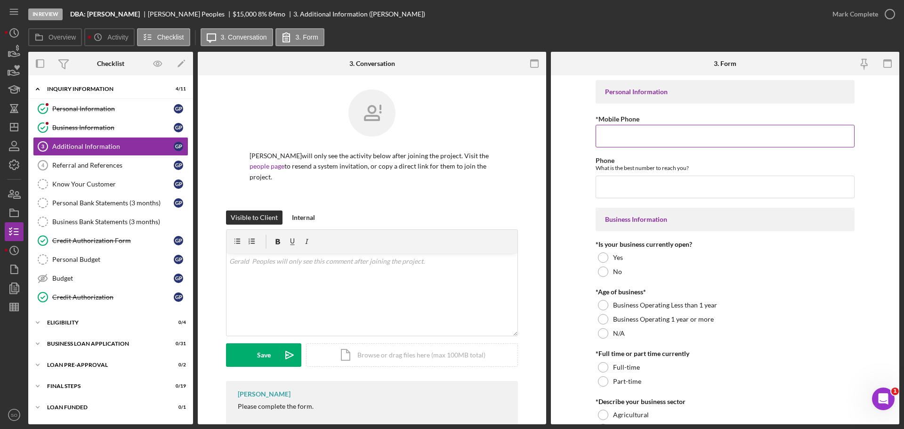
click at [611, 142] on input "*Mobile Phone" at bounding box center [724, 136] width 259 height 23
paste input "[PHONE_NUMBER]"
type input "[PHONE_NUMBER]"
click at [616, 192] on input "Phone" at bounding box center [724, 187] width 259 height 23
paste input "[PHONE_NUMBER]"
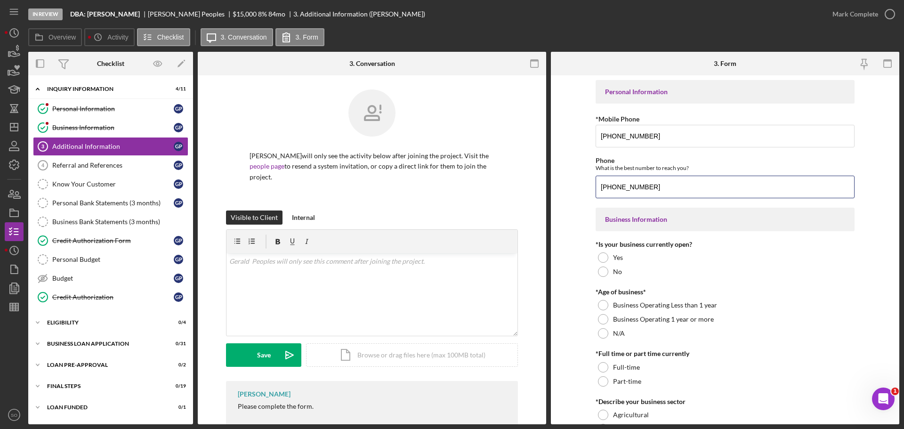
scroll to position [47, 0]
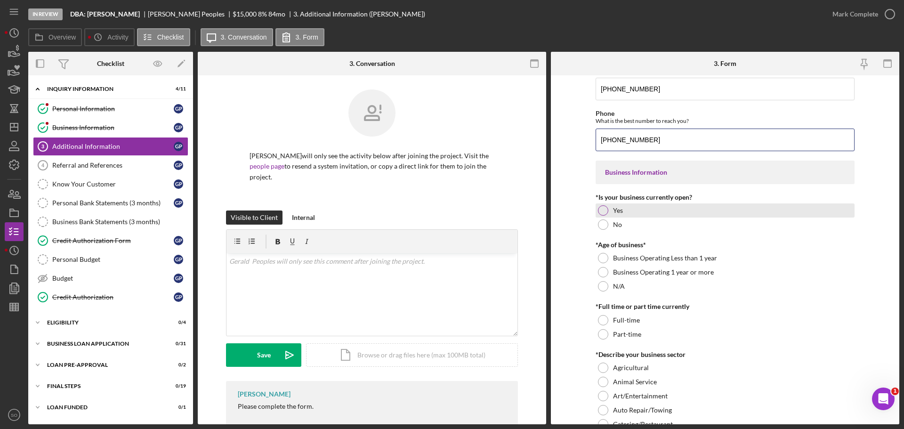
type input "[PHONE_NUMBER]"
click at [598, 212] on div at bounding box center [603, 210] width 10 height 10
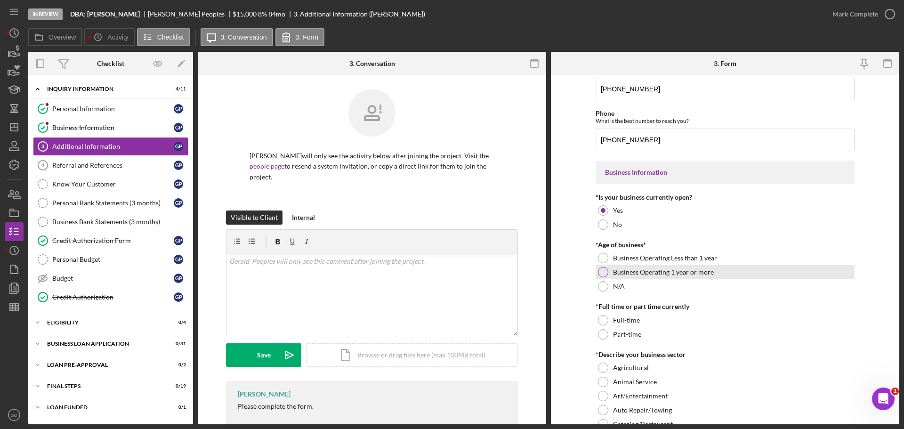
click at [599, 273] on div at bounding box center [603, 272] width 10 height 10
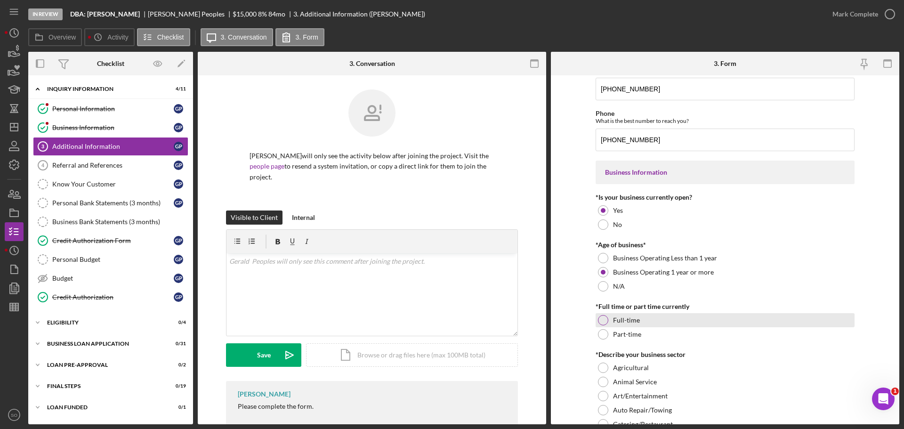
click at [601, 321] on div at bounding box center [603, 320] width 10 height 10
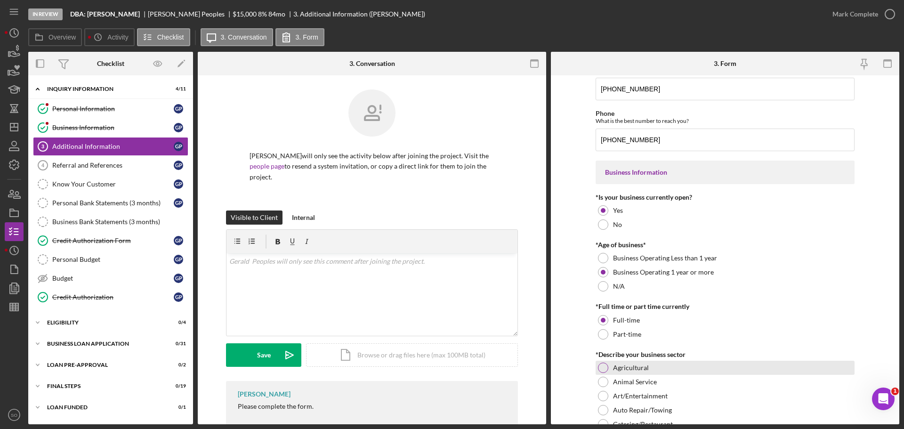
scroll to position [188, 0]
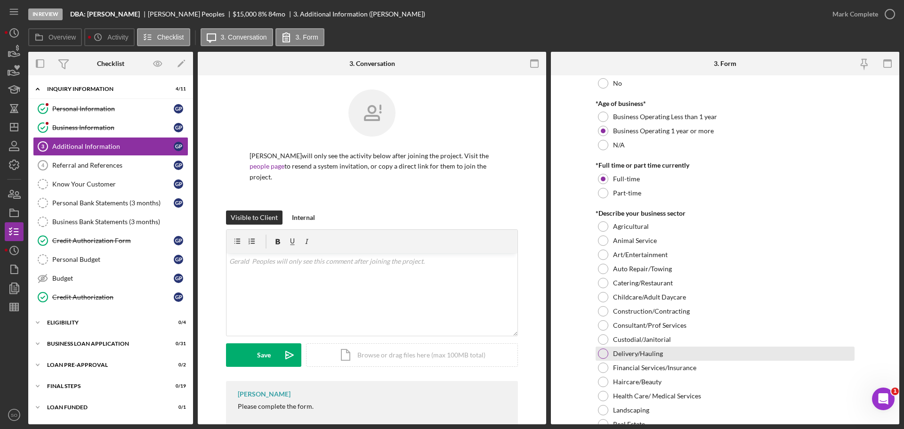
click at [601, 350] on div at bounding box center [603, 353] width 10 height 10
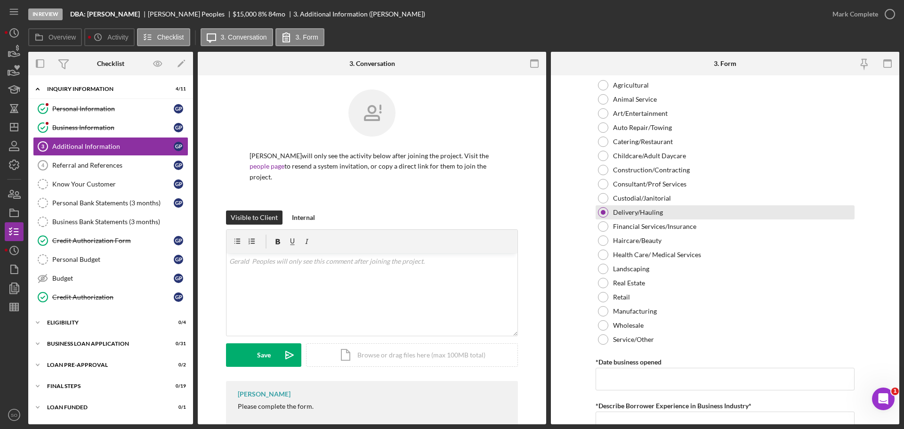
scroll to position [424, 0]
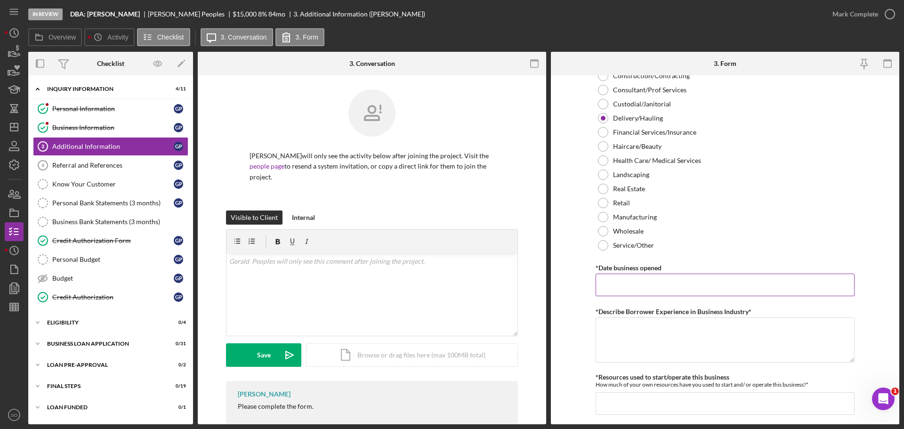
click at [628, 287] on input "*Date business opened" at bounding box center [724, 284] width 259 height 23
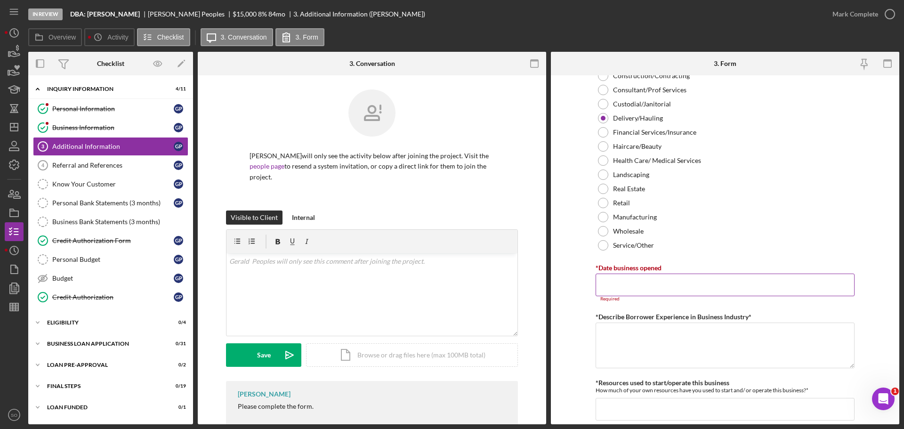
drag, startPoint x: 638, startPoint y: 279, endPoint x: 638, endPoint y: 284, distance: 5.2
click at [638, 284] on input "*Date business opened" at bounding box center [724, 284] width 259 height 23
paste input "[DATE]"
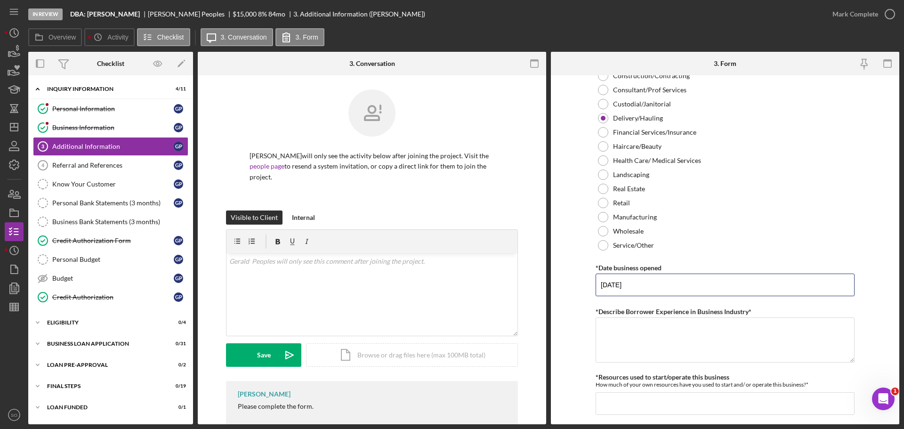
type input "[DATE]"
click at [556, 299] on form "Personal Information *Mobile Phone (618) 974-2789 Phone What is the best number…" at bounding box center [725, 249] width 348 height 349
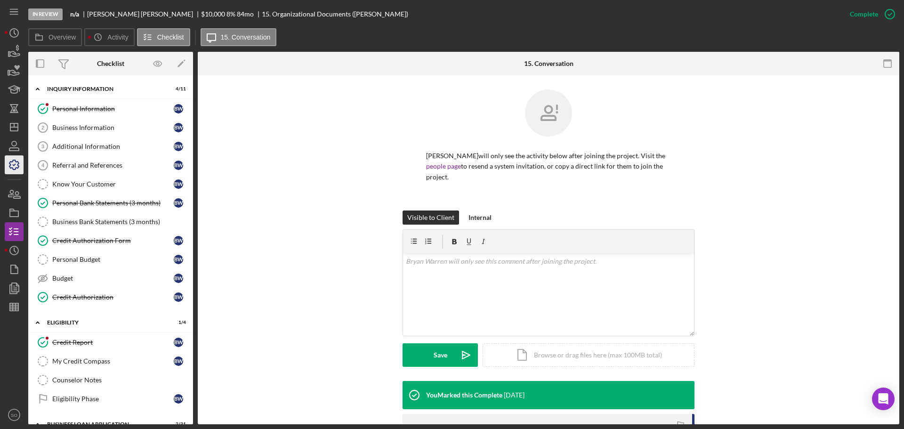
scroll to position [175, 0]
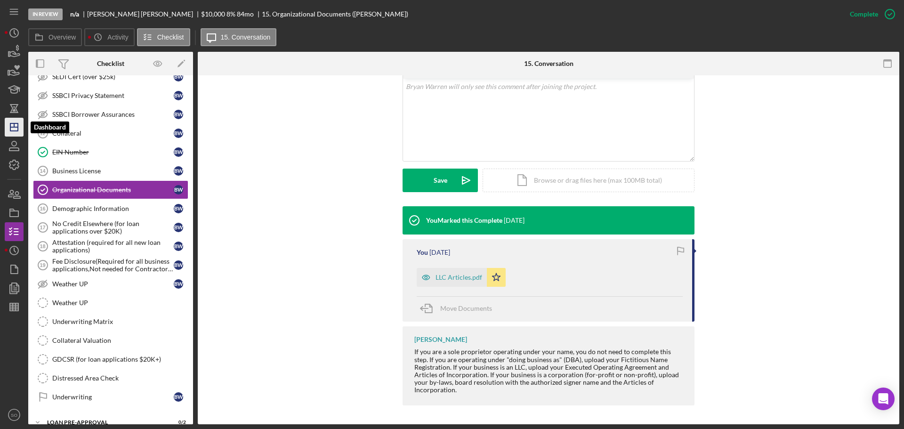
click at [19, 125] on icon "Icon/Dashboard" at bounding box center [14, 127] width 24 height 24
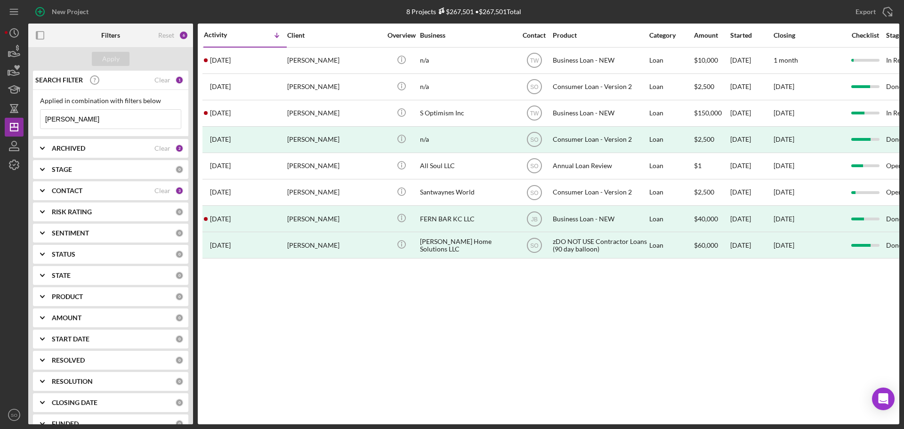
drag, startPoint x: 88, startPoint y: 121, endPoint x: 0, endPoint y: 93, distance: 92.3
click at [0, 93] on div "New Project 8 Projects $267,501 • $267,501 Total [PERSON_NAME] Export Icon/Expo…" at bounding box center [452, 214] width 904 height 429
type input "[PERSON_NAME]"
click at [121, 61] on button "Apply" at bounding box center [111, 59] width 38 height 14
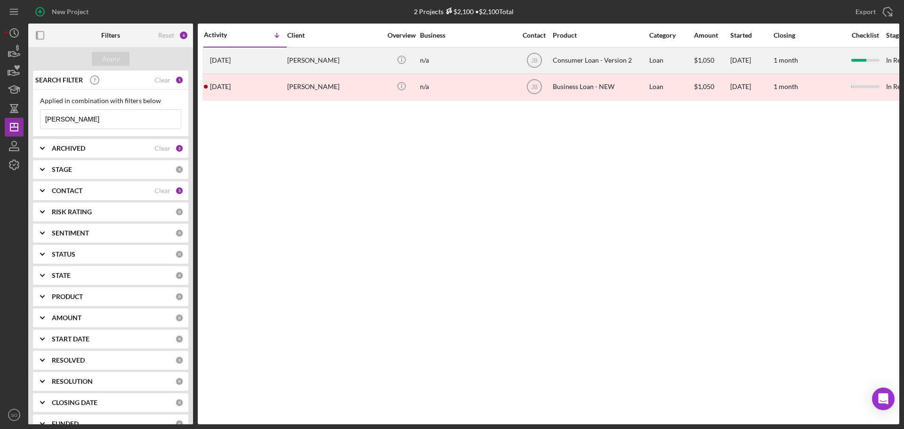
click at [311, 64] on div "[PERSON_NAME]" at bounding box center [334, 60] width 94 height 25
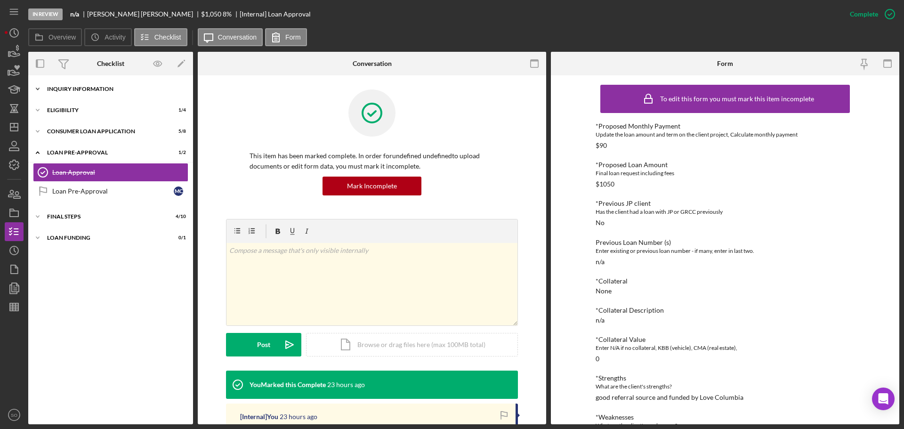
click at [110, 95] on div "Icon/Expander Inquiry Information 7 / 8" at bounding box center [110, 89] width 165 height 19
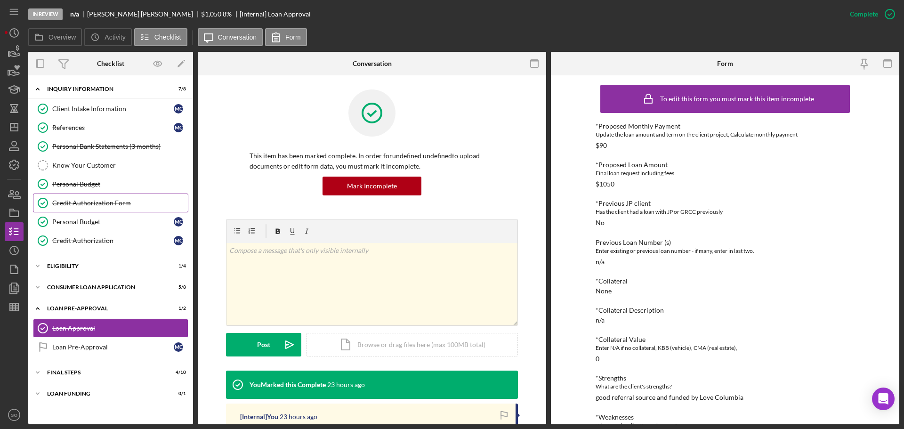
drag, startPoint x: 121, startPoint y: 203, endPoint x: 128, endPoint y: 206, distance: 8.2
click at [121, 203] on div "Credit Authorization Form" at bounding box center [120, 203] width 136 height 8
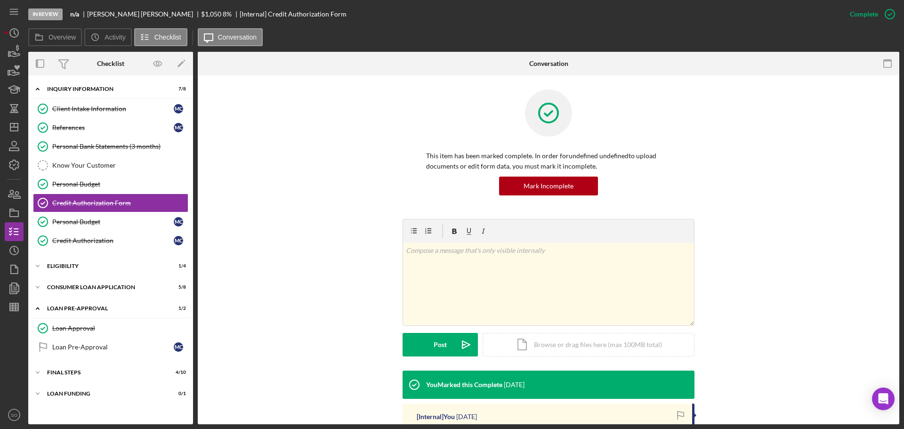
scroll to position [169, 0]
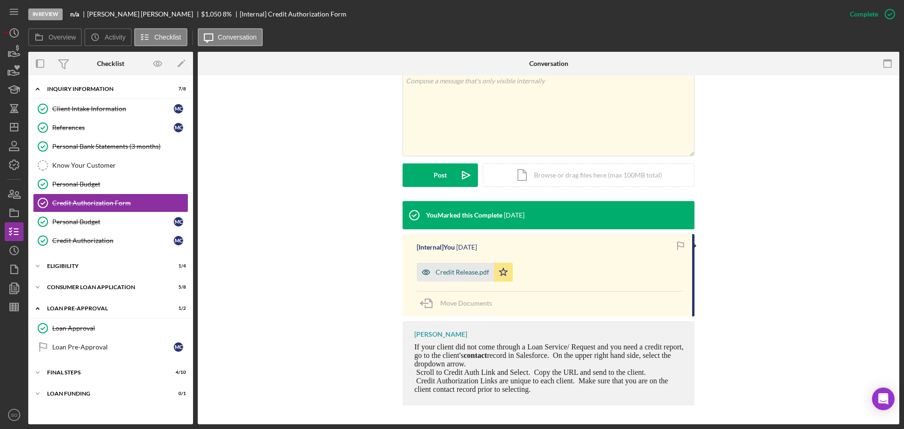
click at [462, 268] on div "Credit Release.pdf" at bounding box center [462, 272] width 54 height 8
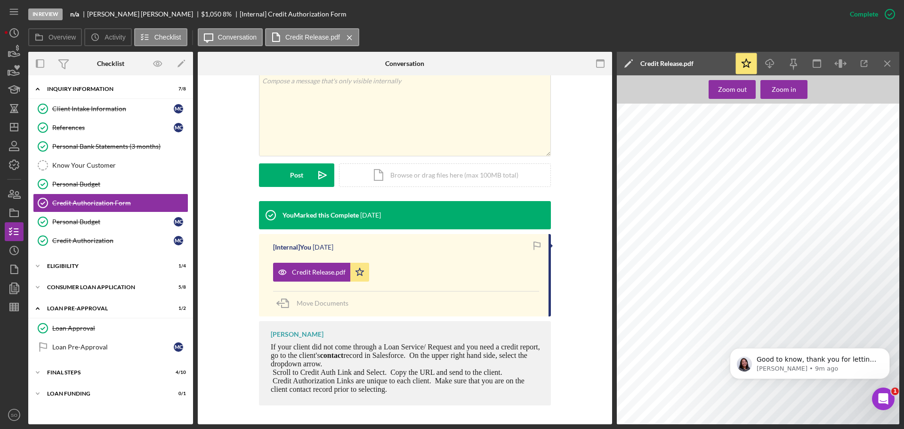
scroll to position [0, 0]
click at [13, 133] on icon "Icon/Dashboard" at bounding box center [14, 127] width 24 height 24
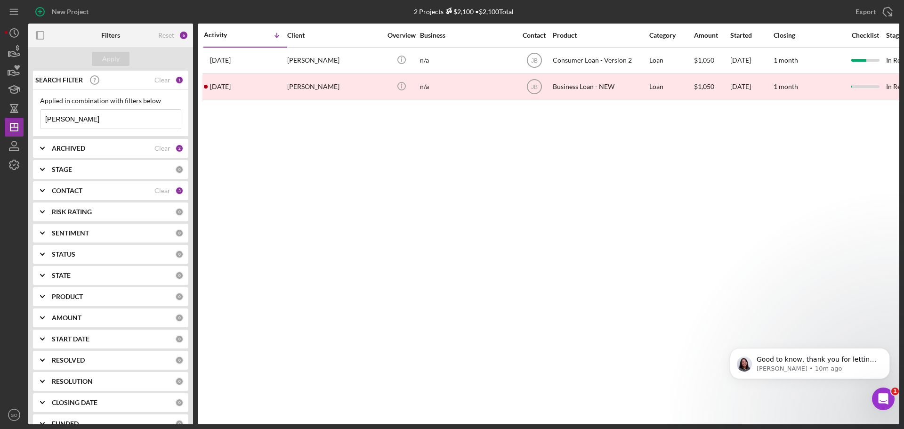
drag, startPoint x: 85, startPoint y: 115, endPoint x: 0, endPoint y: 116, distance: 84.7
click at [0, 116] on div "New Project 2 Projects $2,100 • $2,100 Total [PERSON_NAME] Export Icon/Export F…" at bounding box center [452, 214] width 904 height 429
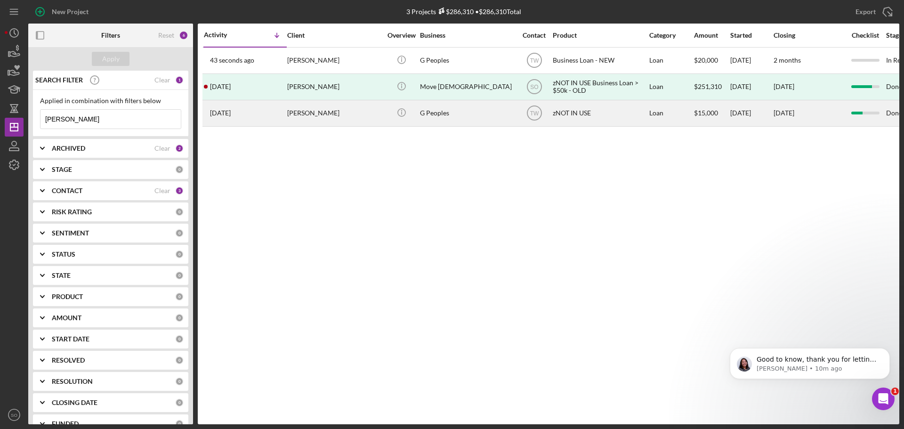
type input "[PERSON_NAME]"
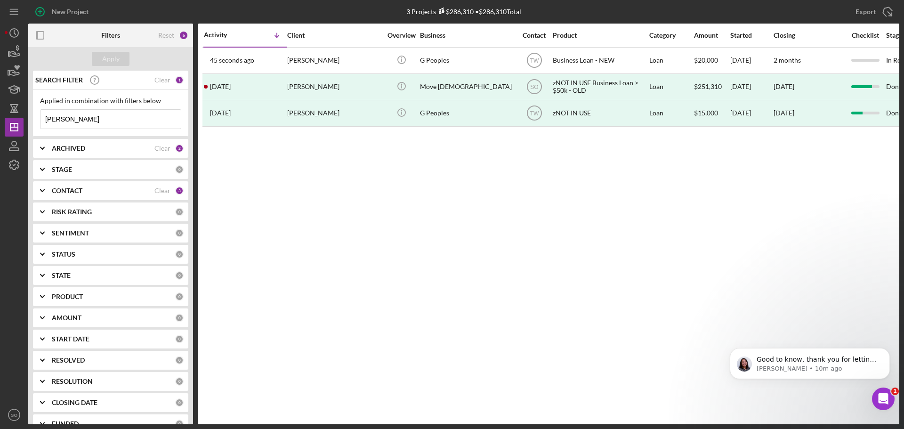
drag, startPoint x: 228, startPoint y: 113, endPoint x: 660, endPoint y: 221, distance: 444.9
click at [661, 221] on div "Activity Icon/Table Sort Arrow Client Overview Business Contact Product Categor…" at bounding box center [548, 224] width 701 height 401
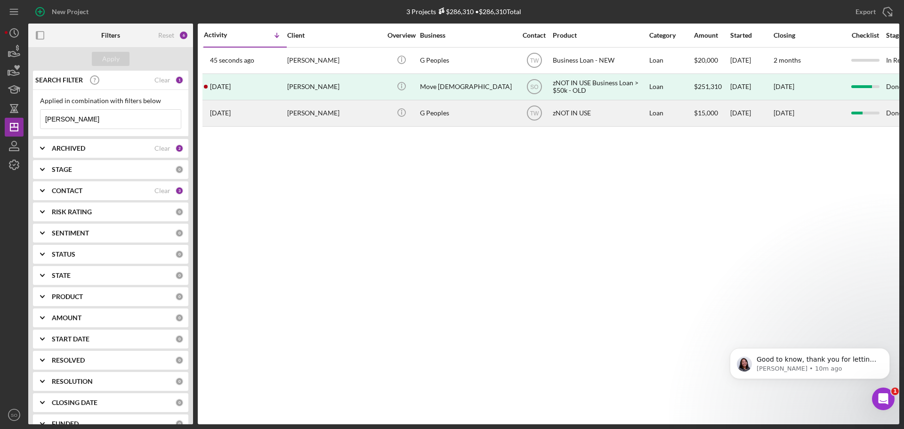
click at [356, 116] on div "[PERSON_NAME]" at bounding box center [334, 113] width 94 height 25
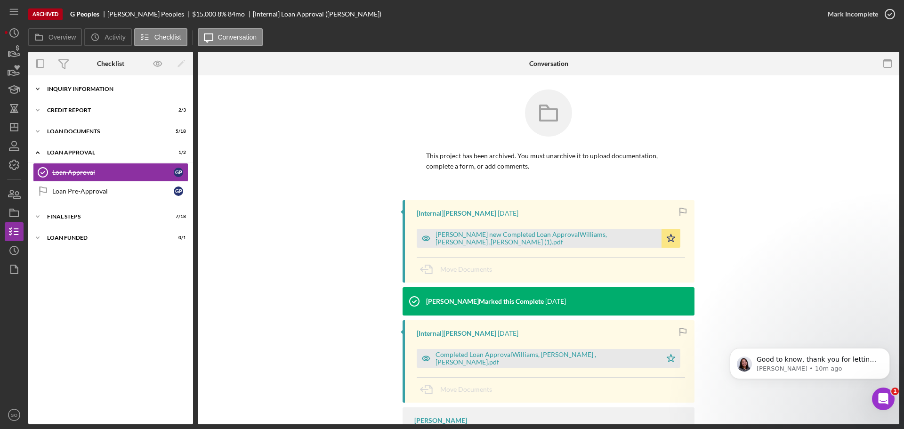
drag, startPoint x: 86, startPoint y: 93, endPoint x: 92, endPoint y: 96, distance: 6.7
click at [86, 93] on div "Icon/Expander Inquiry Information 5 / 8" at bounding box center [110, 89] width 165 height 19
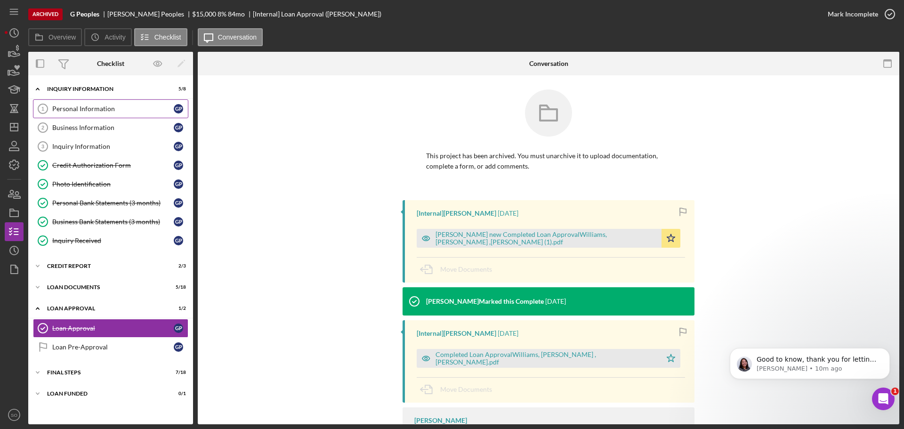
click at [102, 113] on link "Personal Information 1 Personal Information G P" at bounding box center [110, 108] width 155 height 19
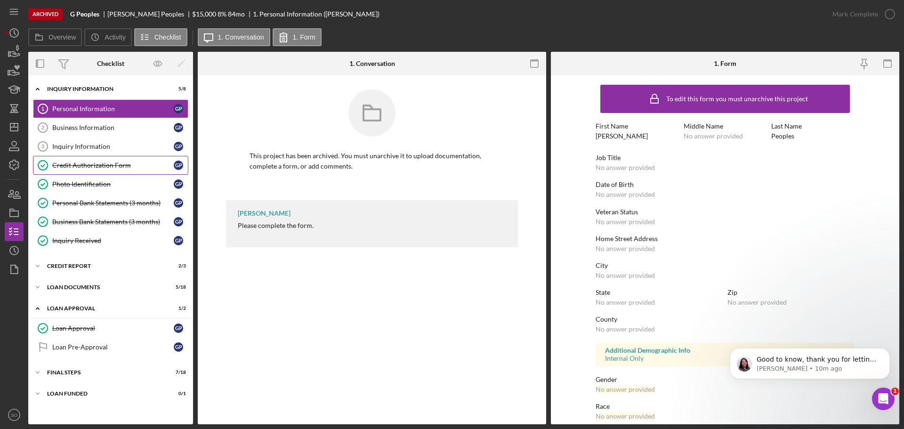
click at [94, 168] on div "Credit Authorization Form" at bounding box center [112, 165] width 121 height 8
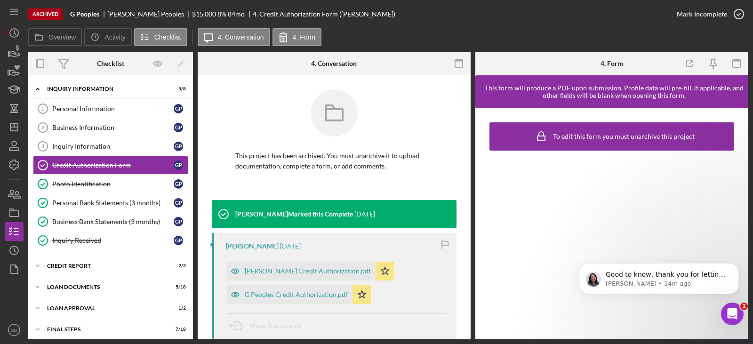
scroll to position [26, 0]
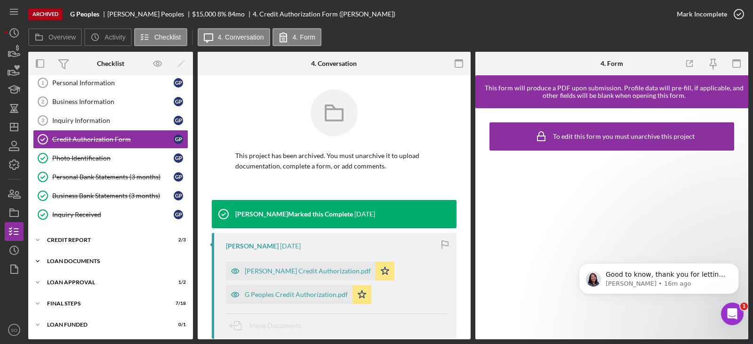
click at [89, 267] on div "Icon/Expander Loan Documents 5 / 18" at bounding box center [110, 261] width 165 height 19
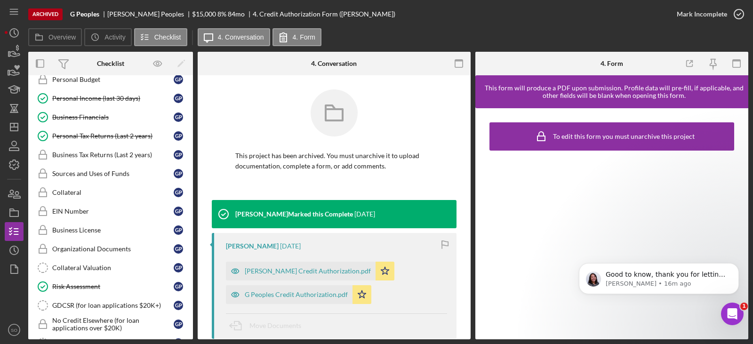
scroll to position [370, 0]
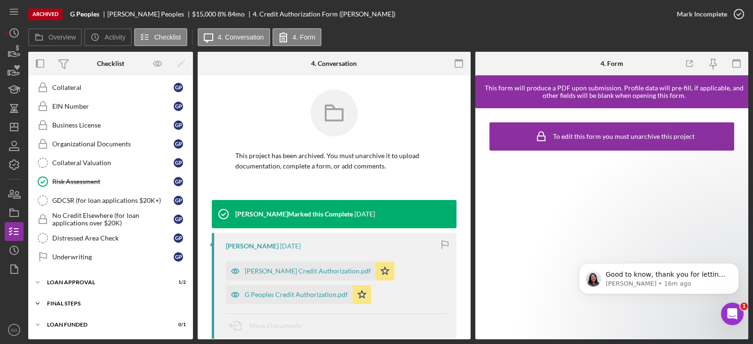
click at [97, 302] on div "Final Steps" at bounding box center [114, 304] width 134 height 6
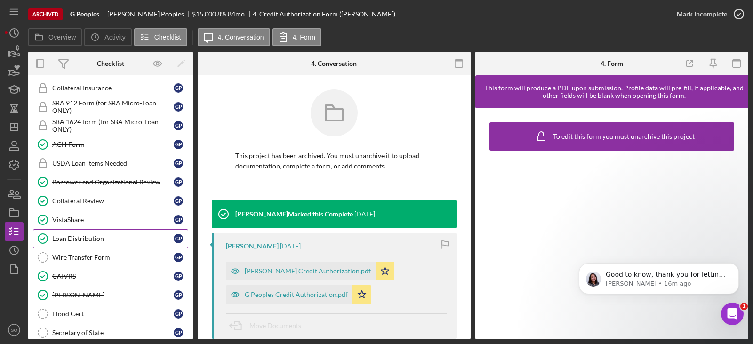
drag, startPoint x: 72, startPoint y: 238, endPoint x: 98, endPoint y: 244, distance: 26.5
click at [72, 238] on div "Loan Distribution" at bounding box center [112, 239] width 121 height 8
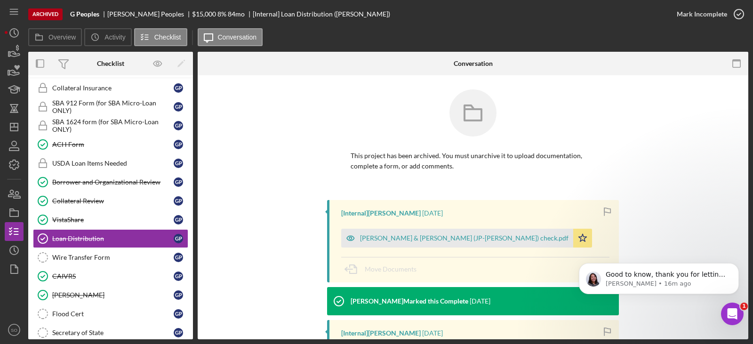
scroll to position [141, 0]
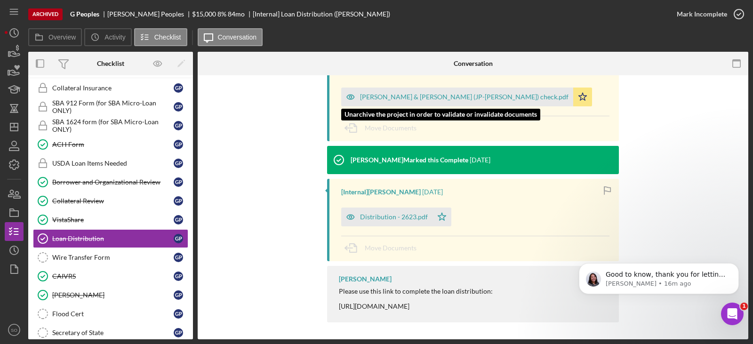
click at [404, 99] on div "[PERSON_NAME] & [PERSON_NAME] (JP-[PERSON_NAME]) check.pdf" at bounding box center [464, 97] width 209 height 8
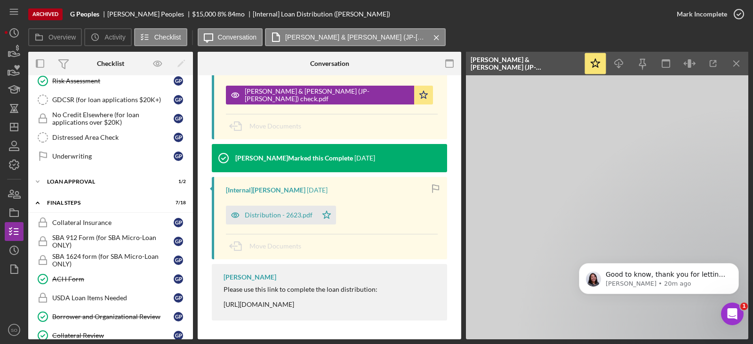
scroll to position [565, 0]
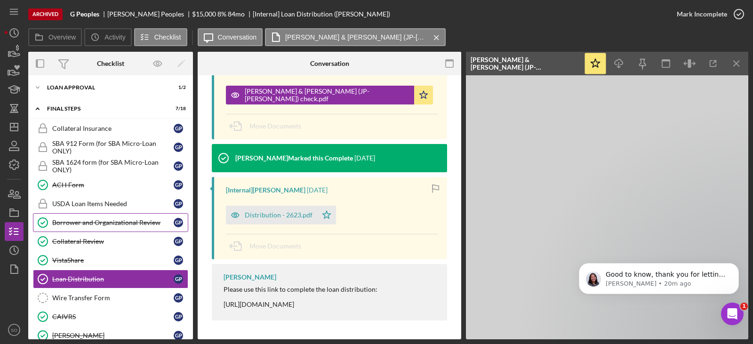
drag, startPoint x: 129, startPoint y: 224, endPoint x: 140, endPoint y: 219, distance: 12.1
click at [129, 224] on div "Borrower and Organizational Review" at bounding box center [112, 223] width 121 height 8
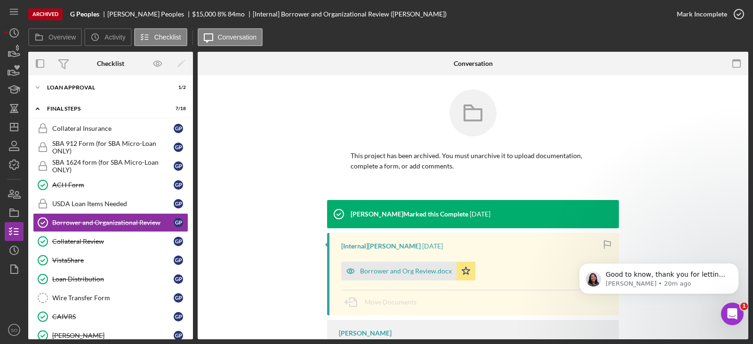
scroll to position [87, 0]
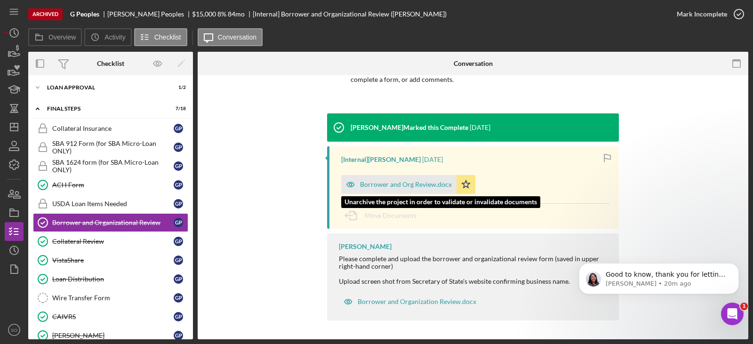
click at [408, 188] on div "Borrower and Org Review.docx" at bounding box center [398, 184] width 115 height 19
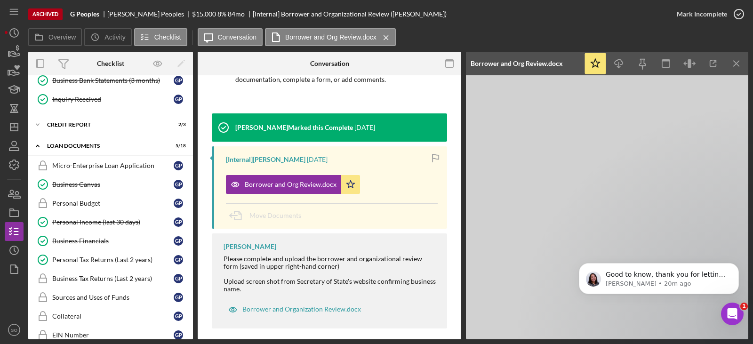
scroll to position [0, 0]
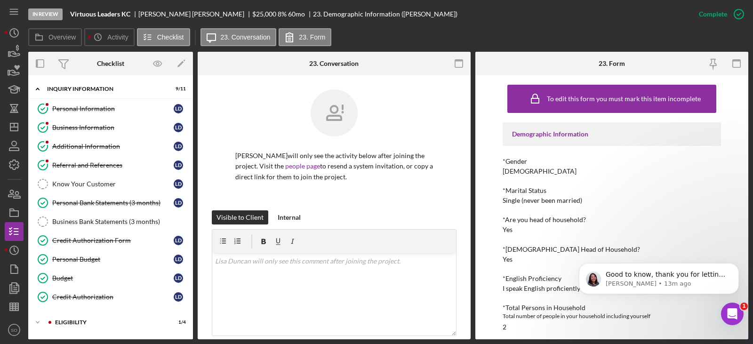
scroll to position [188, 0]
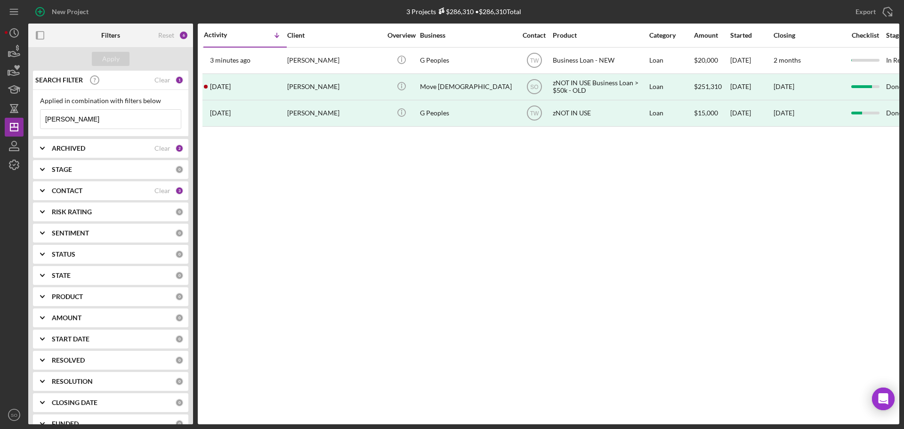
drag, startPoint x: 109, startPoint y: 123, endPoint x: 0, endPoint y: 131, distance: 109.0
click at [0, 131] on div "New Project 3 Projects $286,310 • $286,310 Total [PERSON_NAME] Export Icon/Expo…" at bounding box center [452, 214] width 904 height 429
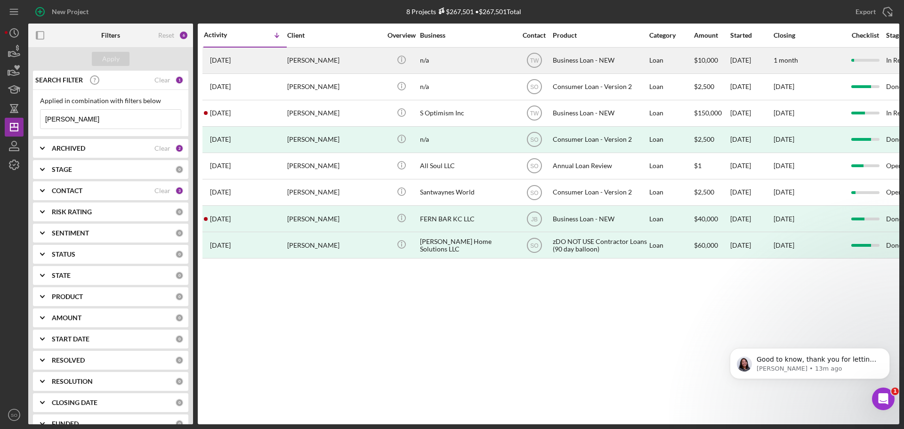
type input "[PERSON_NAME]"
click at [284, 54] on div "[DATE] [PERSON_NAME]" at bounding box center [245, 60] width 82 height 25
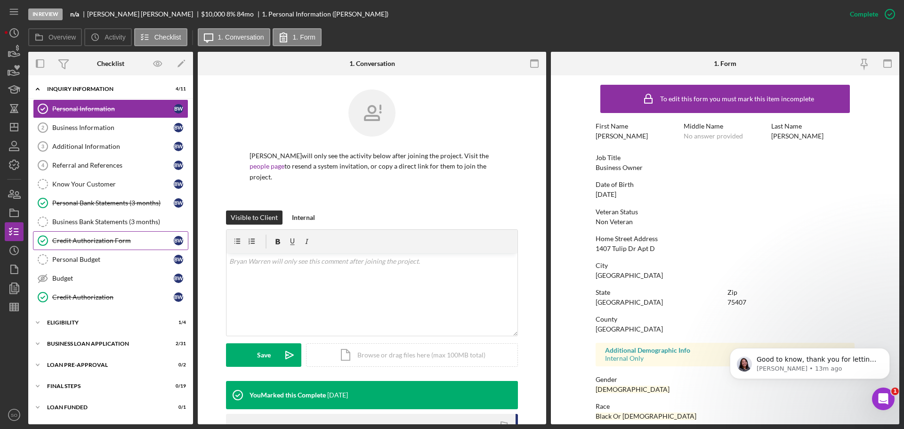
click at [111, 237] on div "Credit Authorization Form" at bounding box center [112, 241] width 121 height 8
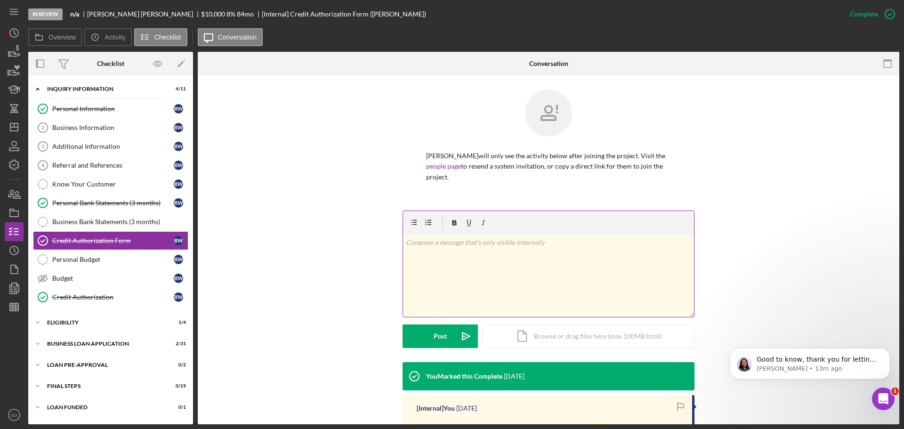
scroll to position [178, 0]
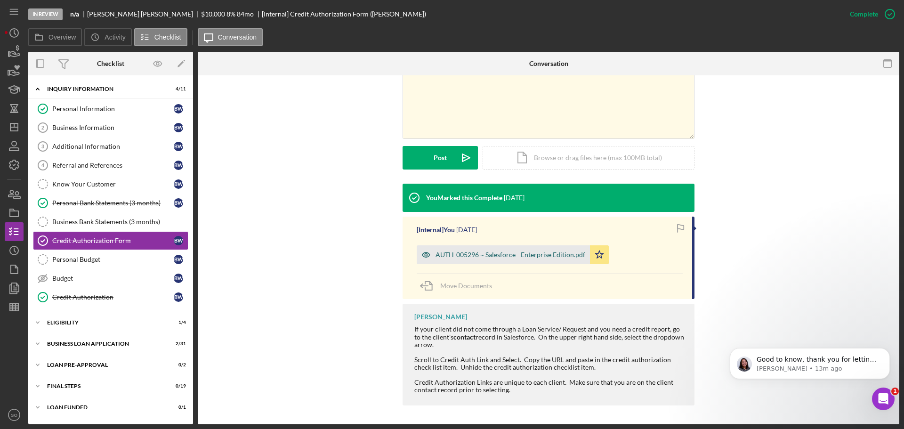
click at [499, 250] on div "AUTH-005296 ~ Salesforce - Enterprise Edition.pdf" at bounding box center [503, 254] width 173 height 19
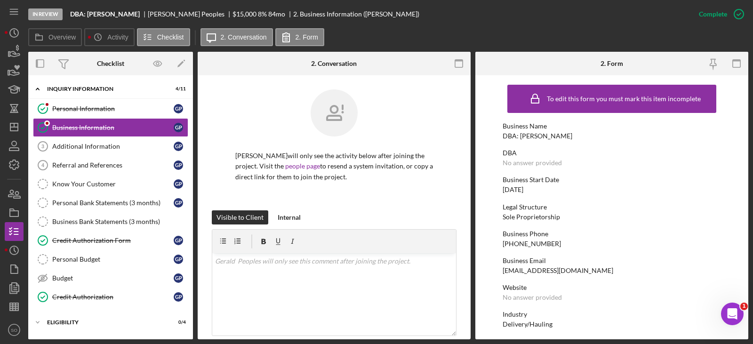
click at [531, 242] on div "[PHONE_NUMBER]" at bounding box center [532, 244] width 58 height 8
copy div "[PHONE_NUMBER]"
click at [523, 190] on div "[DATE]" at bounding box center [513, 190] width 21 height 8
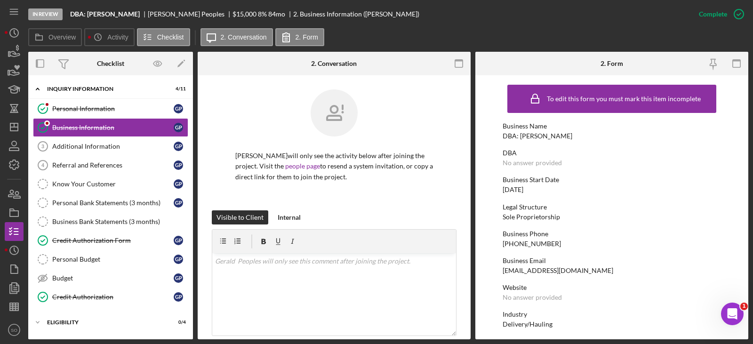
click at [523, 190] on div "[DATE]" at bounding box center [513, 190] width 21 height 8
copy div "[DATE]"
